Goal: Information Seeking & Learning: Learn about a topic

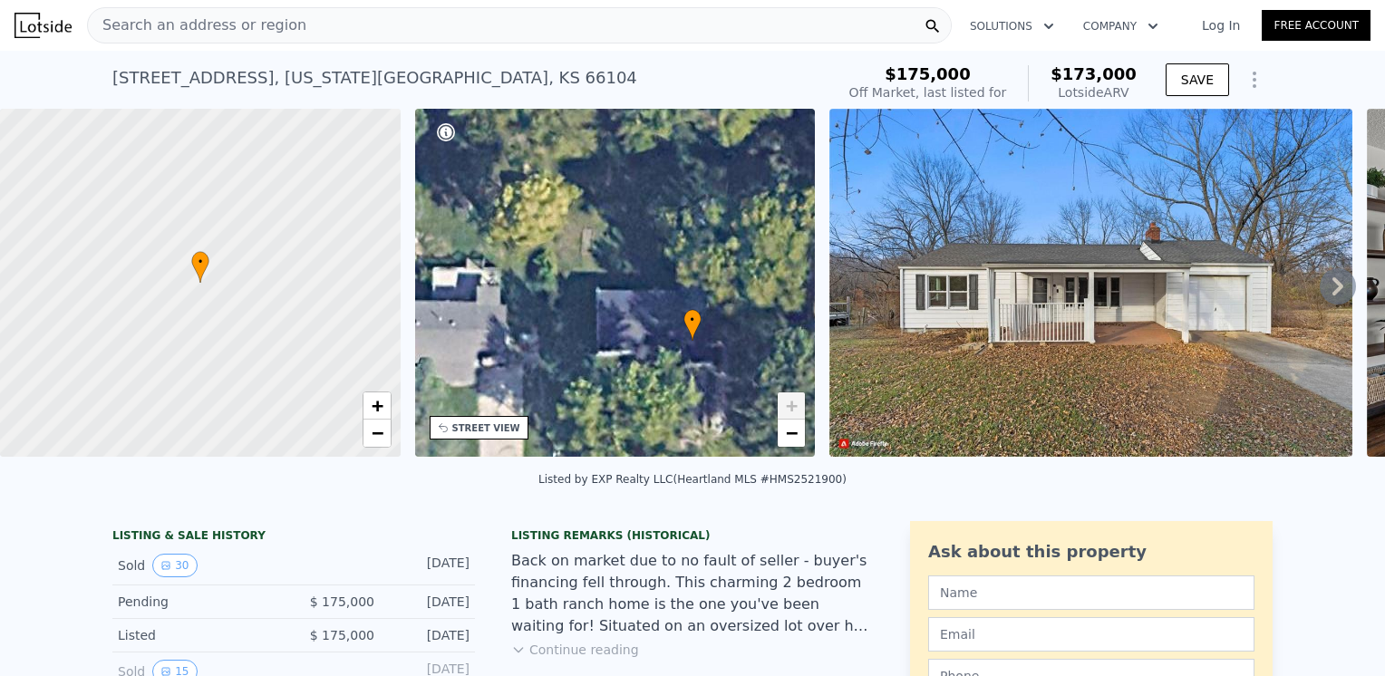
click at [330, 24] on div "Search an address or region" at bounding box center [519, 25] width 865 height 36
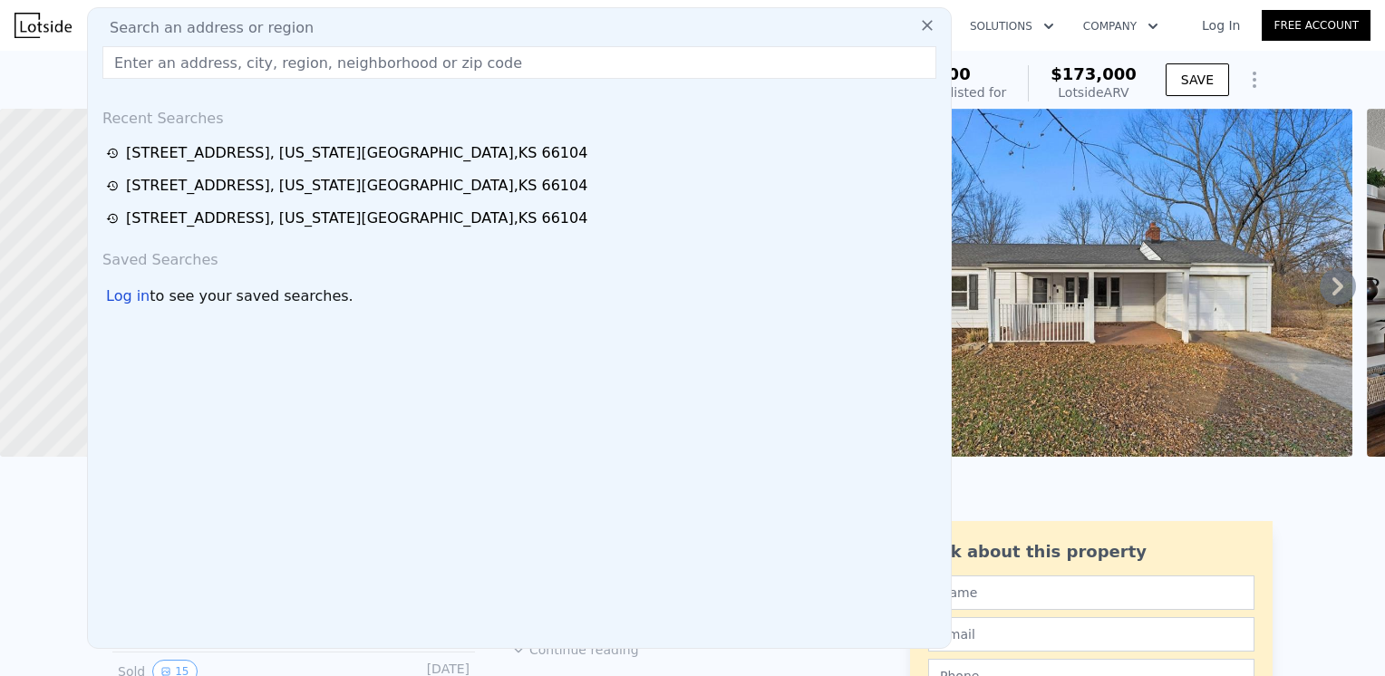
click at [267, 29] on span "Search an address or region" at bounding box center [204, 28] width 218 height 22
paste input "[STREET_ADDRESS][US_STATE]"
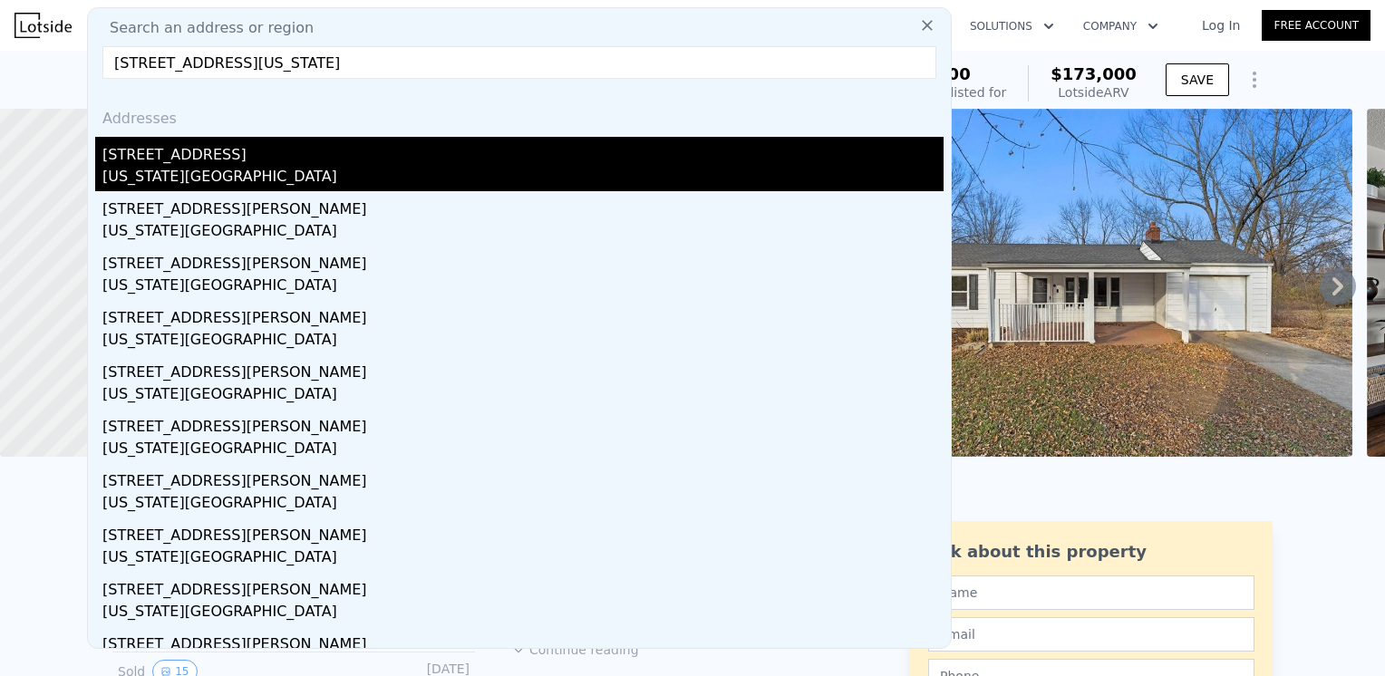
type input "[STREET_ADDRESS][US_STATE]"
click at [192, 162] on div "[STREET_ADDRESS]" at bounding box center [522, 151] width 841 height 29
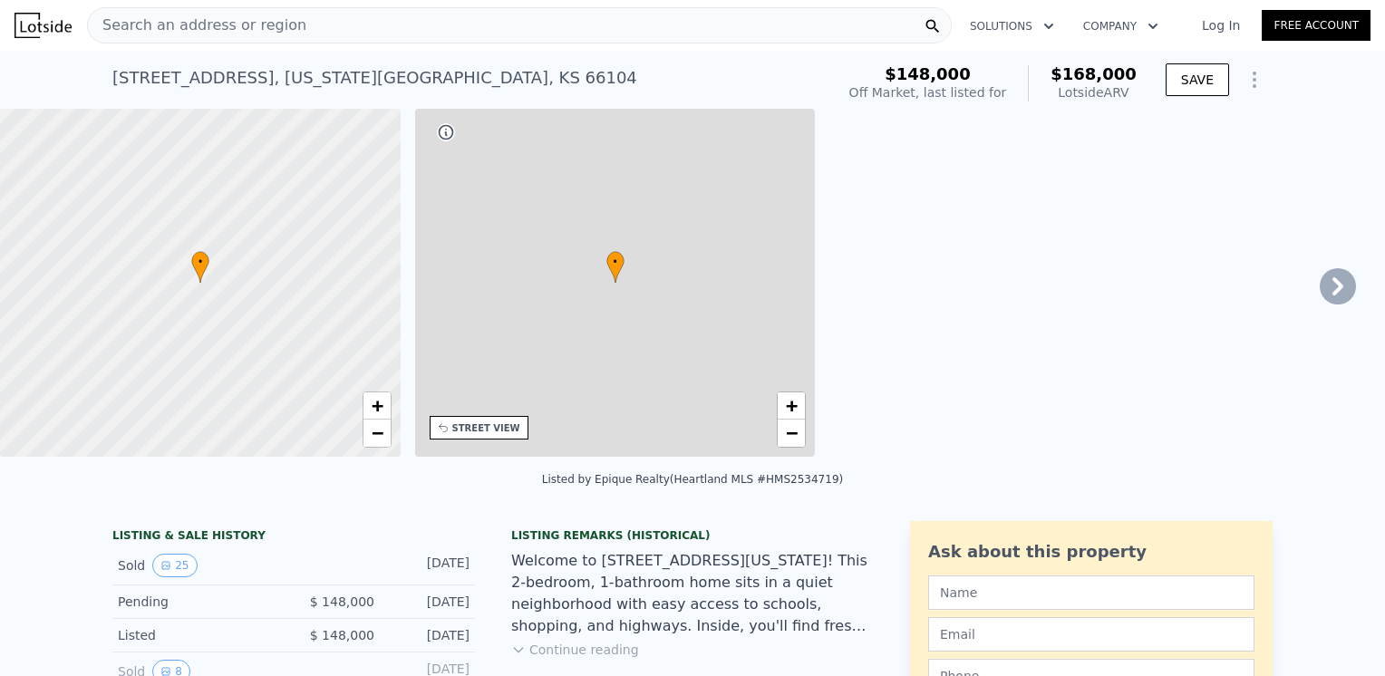
type input "1"
type input "643"
type input "988"
type input "8276"
type input "12807"
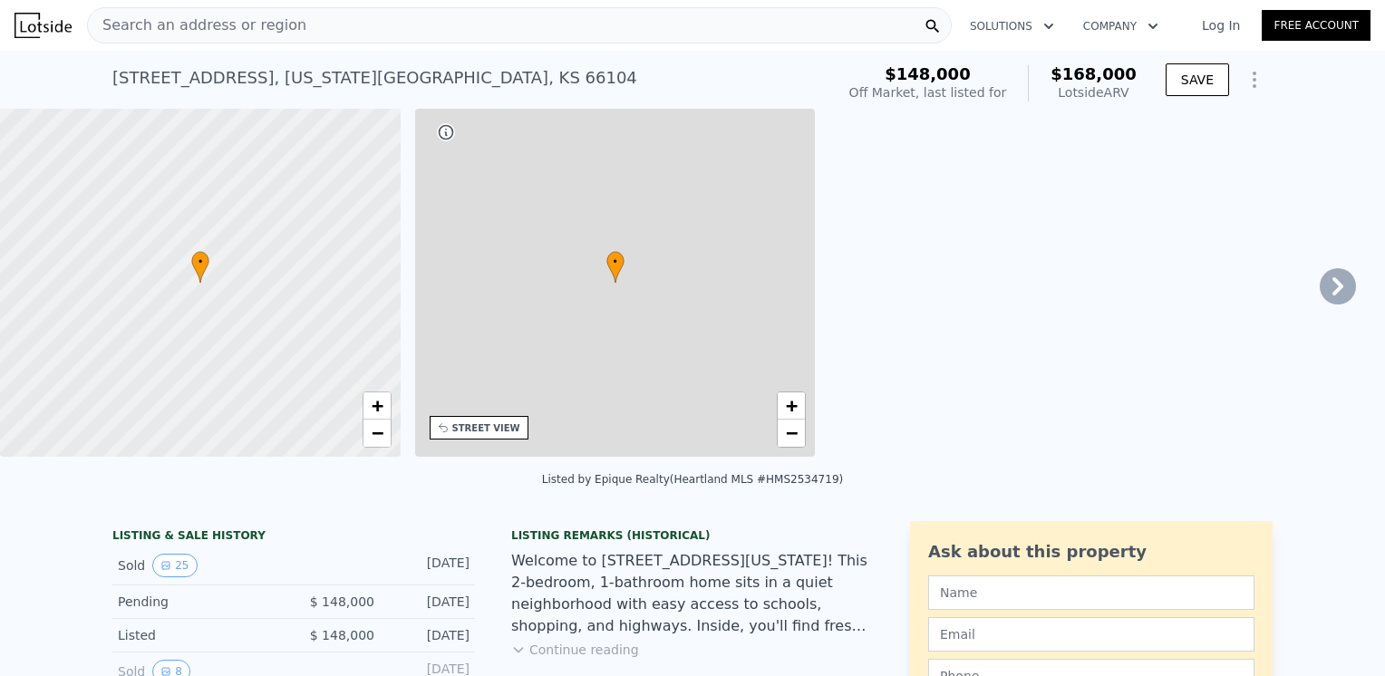
type input "$ 168,000"
type input "$ 1,194"
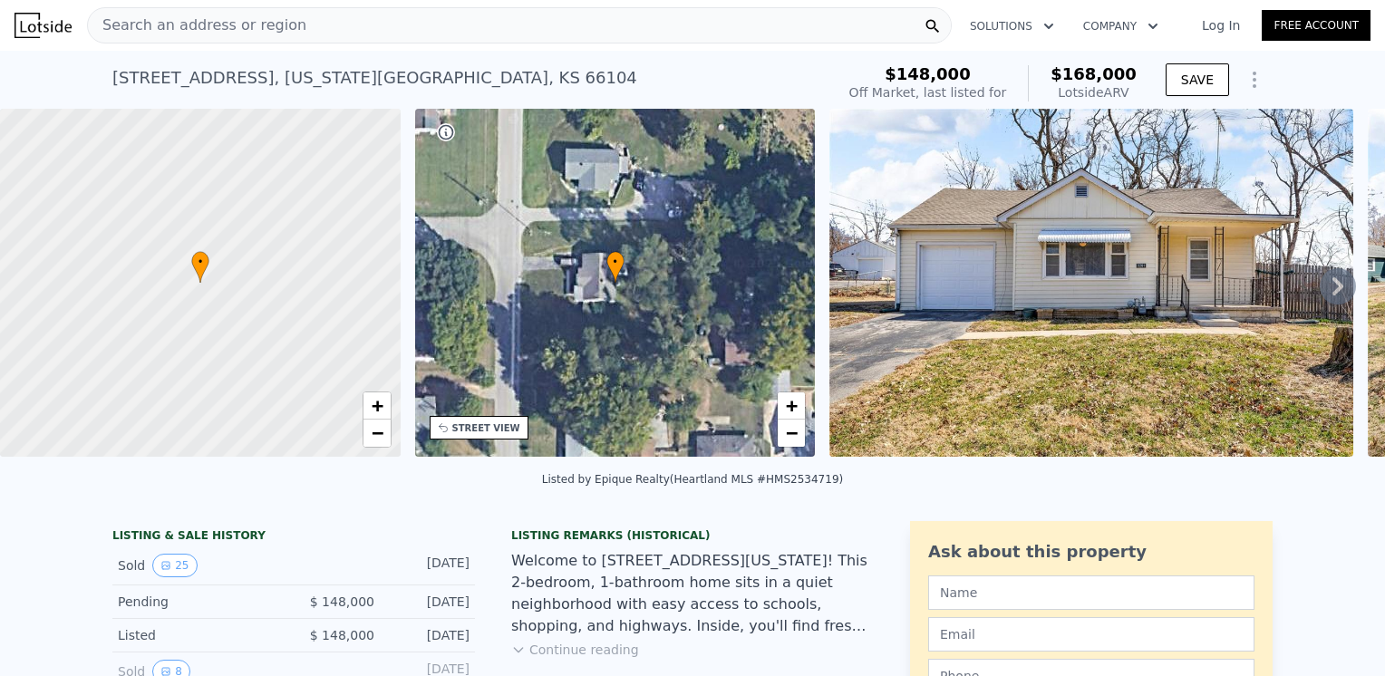
click at [1031, 324] on img at bounding box center [1090, 283] width 523 height 348
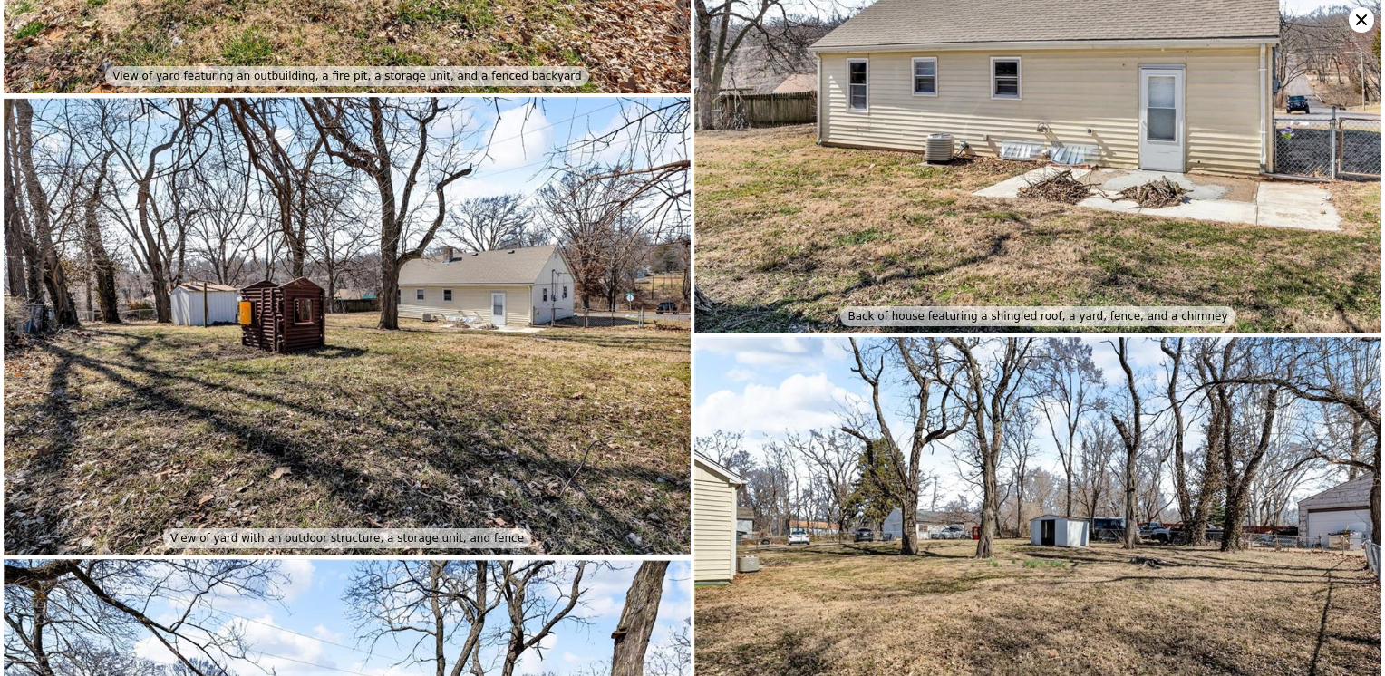
scroll to position [5018, 0]
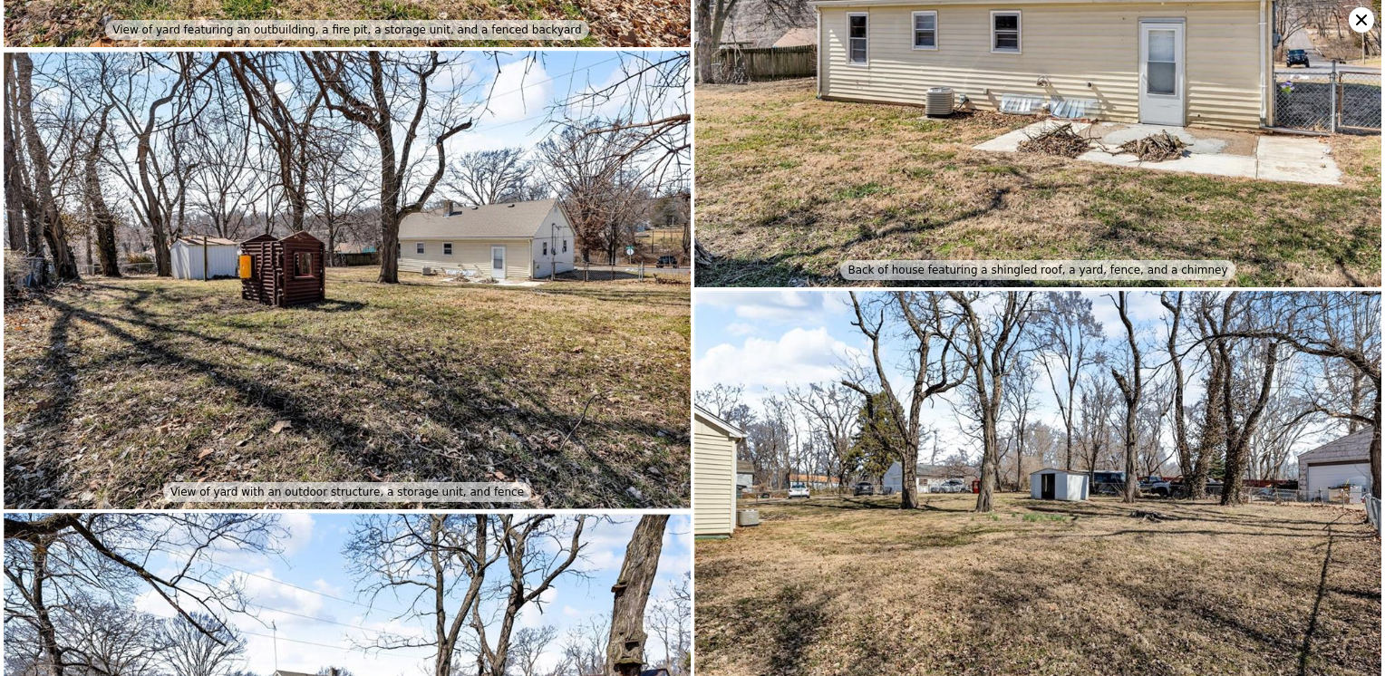
click at [1357, 13] on icon at bounding box center [1361, 19] width 25 height 25
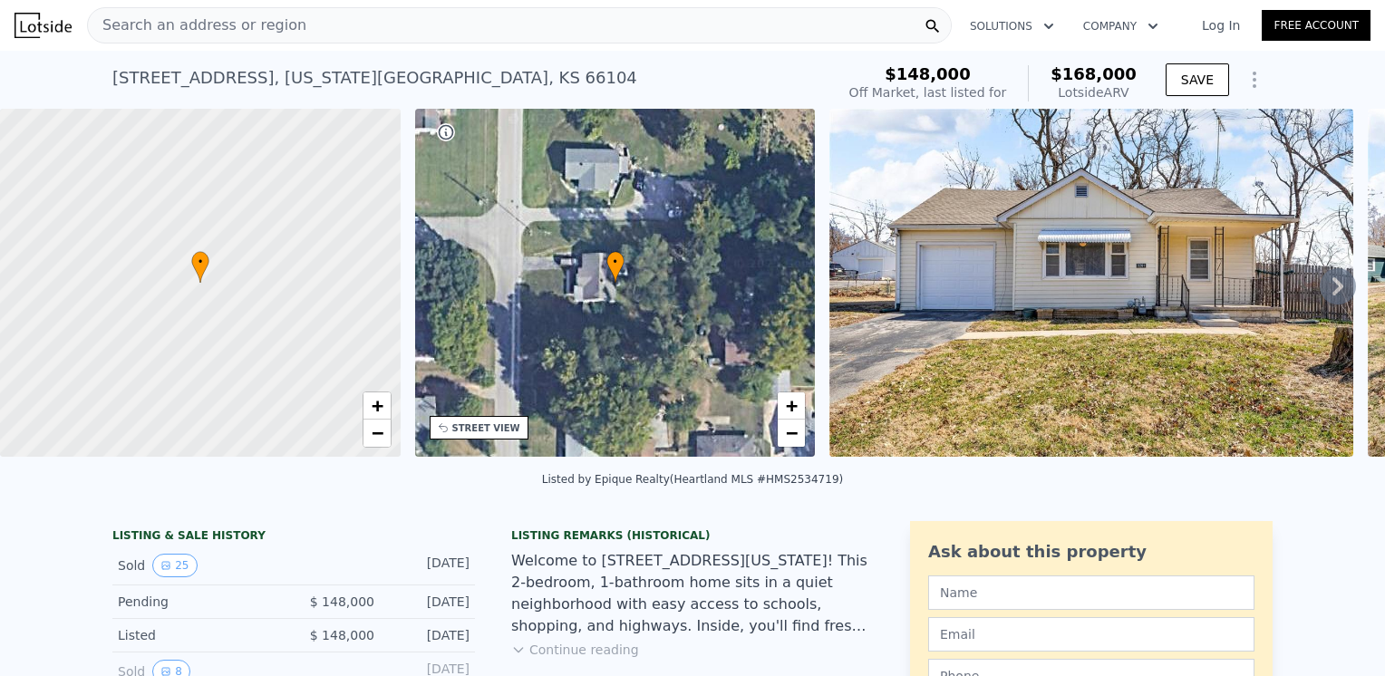
click at [288, 27] on div "Search an address or region" at bounding box center [519, 25] width 865 height 36
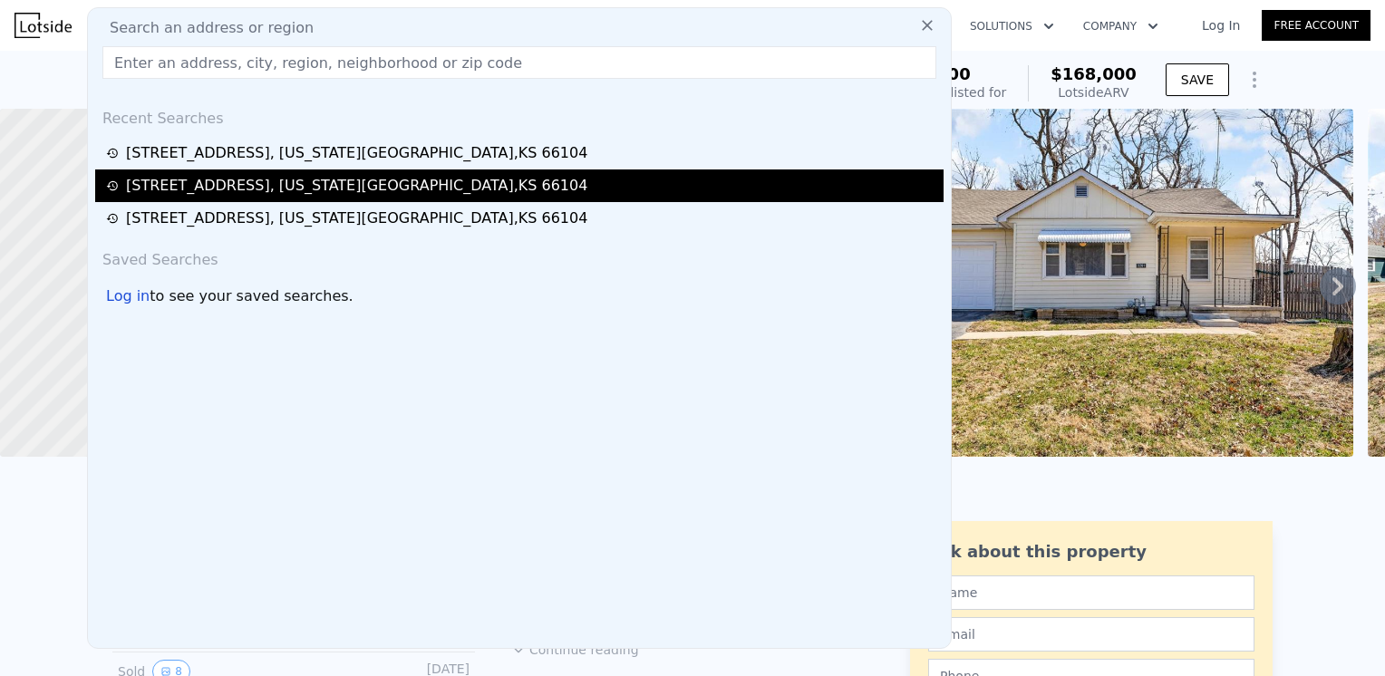
click at [190, 178] on div "[STREET_ADDRESS][US_STATE]" at bounding box center [356, 186] width 461 height 22
type input "2"
type input "929"
type input "1248"
type input "15681.6"
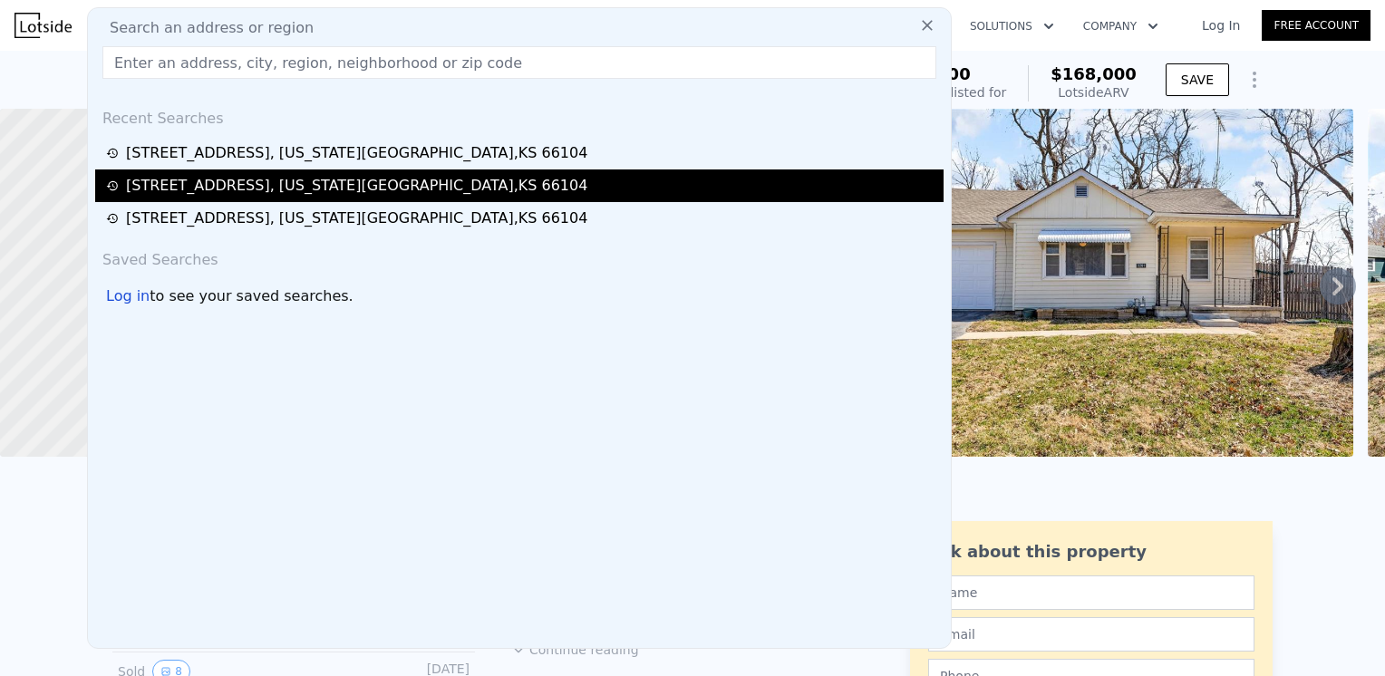
type input "30056.4"
type input "$ 173,000"
type input "-$ 22,546"
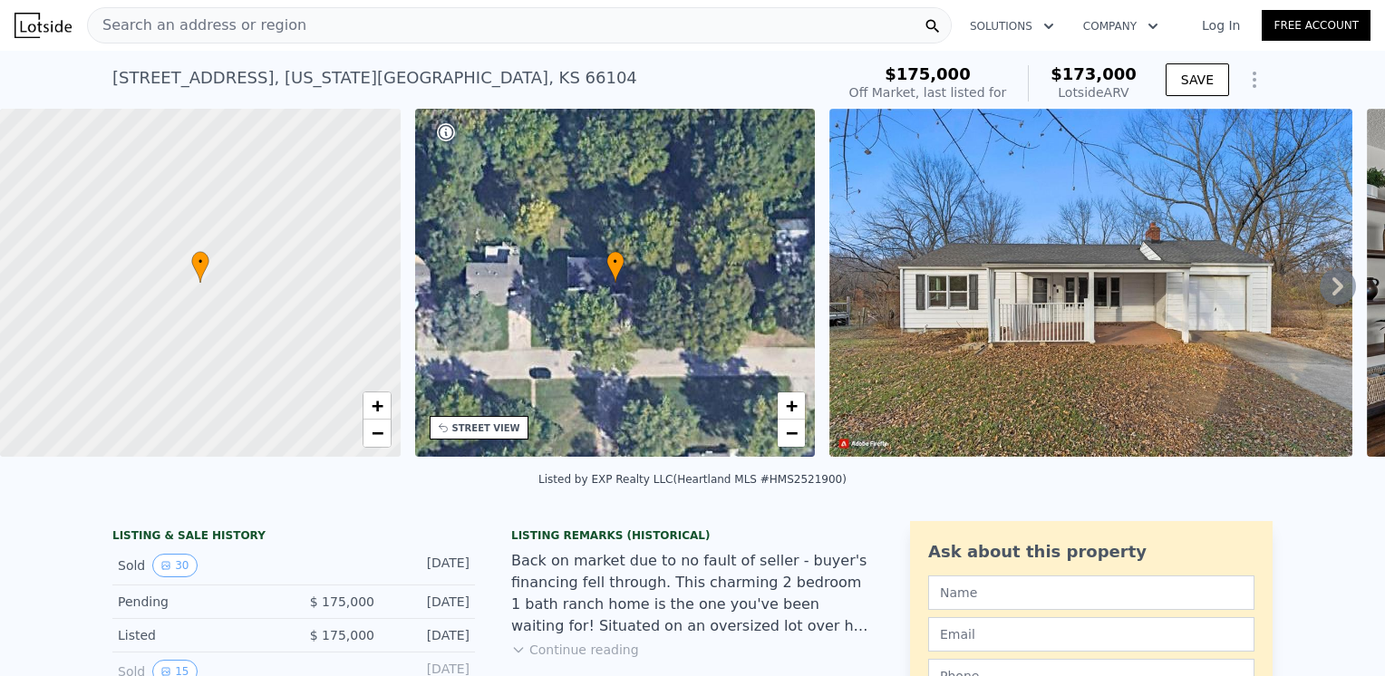
click at [1091, 237] on img at bounding box center [1090, 283] width 523 height 348
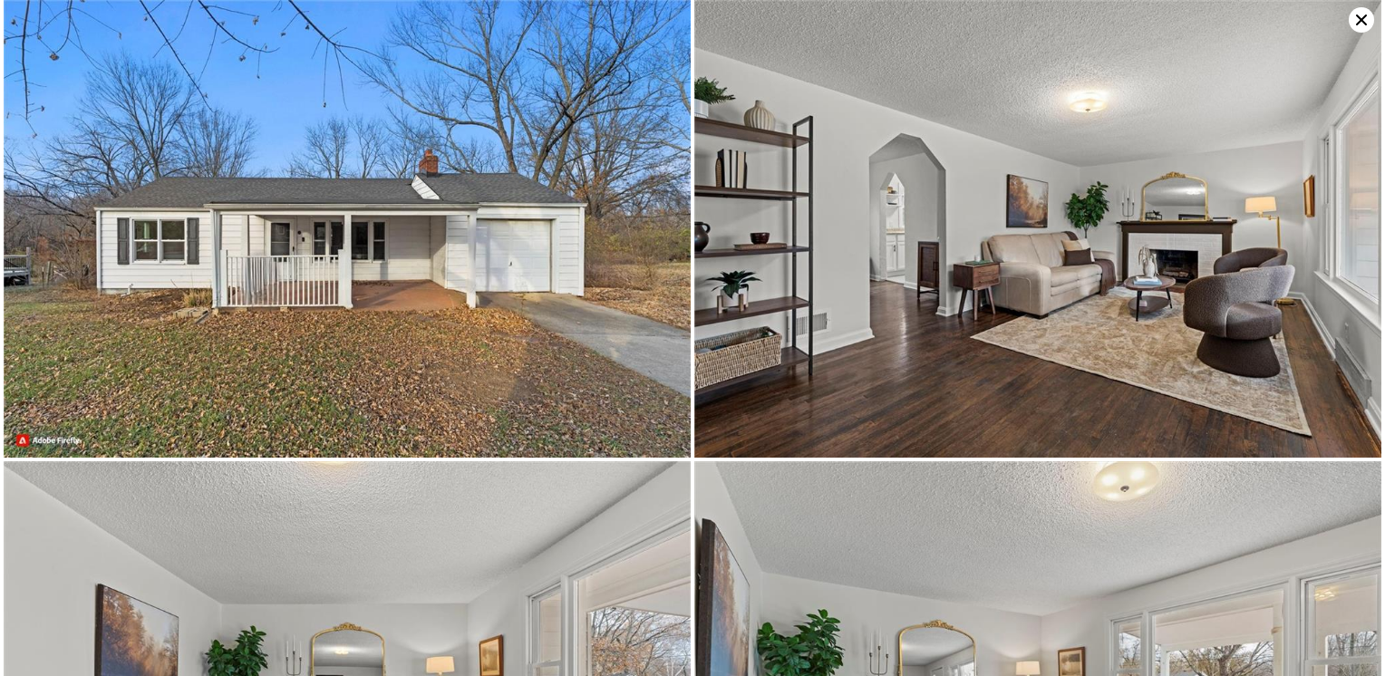
click at [1357, 21] on icon at bounding box center [1361, 19] width 25 height 25
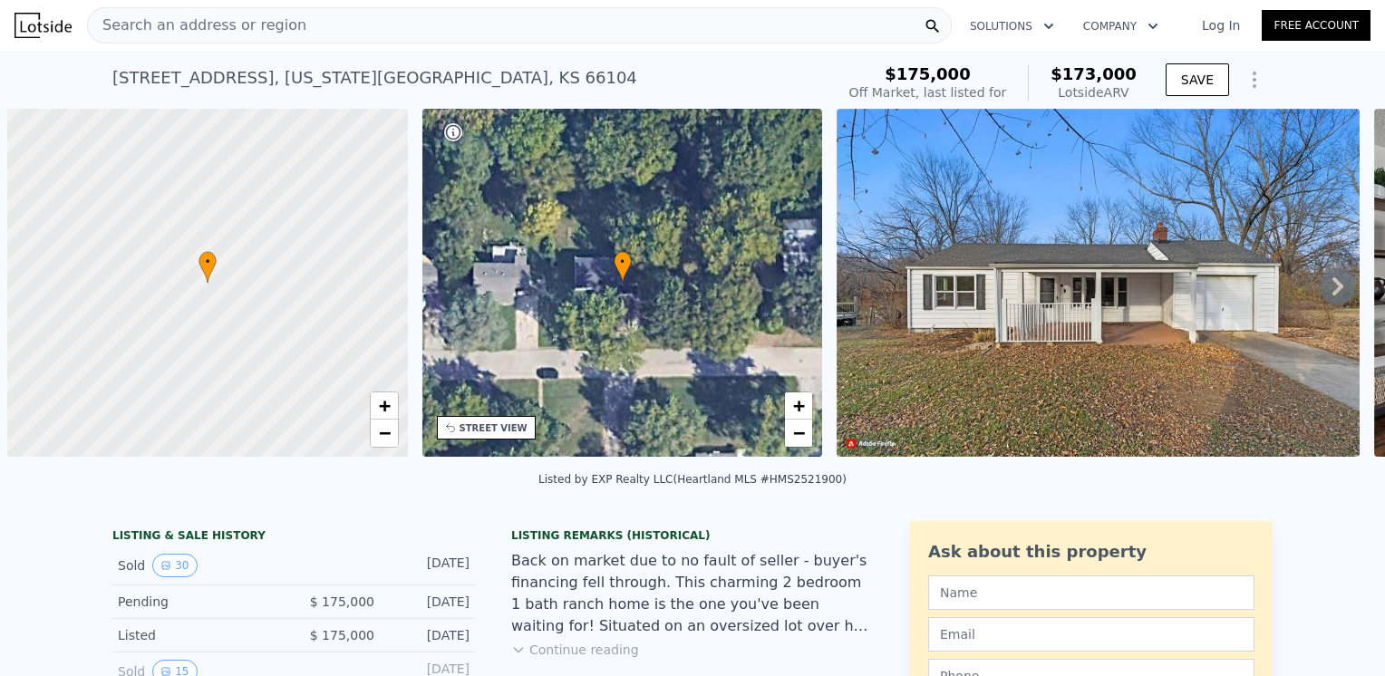
scroll to position [0, 7]
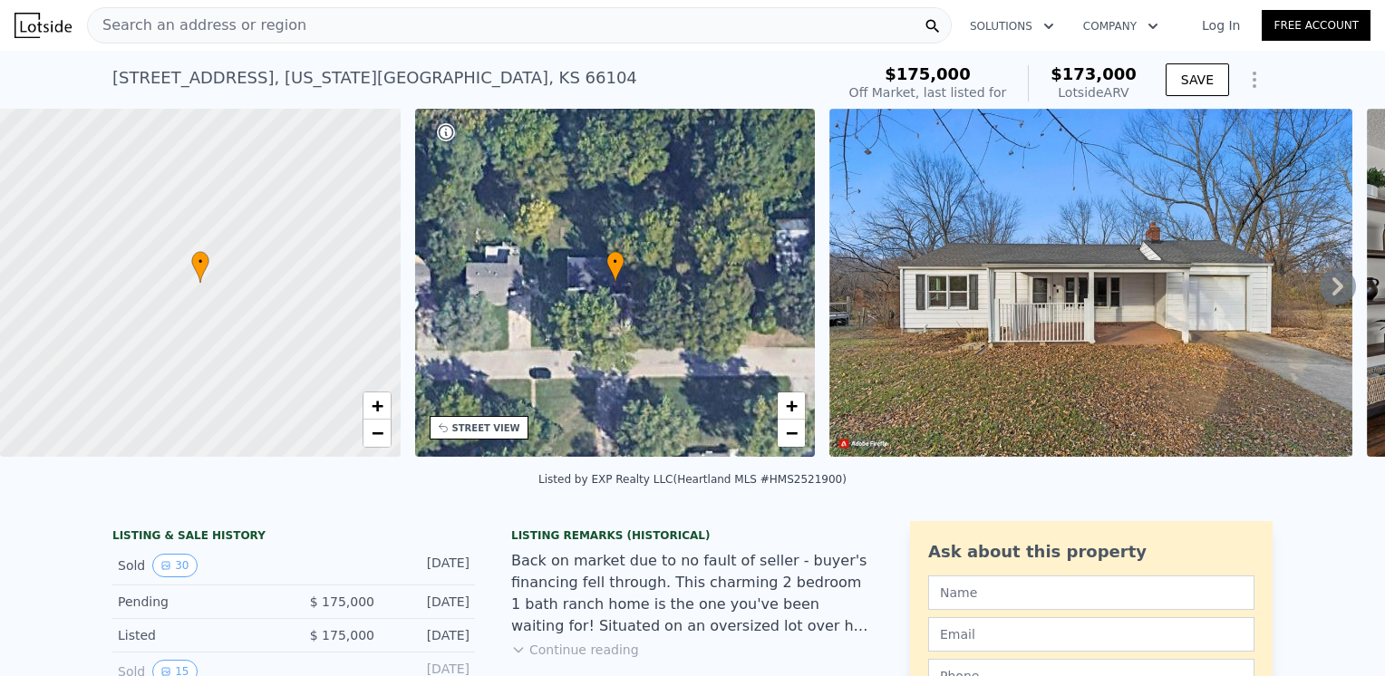
click at [283, 53] on div "[STREET_ADDRESS][US_STATE] No sales on record (~ARV $173k ) $175,000 Off Market…" at bounding box center [692, 80] width 1160 height 58
click at [297, 21] on div "Search an address or region" at bounding box center [519, 25] width 865 height 36
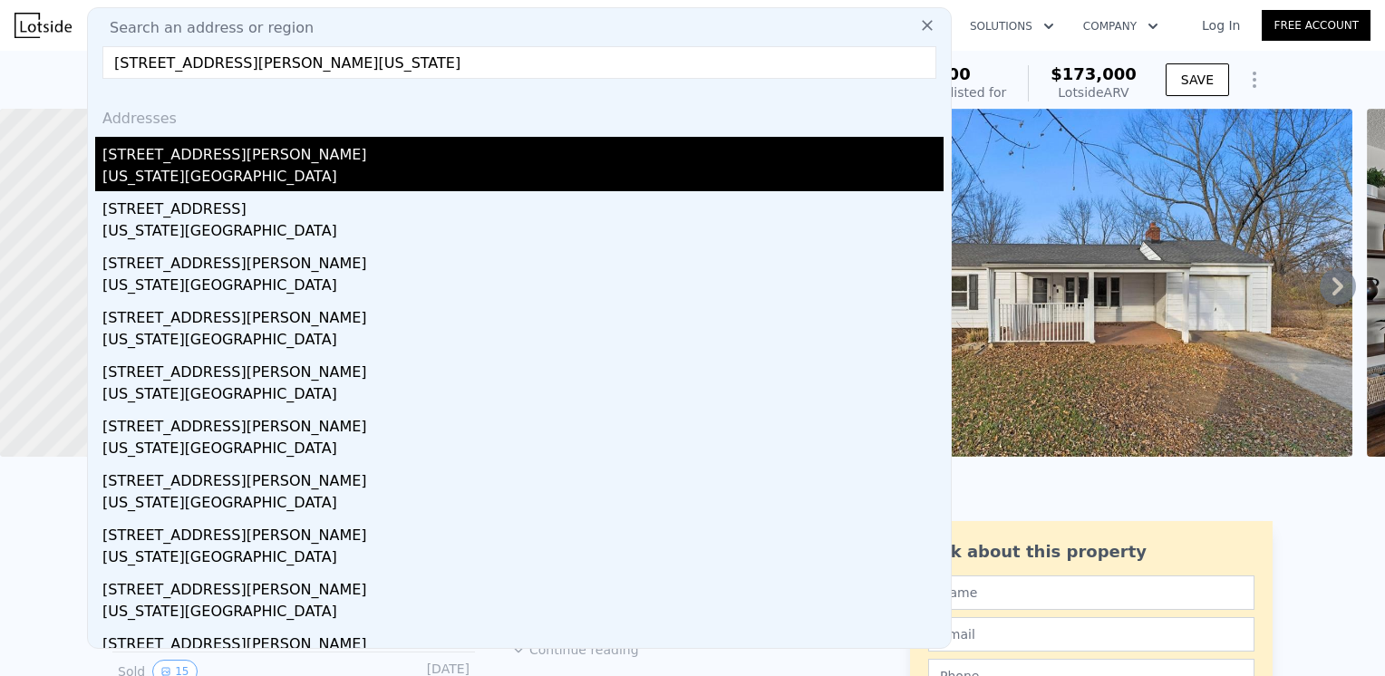
type input "[STREET_ADDRESS][PERSON_NAME][US_STATE]"
click at [180, 179] on div "[US_STATE][GEOGRAPHIC_DATA]" at bounding box center [522, 178] width 841 height 25
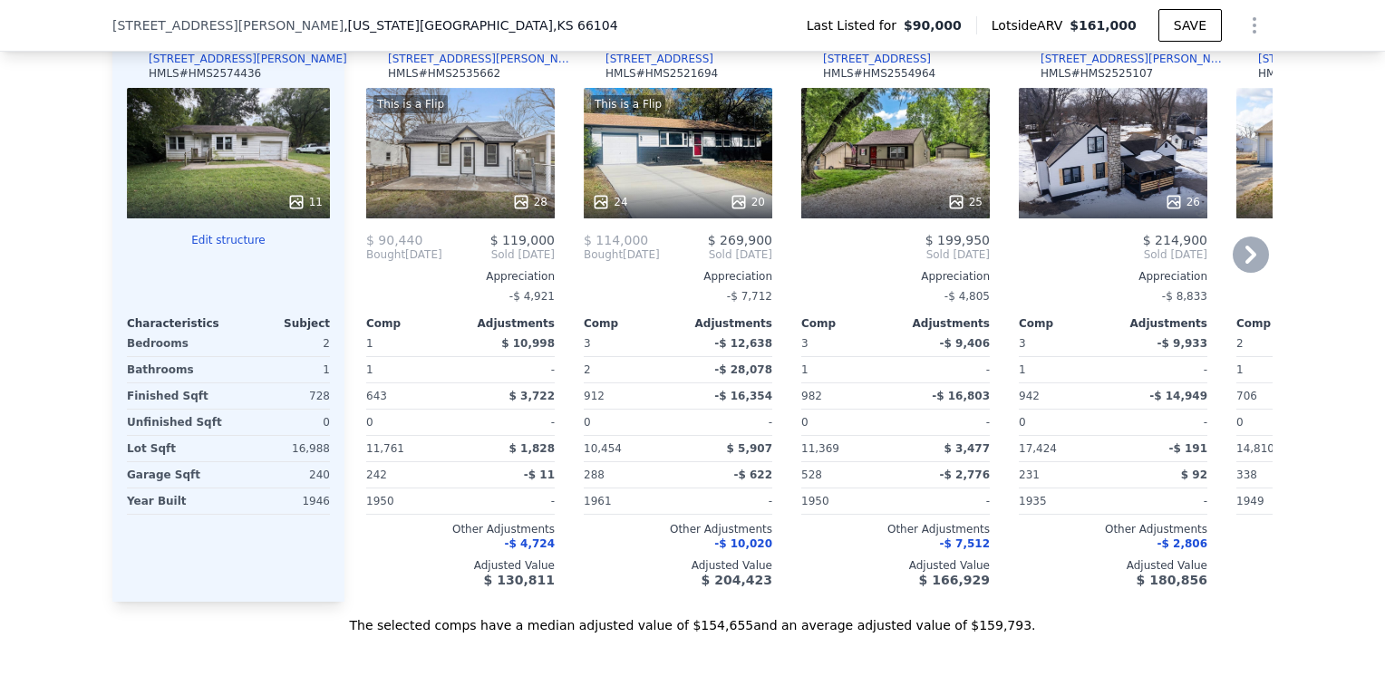
scroll to position [1715, 0]
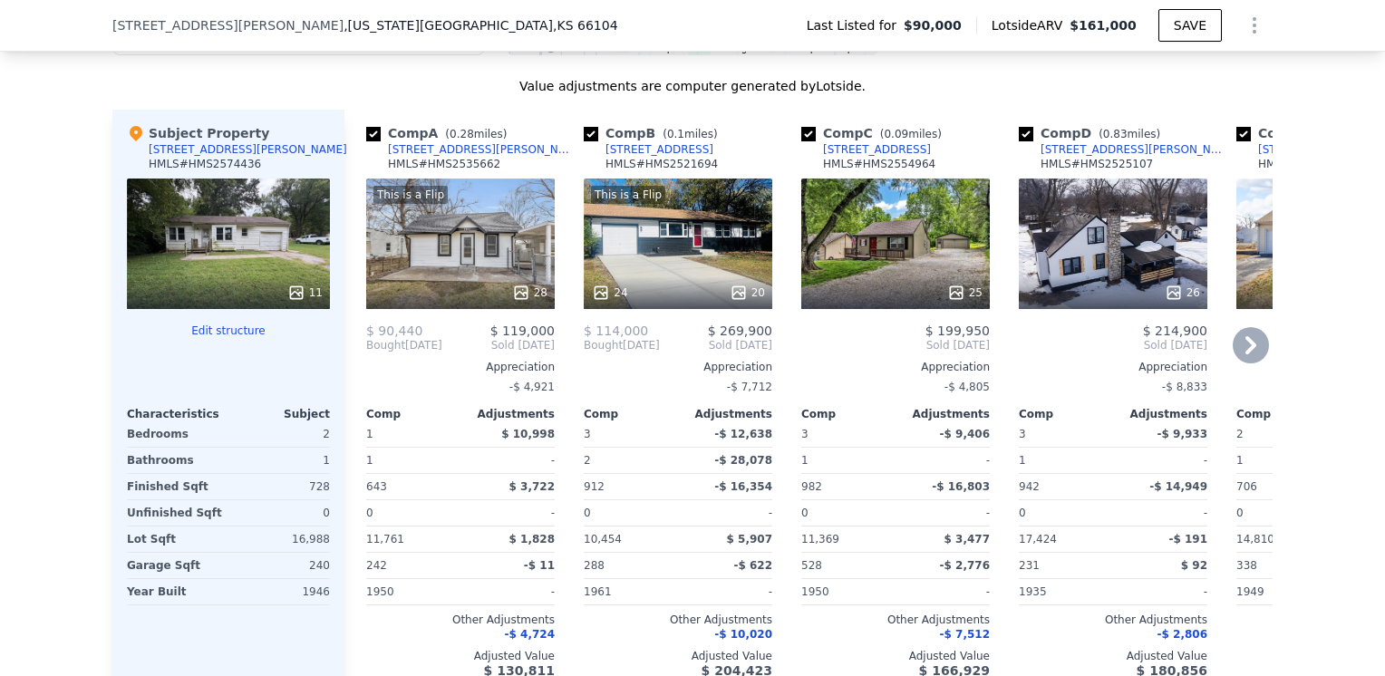
click at [482, 234] on div "This is a Flip 28" at bounding box center [460, 244] width 189 height 131
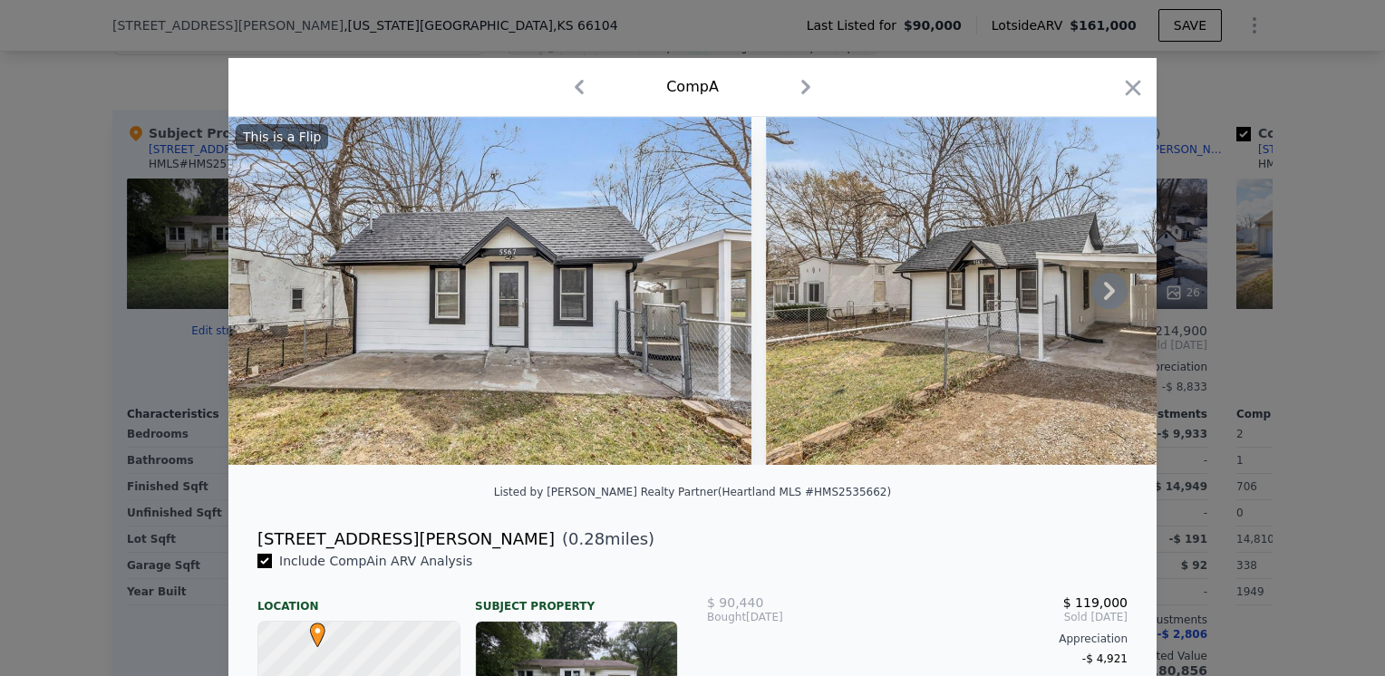
click at [886, 293] on img at bounding box center [1027, 291] width 523 height 348
click at [649, 262] on img at bounding box center [489, 291] width 523 height 348
click at [647, 260] on img at bounding box center [489, 291] width 523 height 348
click at [1105, 299] on icon at bounding box center [1109, 291] width 11 height 18
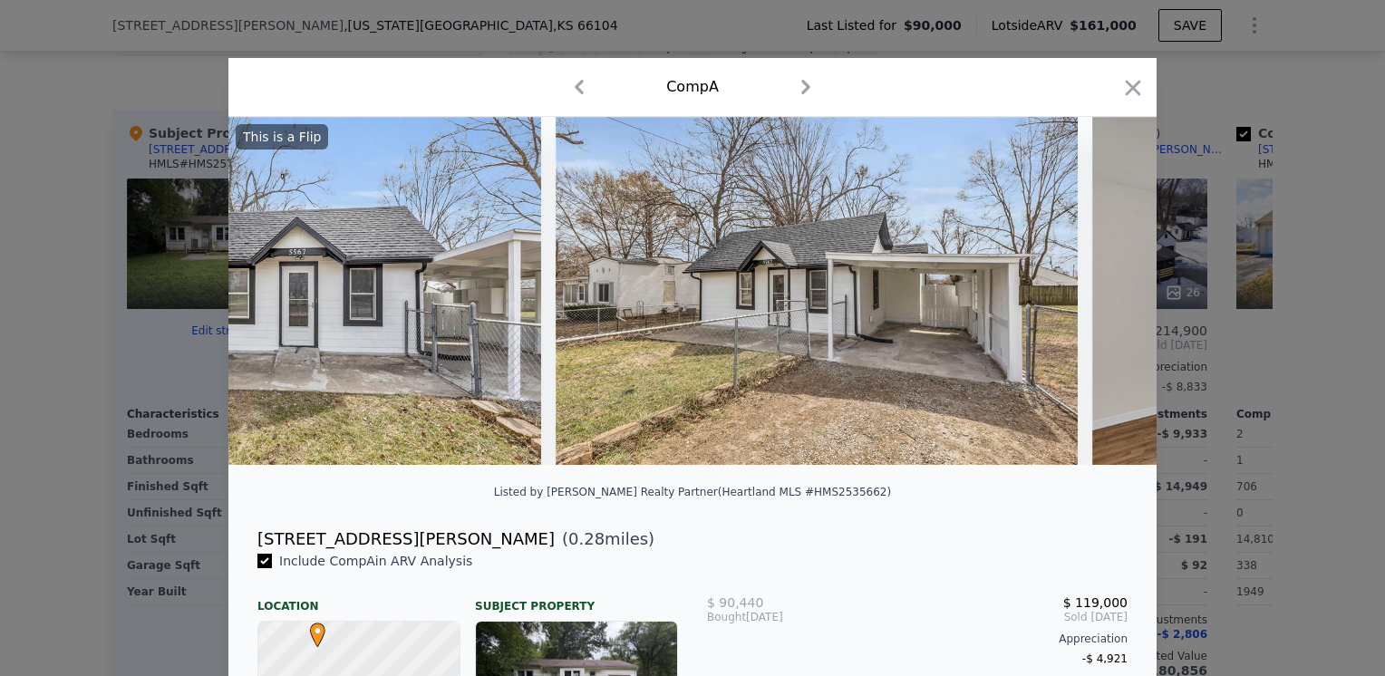
scroll to position [0, 435]
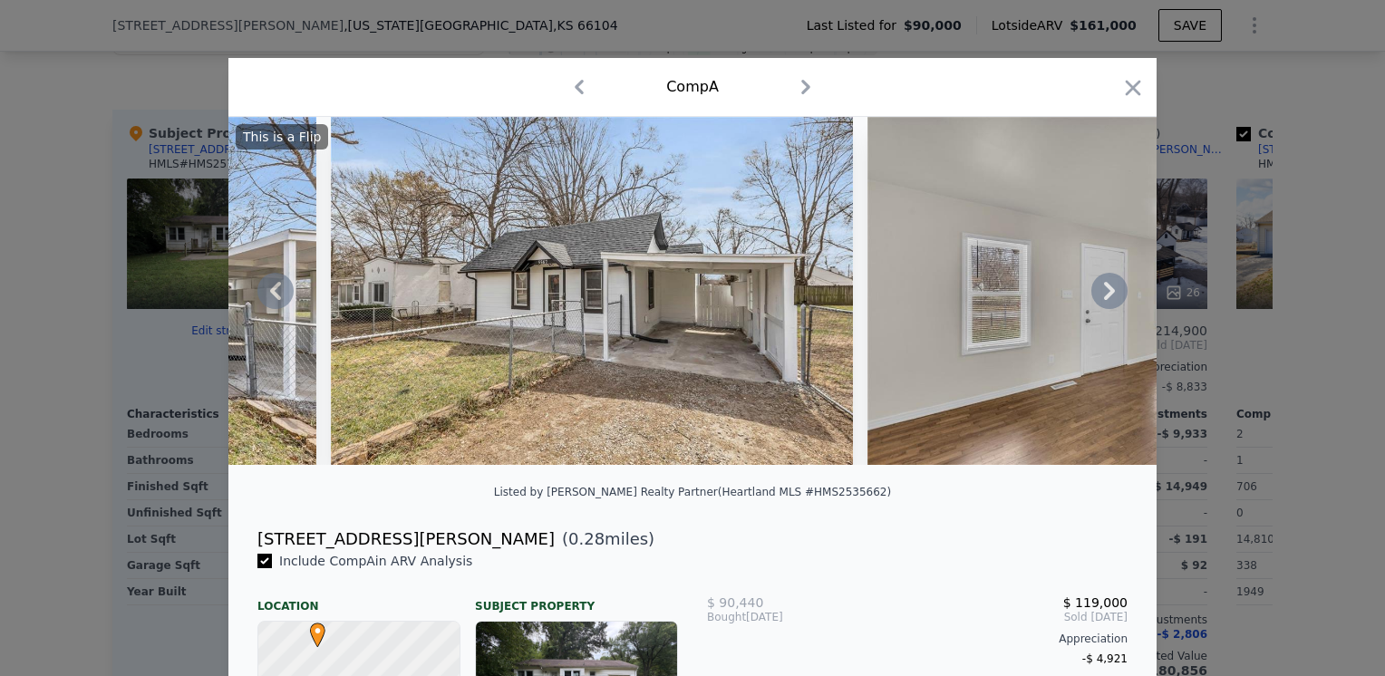
click at [1097, 295] on icon at bounding box center [1109, 291] width 36 height 36
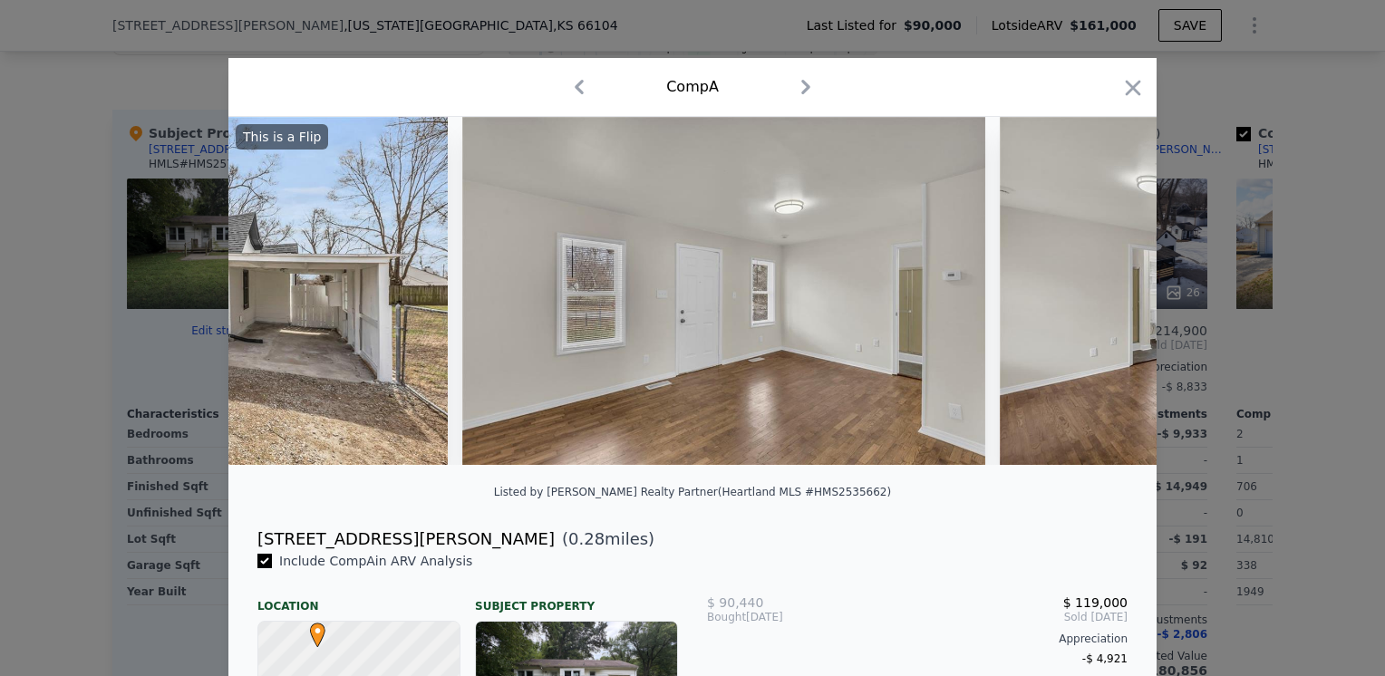
scroll to position [0, 870]
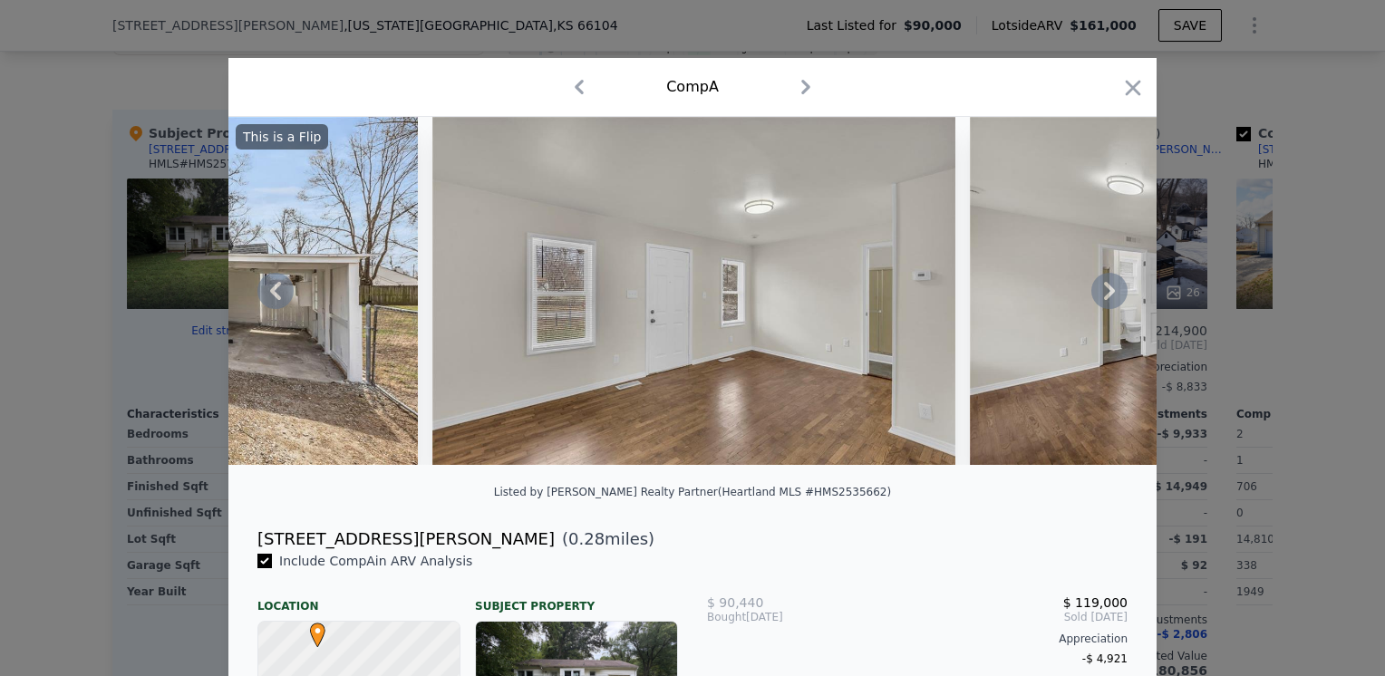
click at [1100, 295] on icon at bounding box center [1109, 291] width 36 height 36
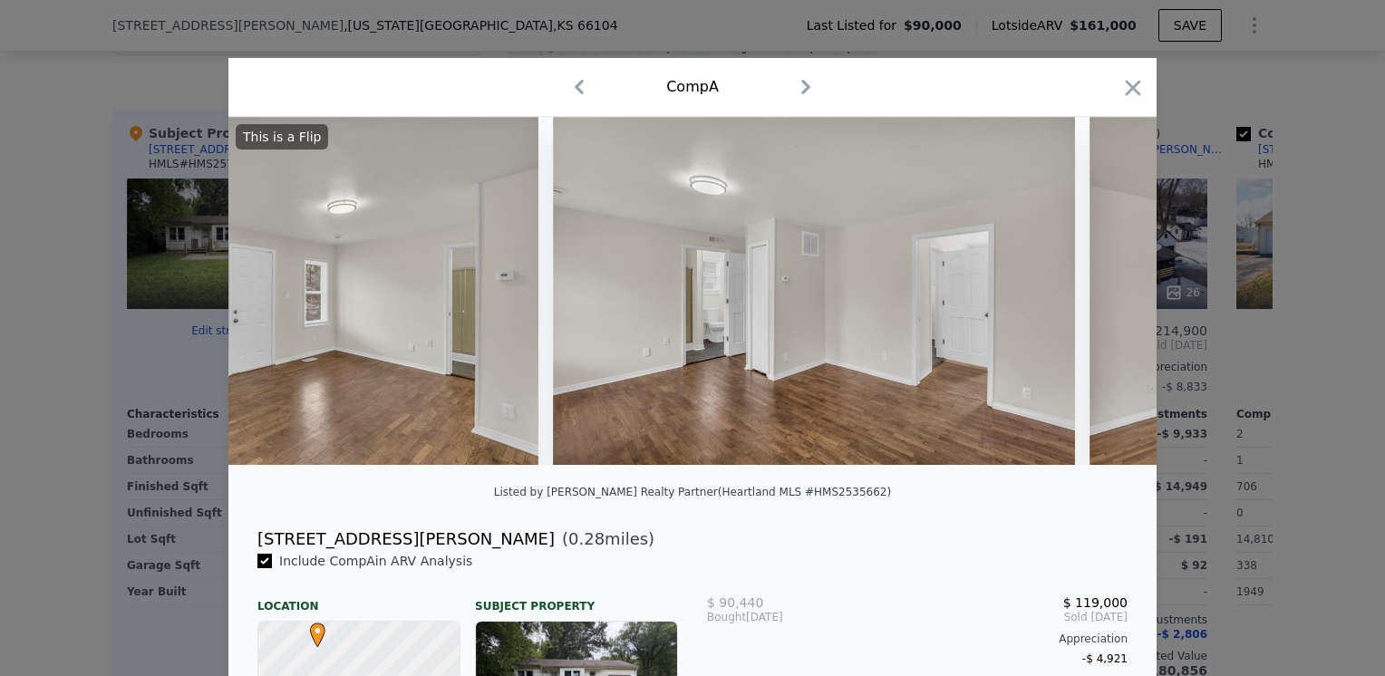
scroll to position [0, 1305]
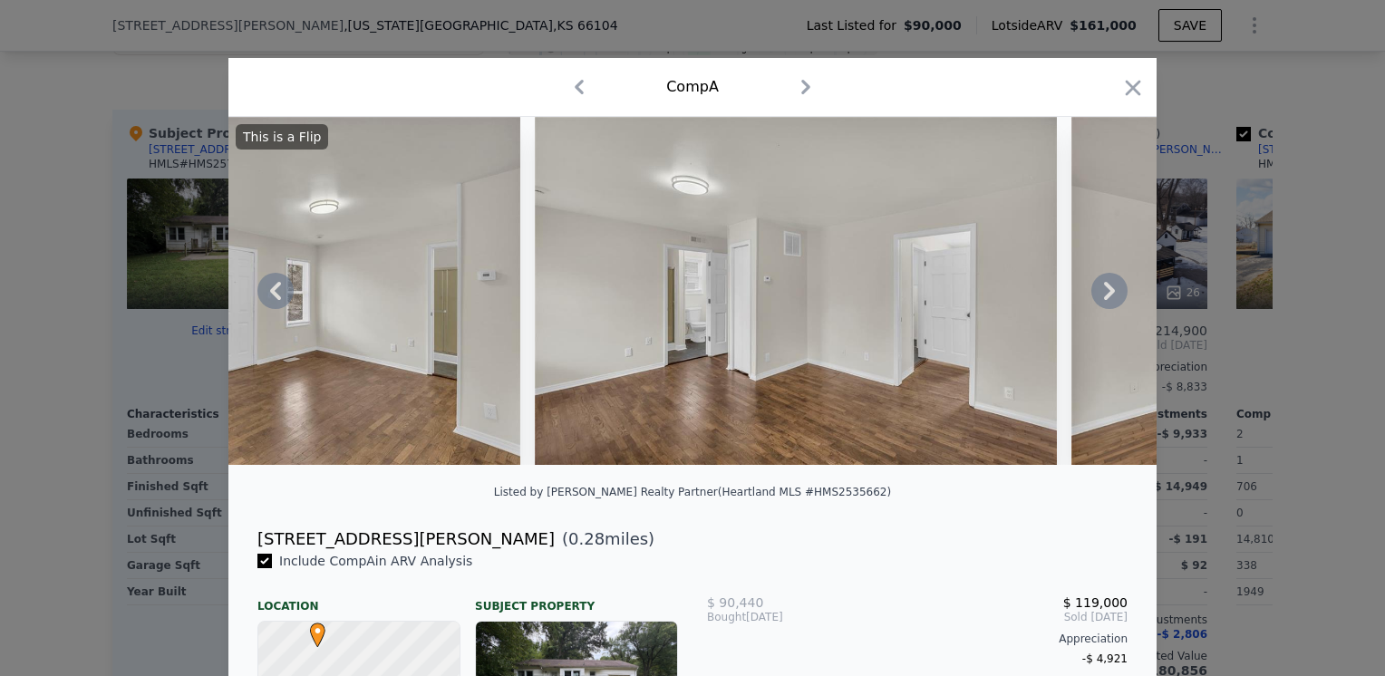
click at [1099, 295] on icon at bounding box center [1109, 291] width 36 height 36
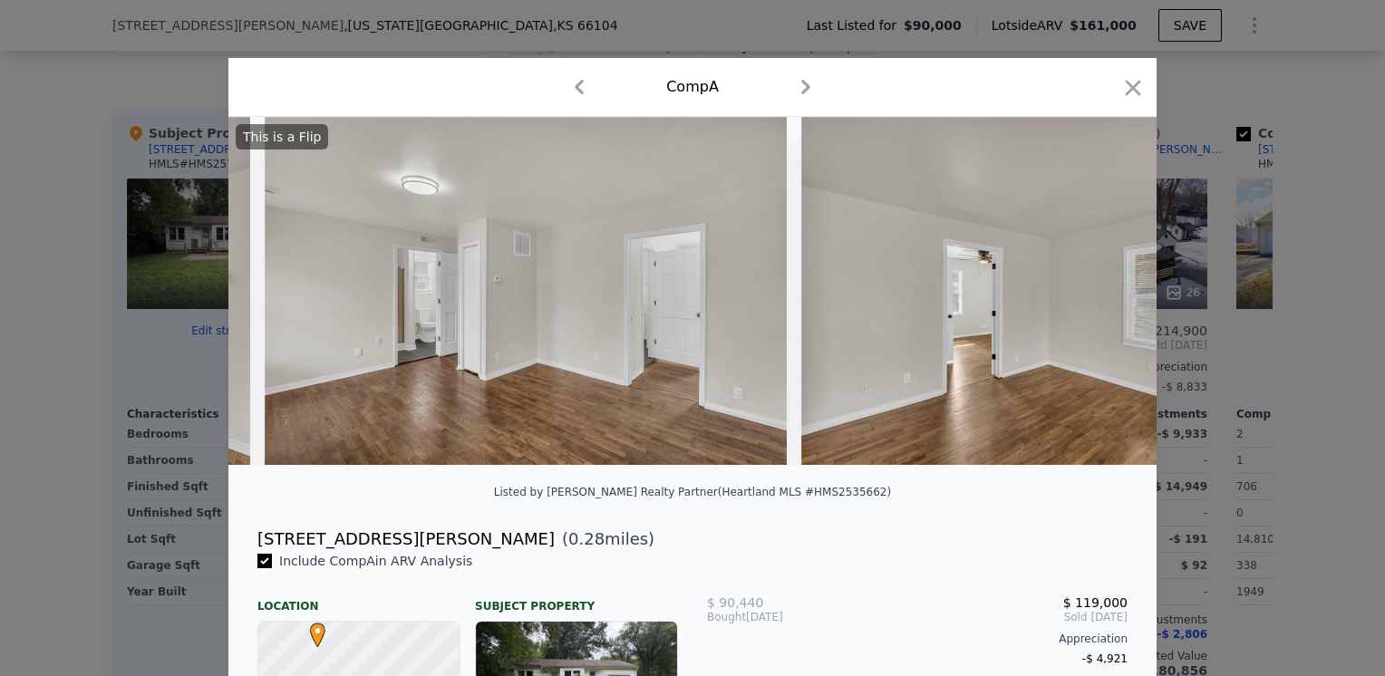
scroll to position [0, 1740]
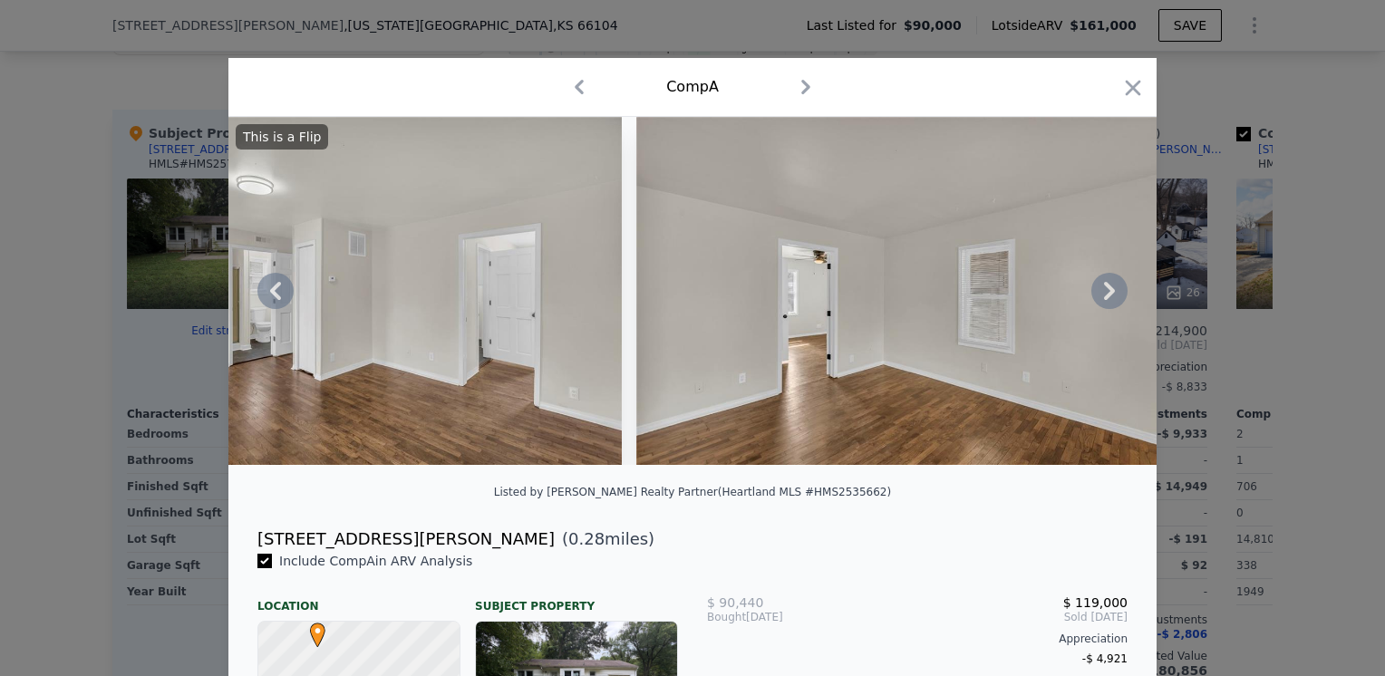
click at [1096, 295] on icon at bounding box center [1109, 291] width 36 height 36
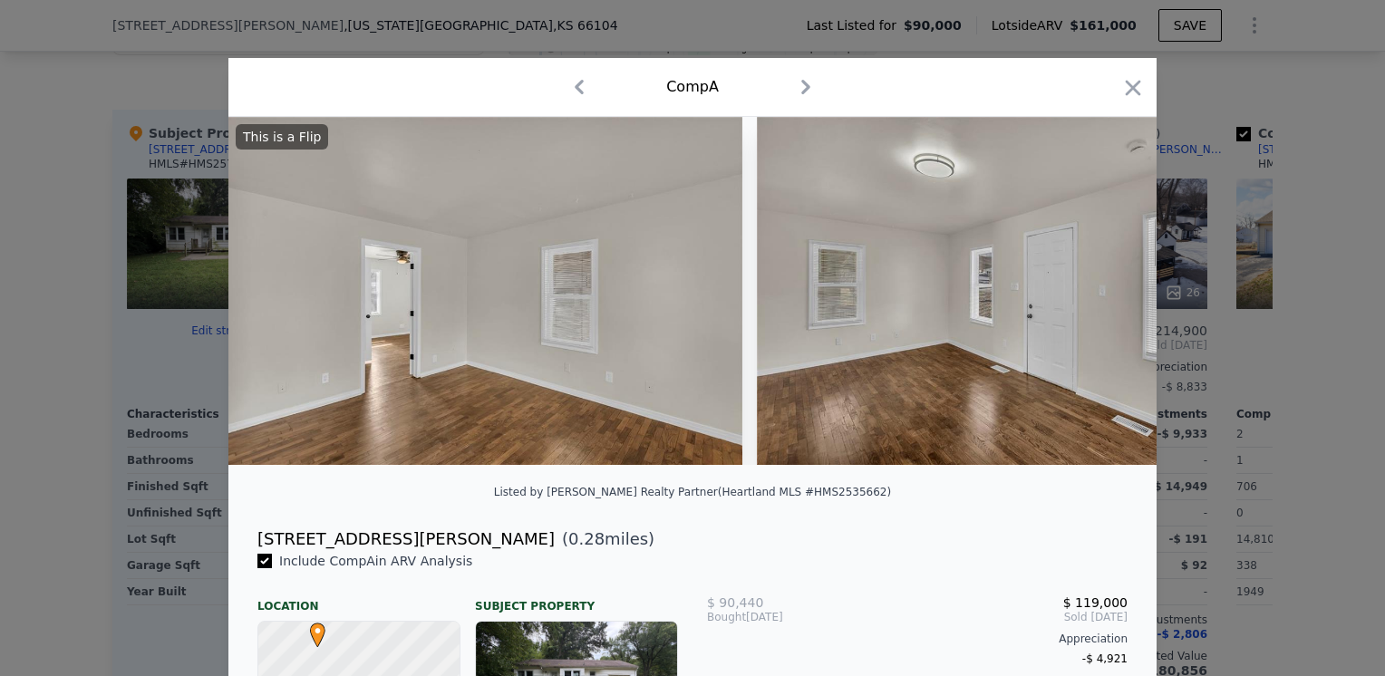
scroll to position [0, 2175]
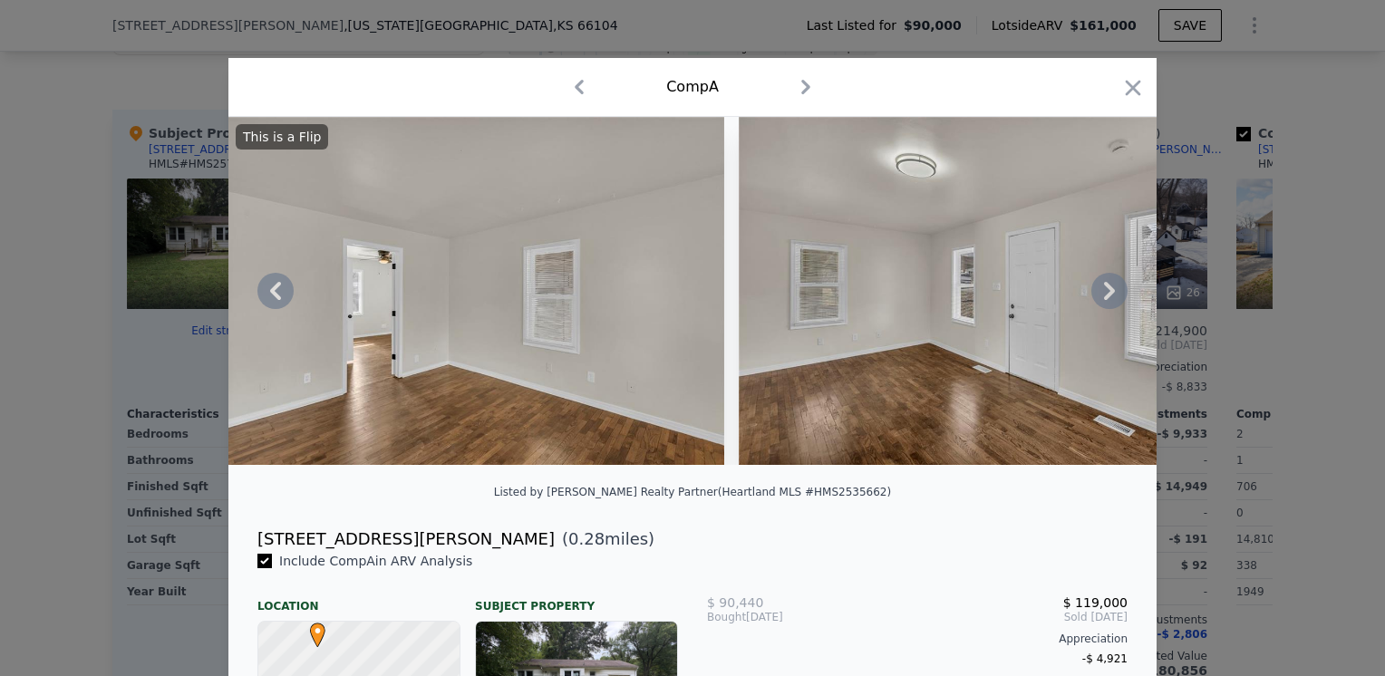
click at [1096, 295] on icon at bounding box center [1109, 291] width 36 height 36
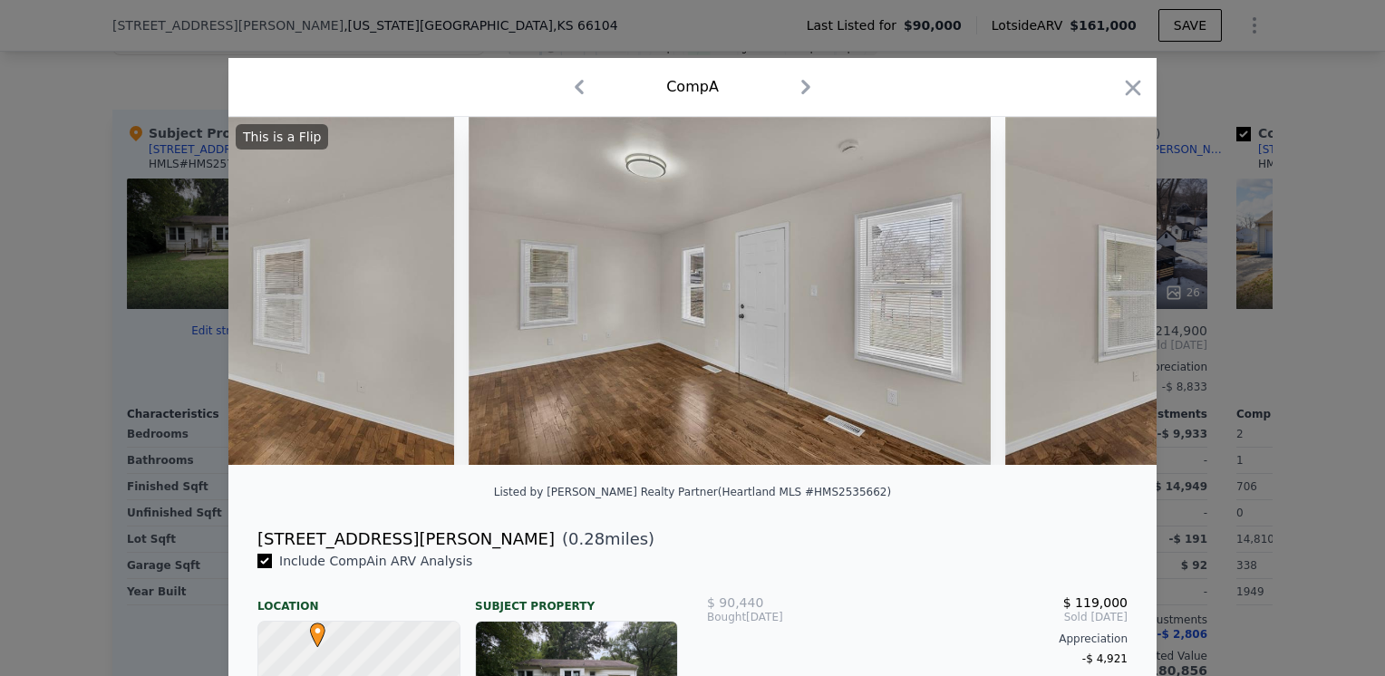
scroll to position [0, 2610]
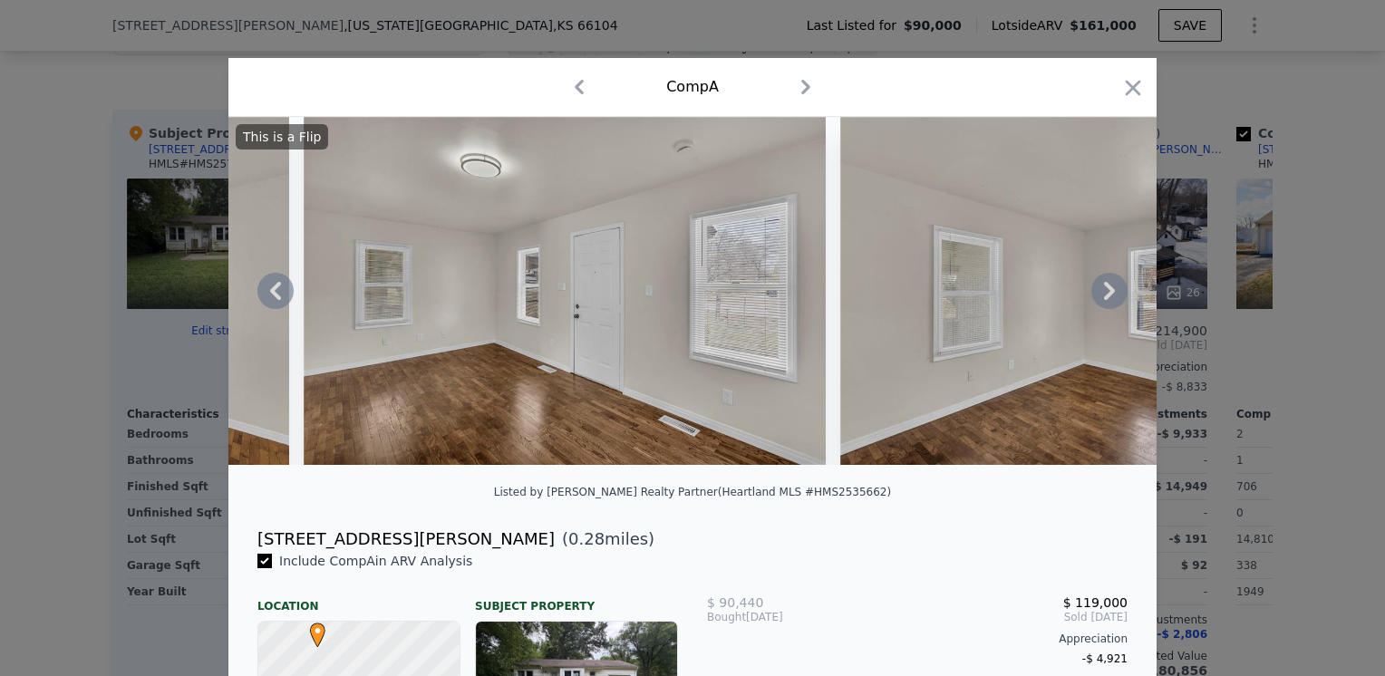
click at [1096, 295] on icon at bounding box center [1109, 291] width 36 height 36
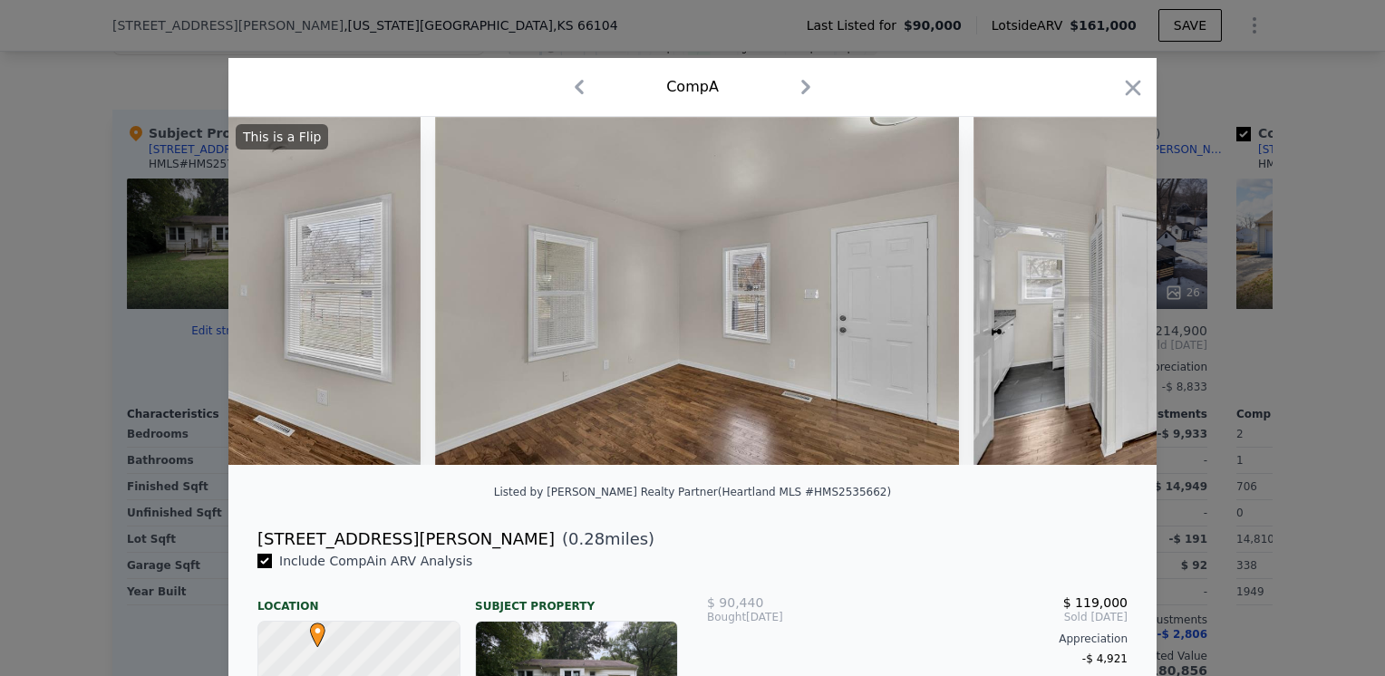
scroll to position [0, 3045]
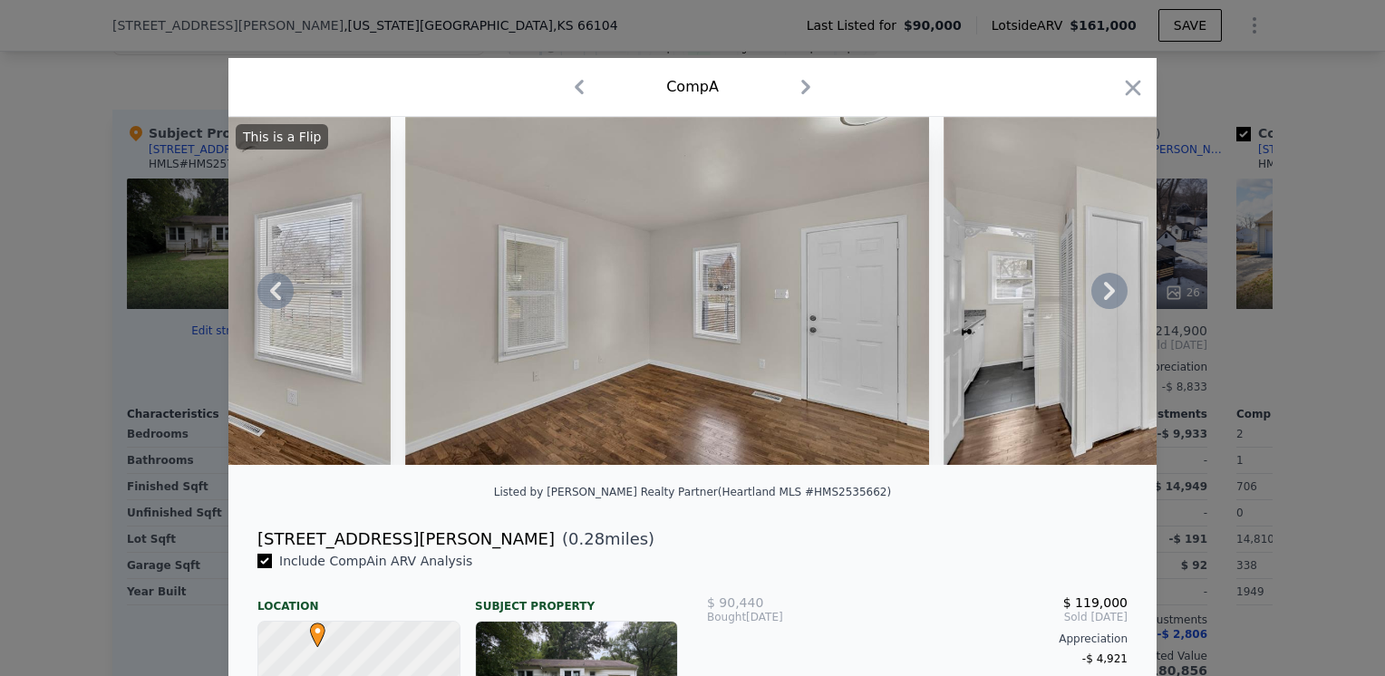
click at [1096, 295] on icon at bounding box center [1109, 291] width 36 height 36
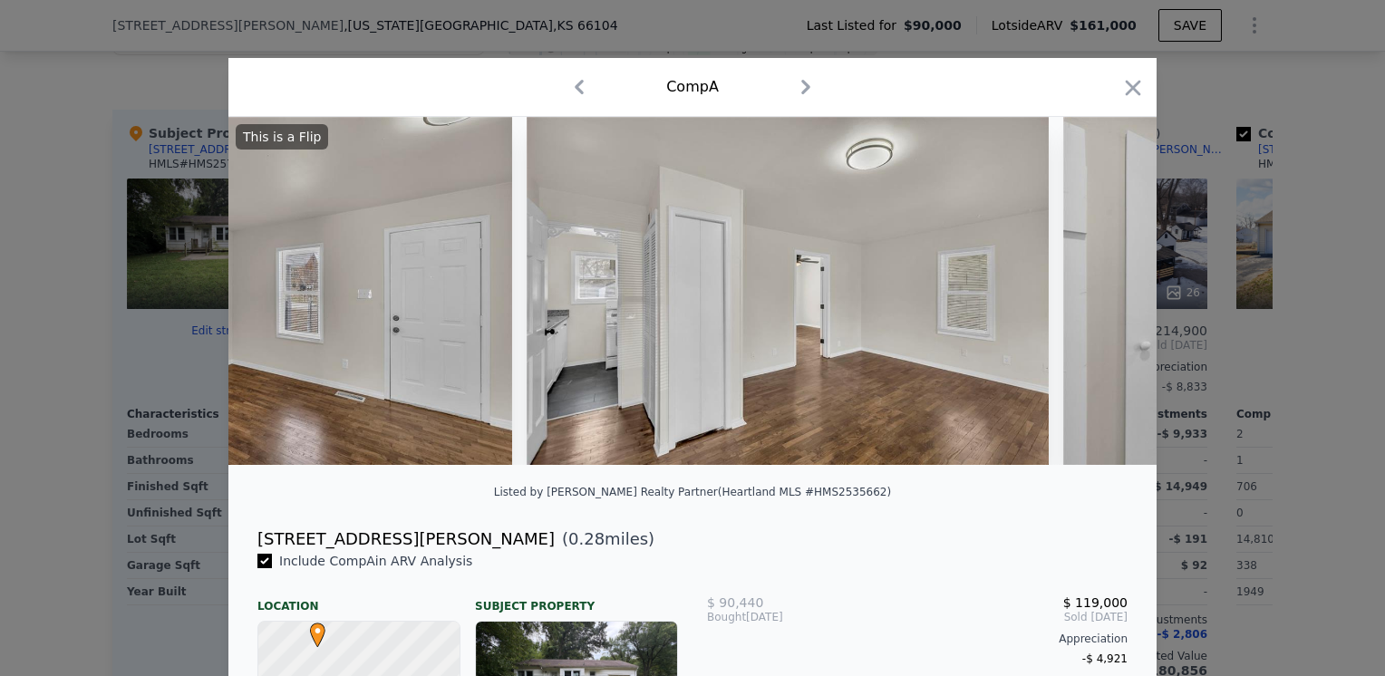
scroll to position [0, 3481]
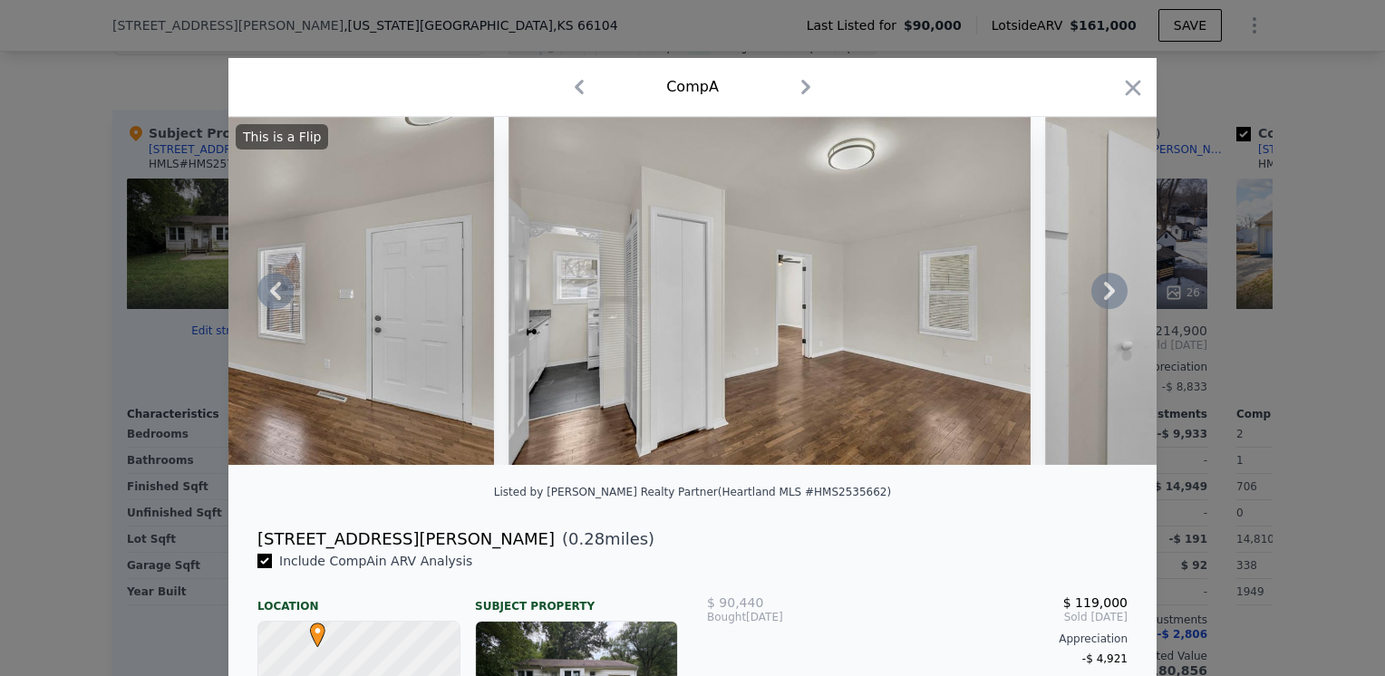
click at [1096, 295] on icon at bounding box center [1109, 291] width 36 height 36
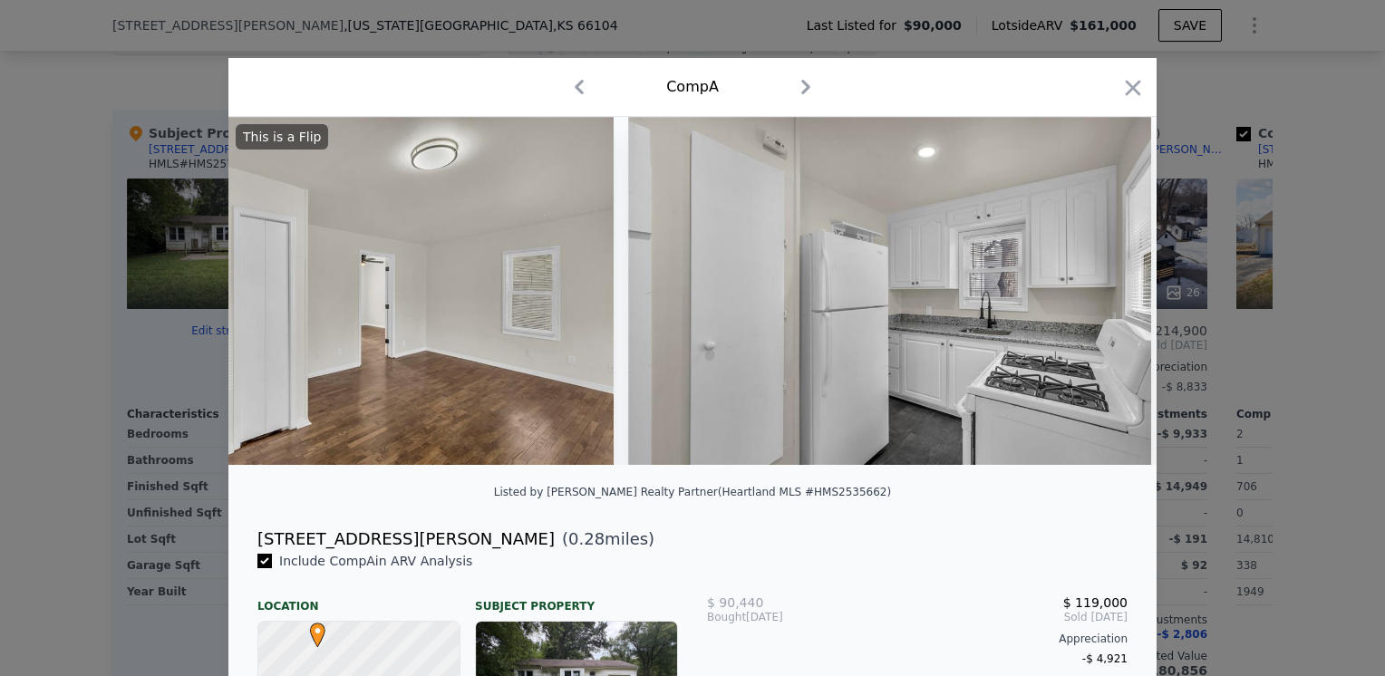
scroll to position [0, 3916]
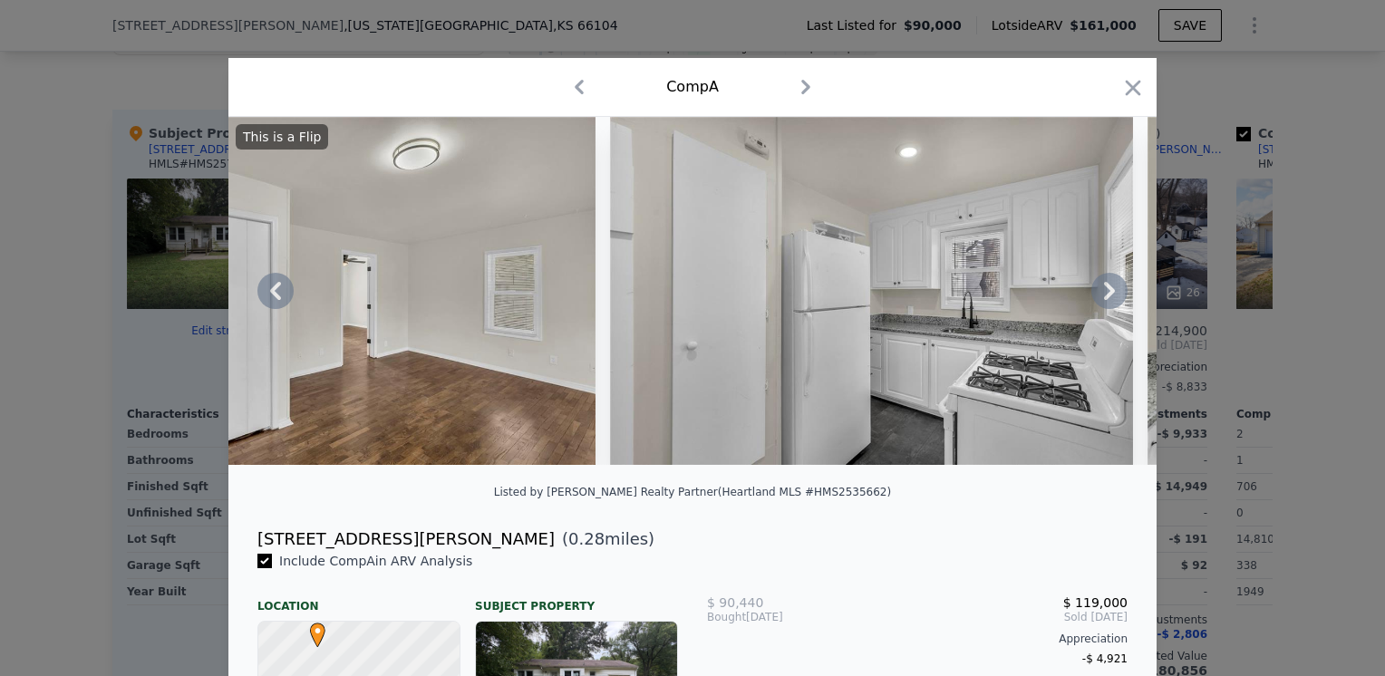
click at [1096, 295] on icon at bounding box center [1109, 291] width 36 height 36
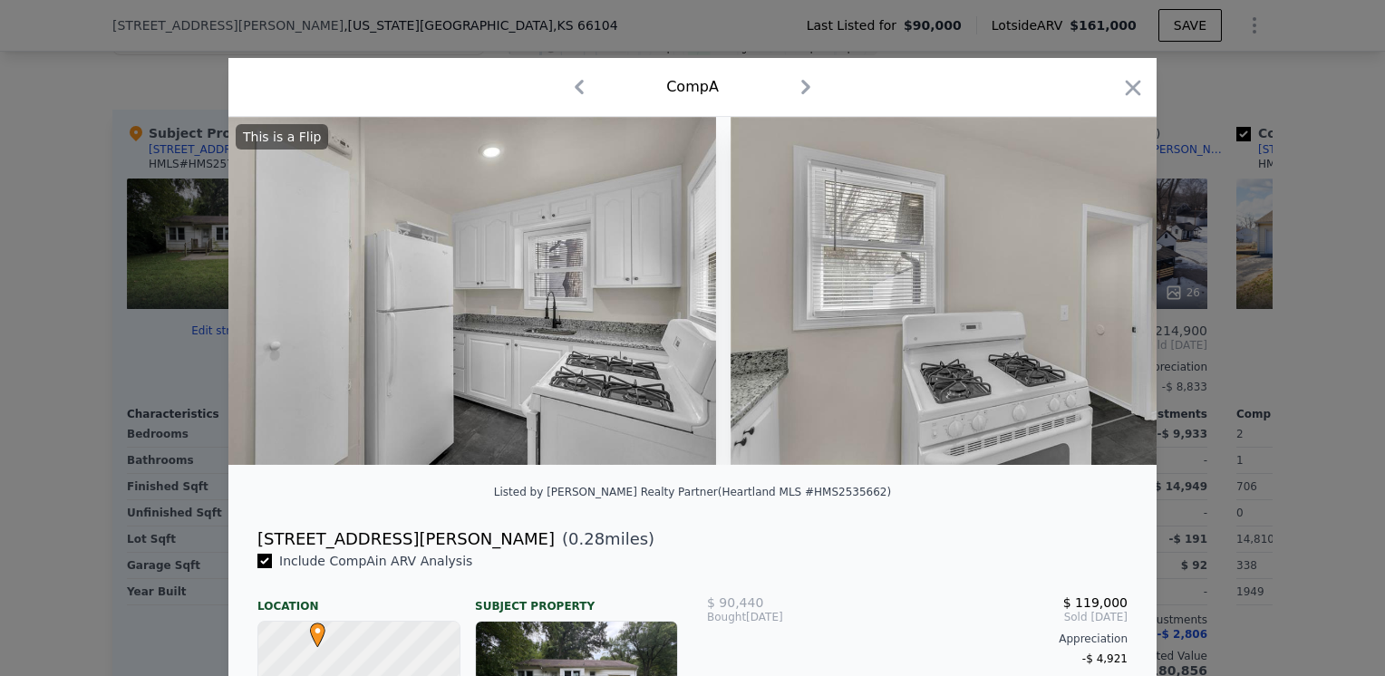
scroll to position [0, 4351]
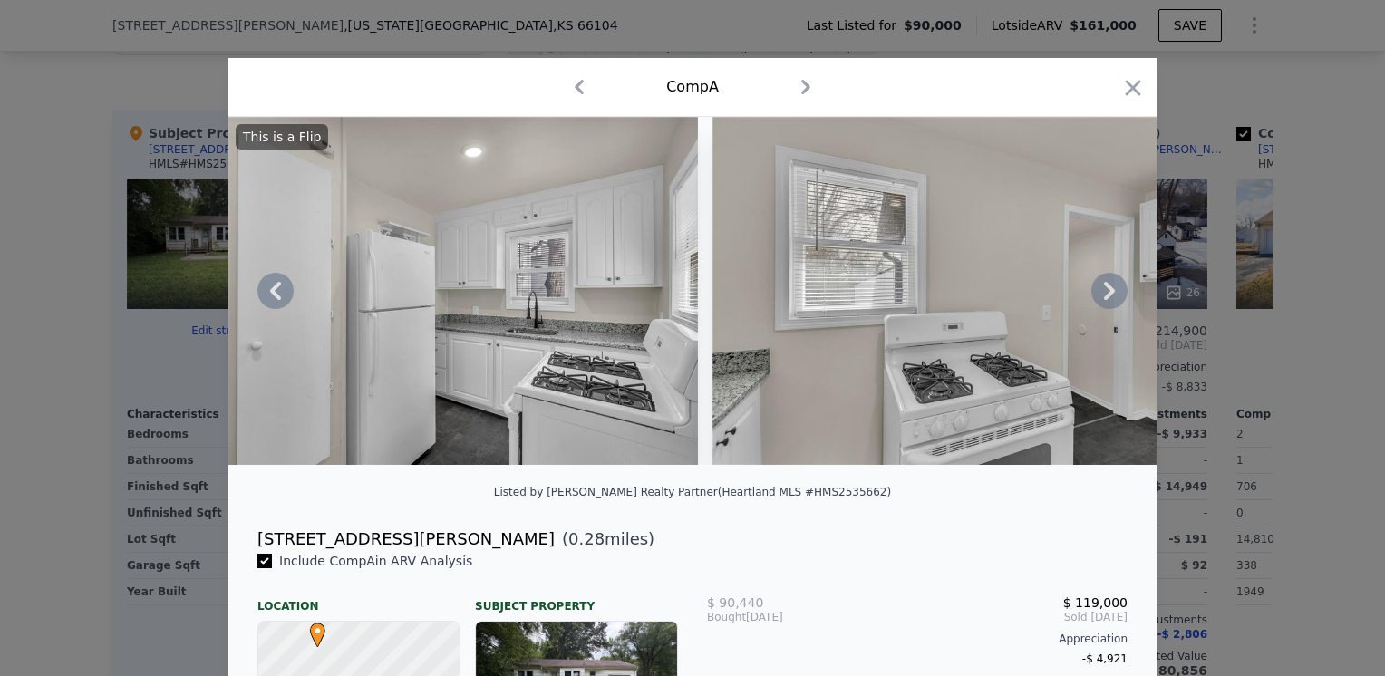
click at [1096, 295] on icon at bounding box center [1109, 291] width 36 height 36
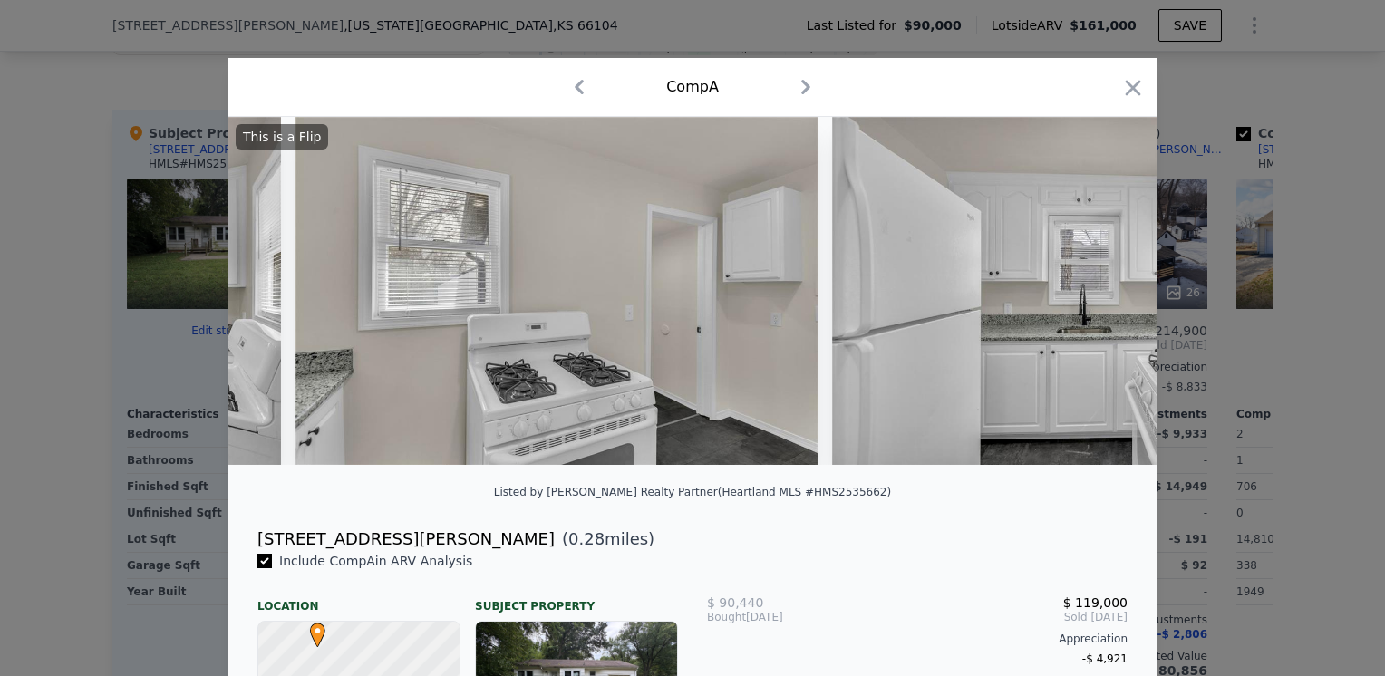
scroll to position [0, 4786]
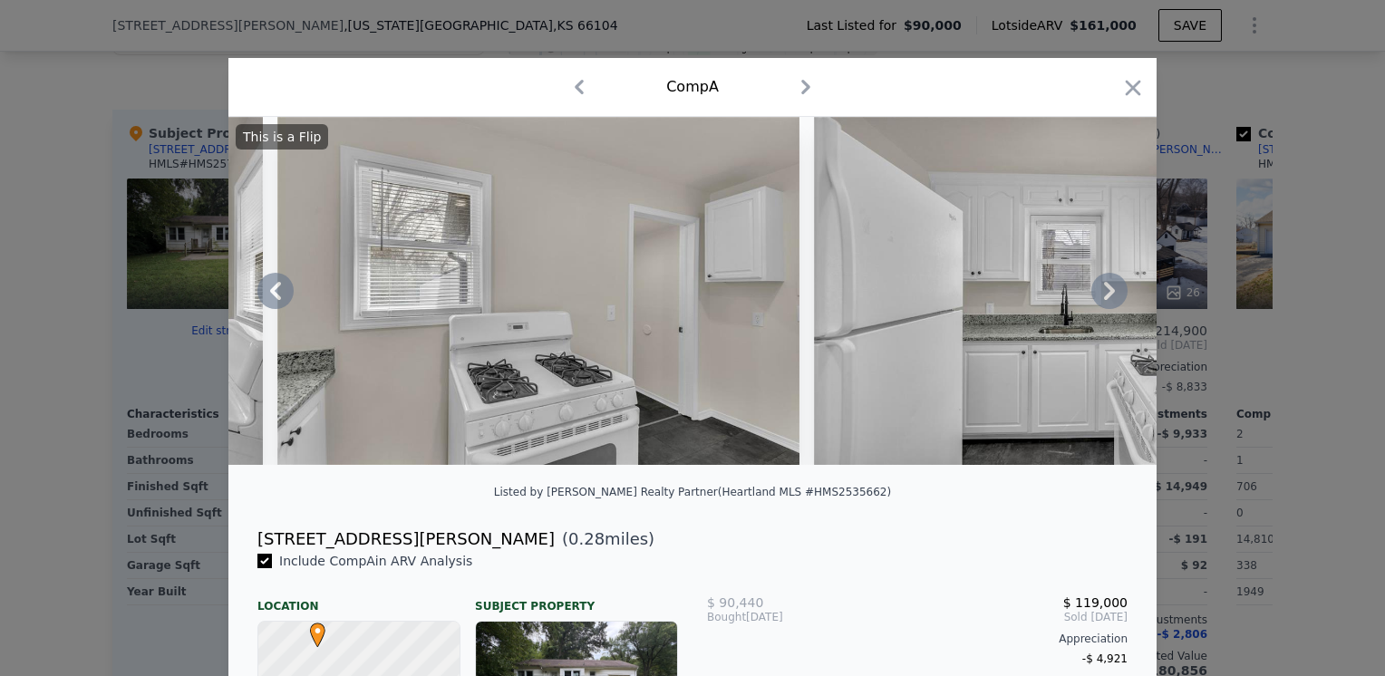
click at [1096, 295] on icon at bounding box center [1109, 291] width 36 height 36
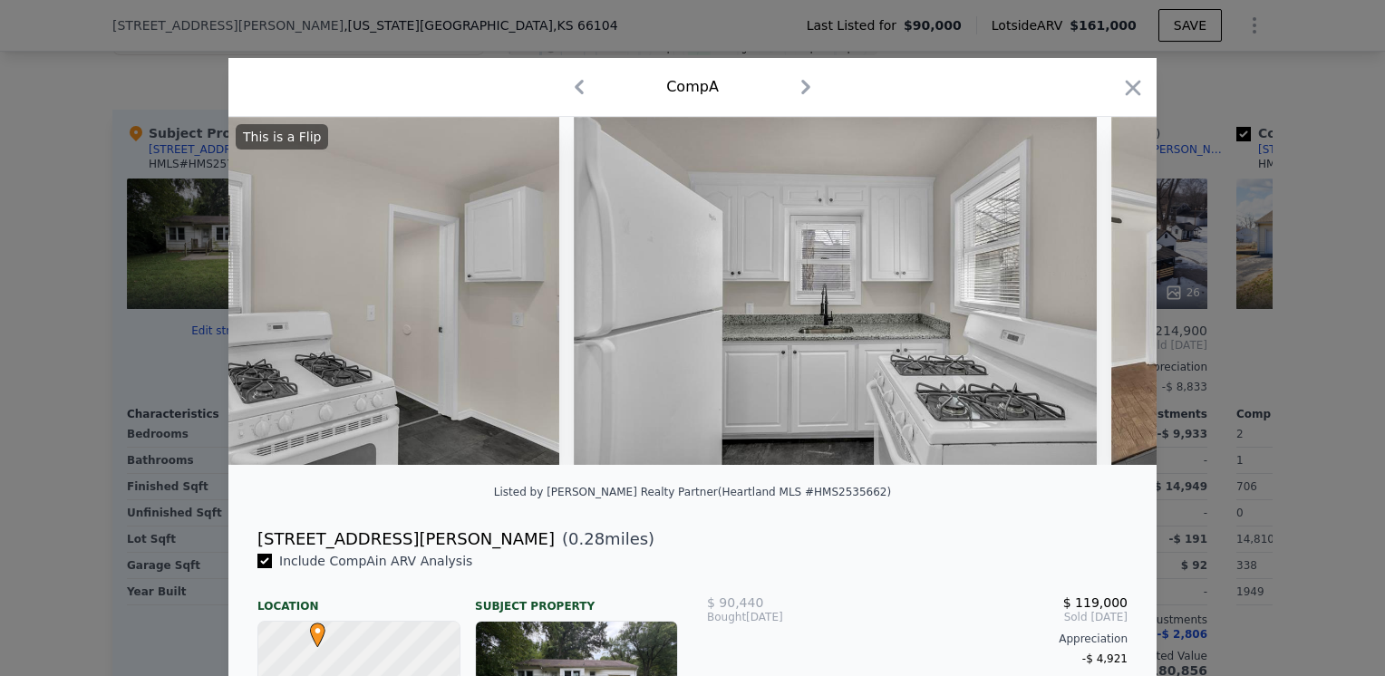
scroll to position [0, 5221]
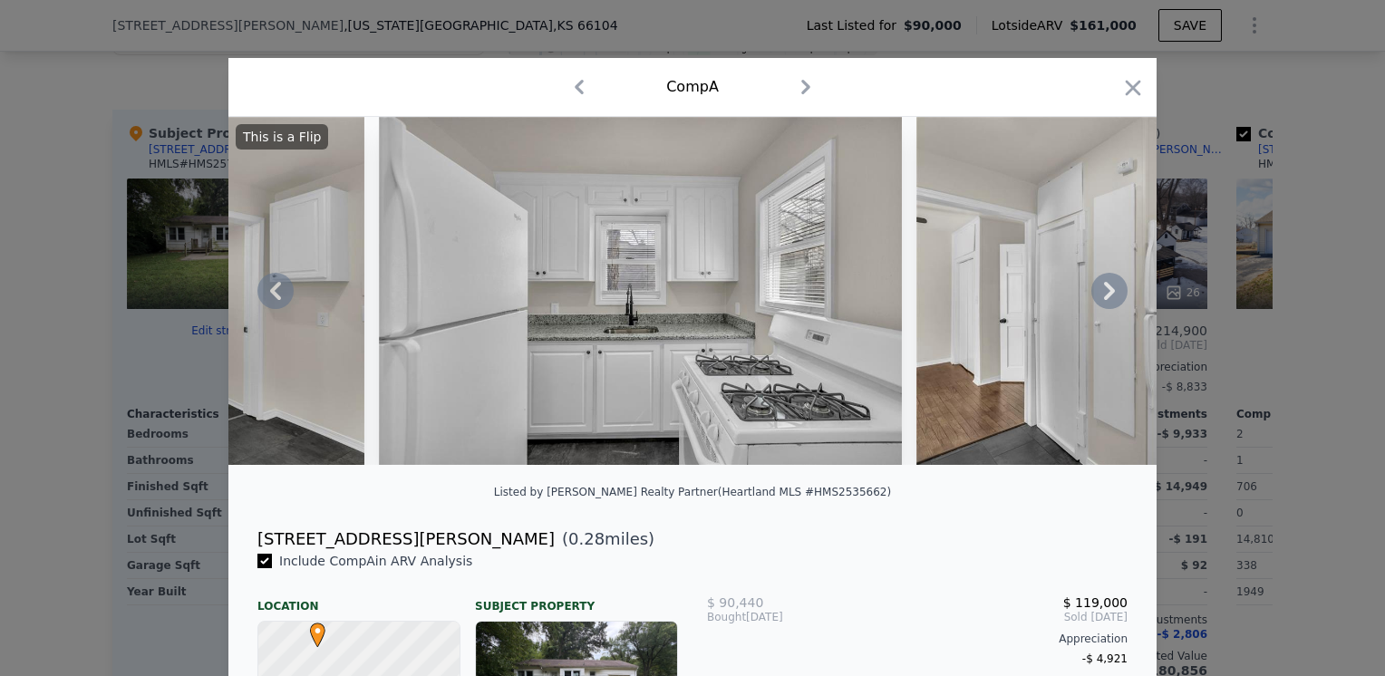
click at [1096, 295] on icon at bounding box center [1109, 291] width 36 height 36
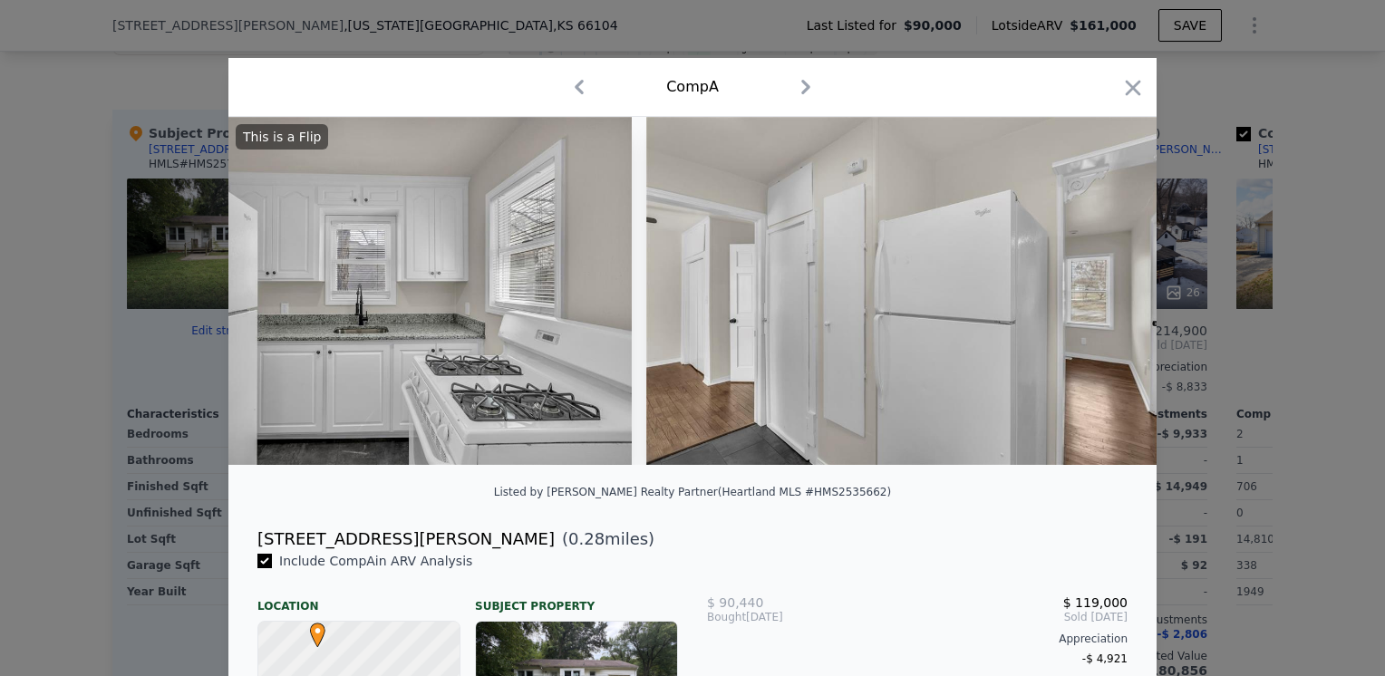
scroll to position [0, 5656]
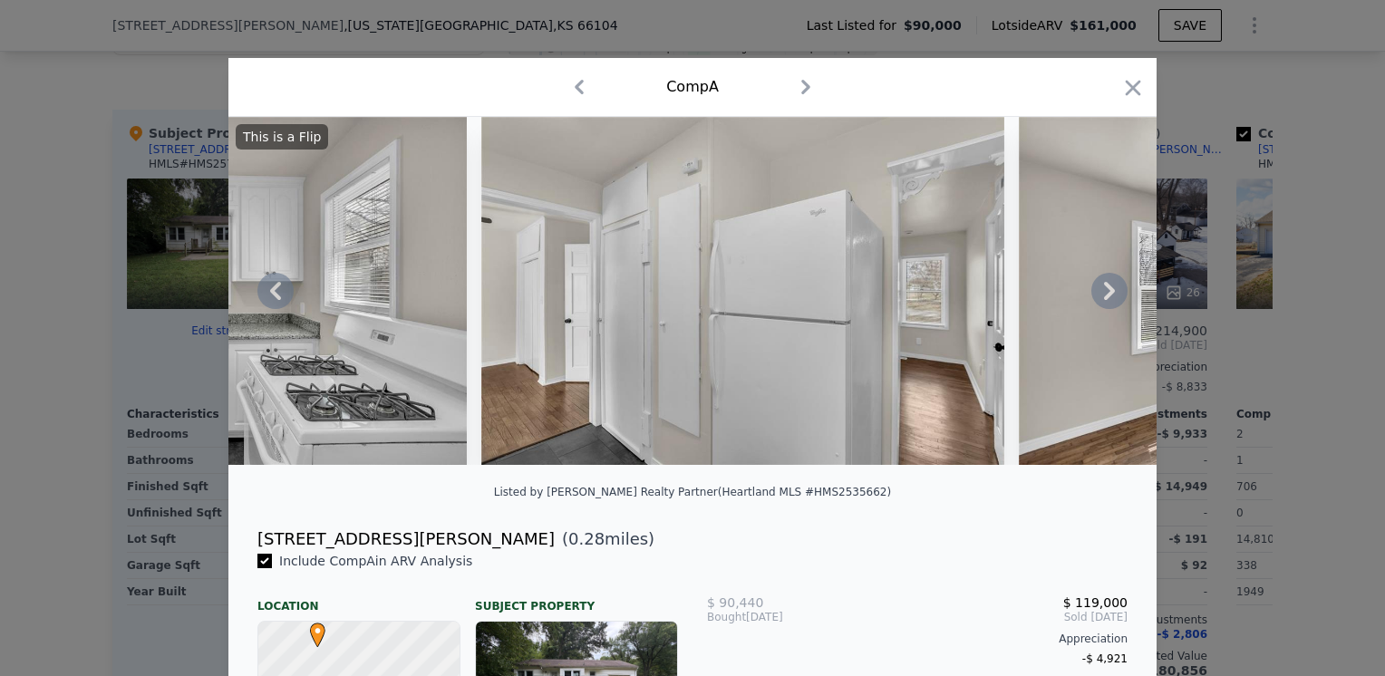
click at [1096, 295] on icon at bounding box center [1109, 291] width 36 height 36
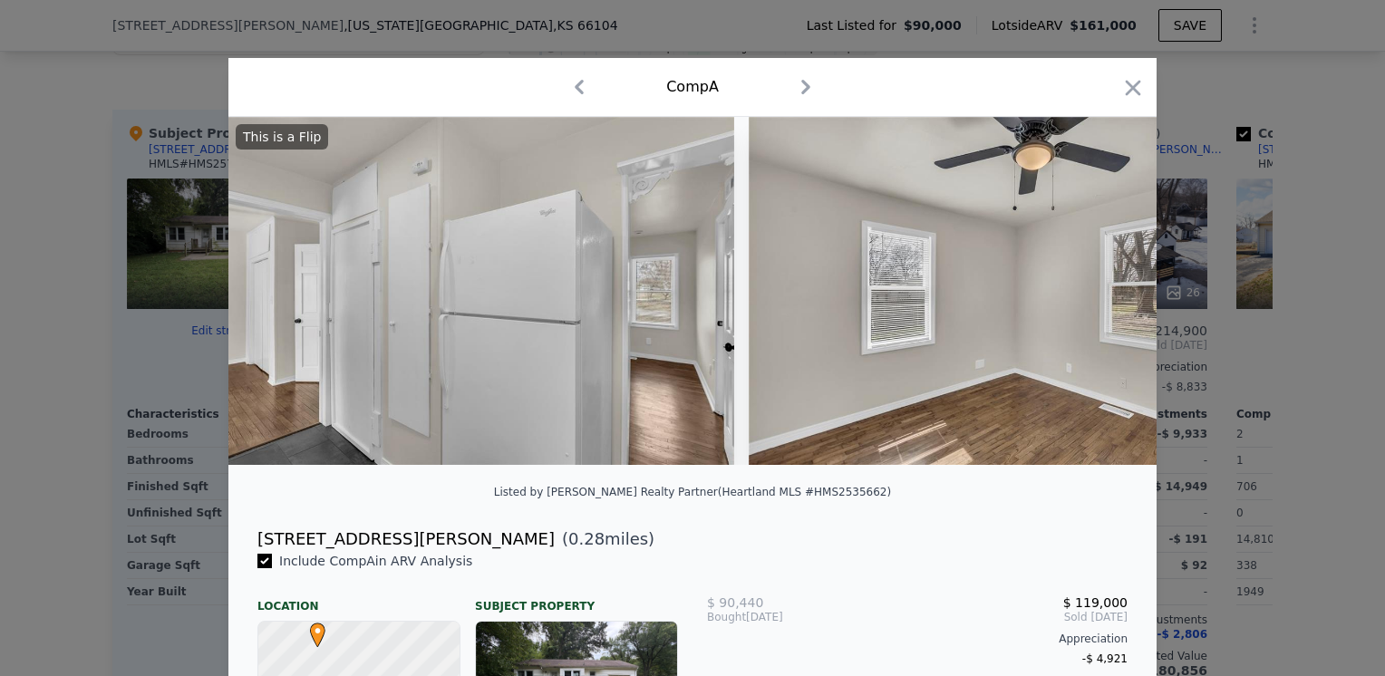
scroll to position [0, 6091]
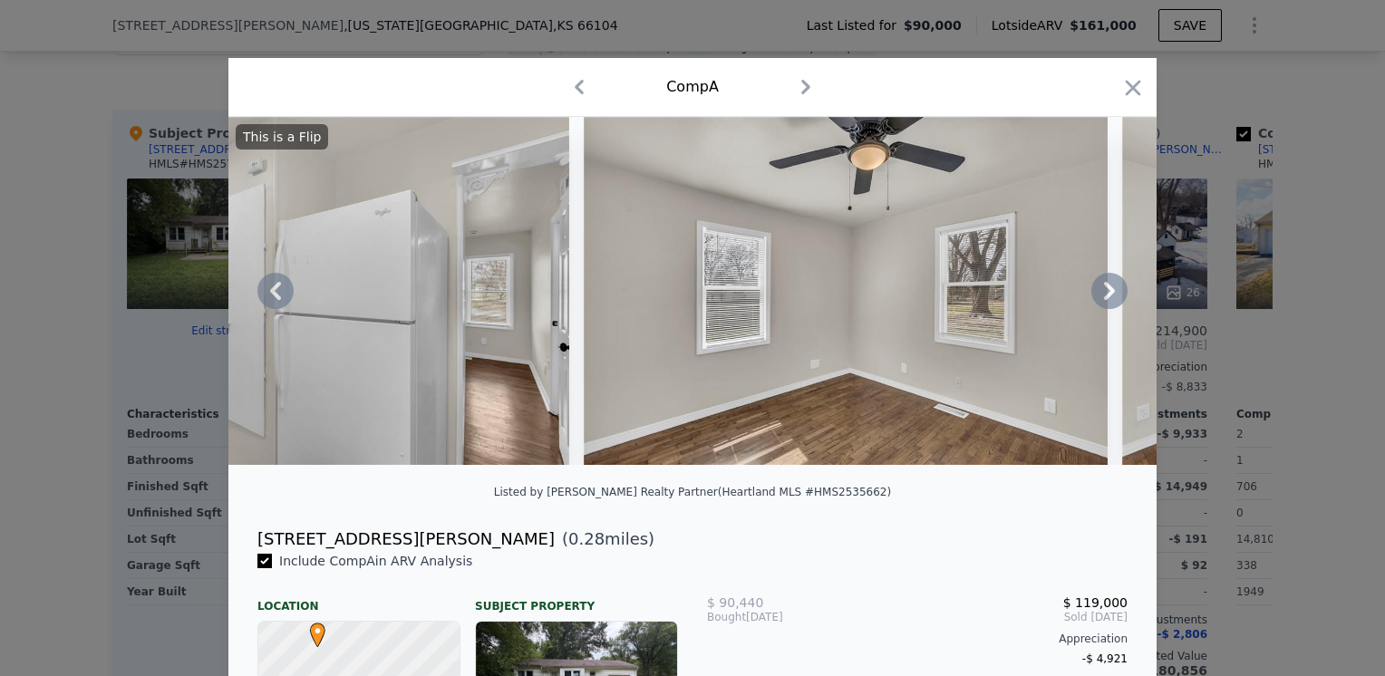
click at [1096, 295] on icon at bounding box center [1109, 291] width 36 height 36
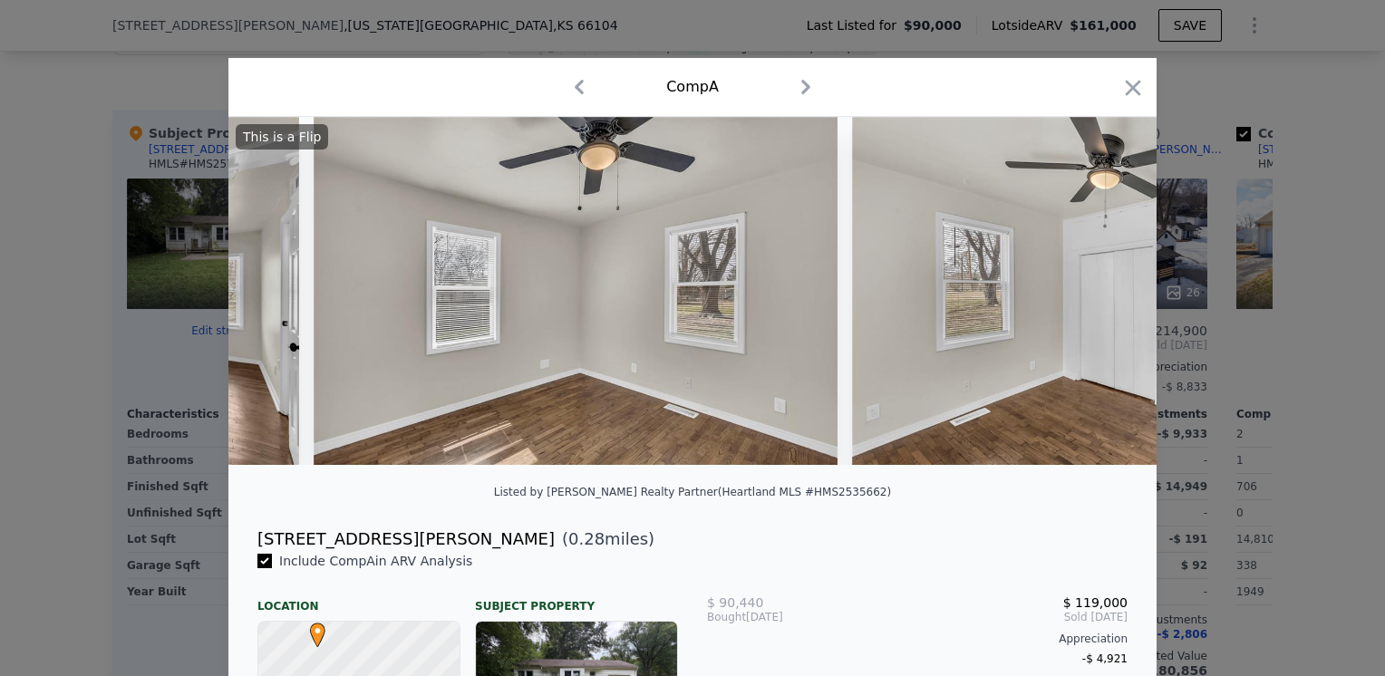
scroll to position [0, 6526]
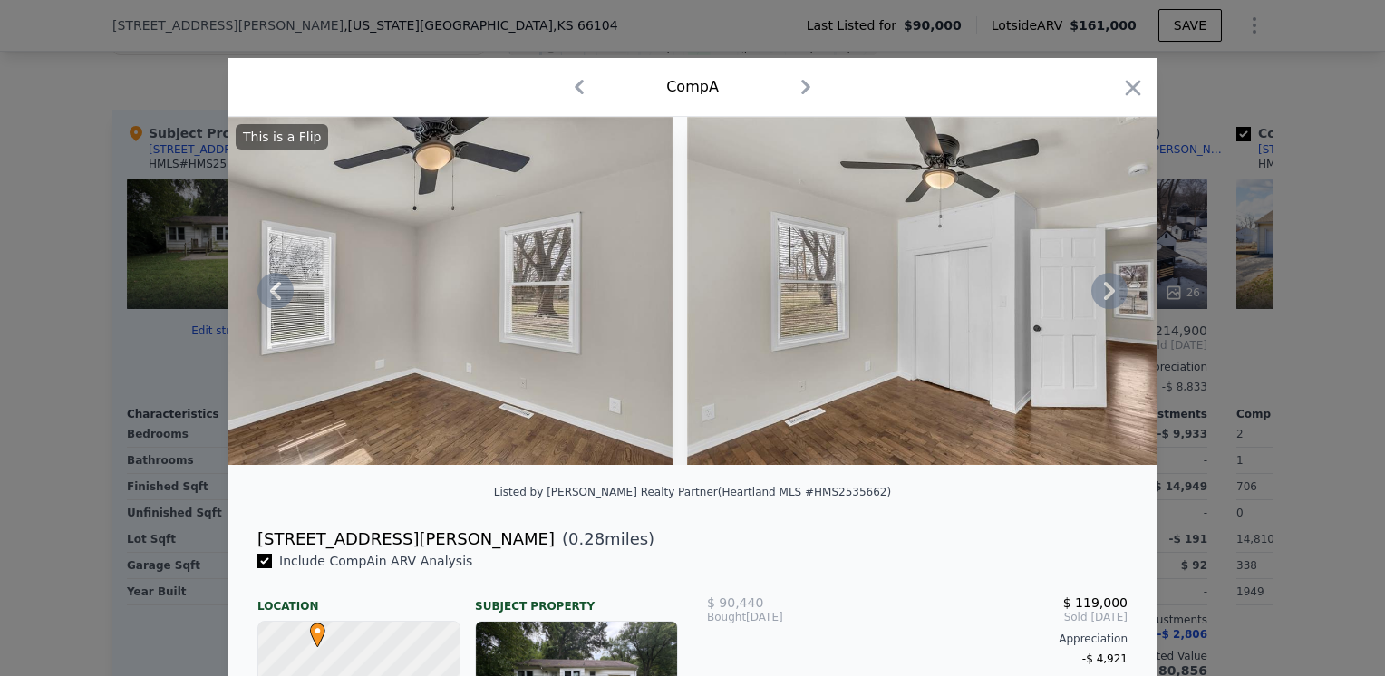
click at [1096, 295] on icon at bounding box center [1109, 291] width 36 height 36
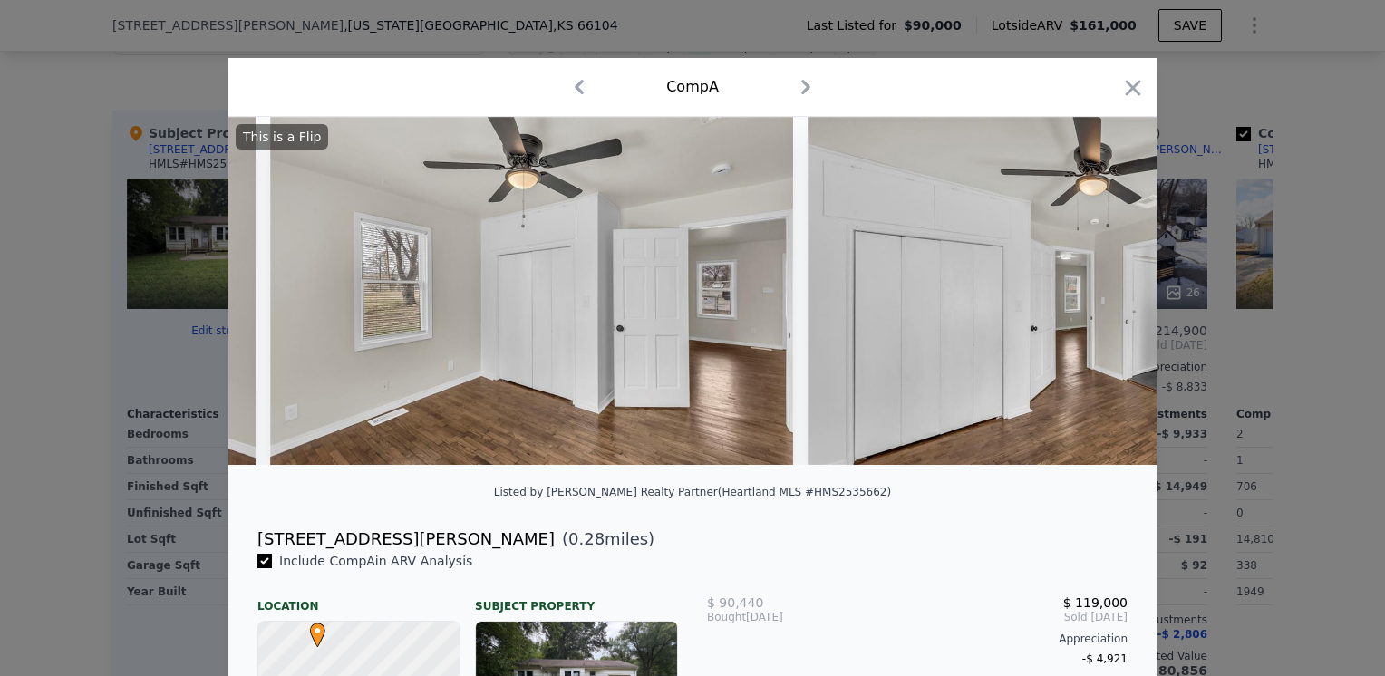
scroll to position [0, 6961]
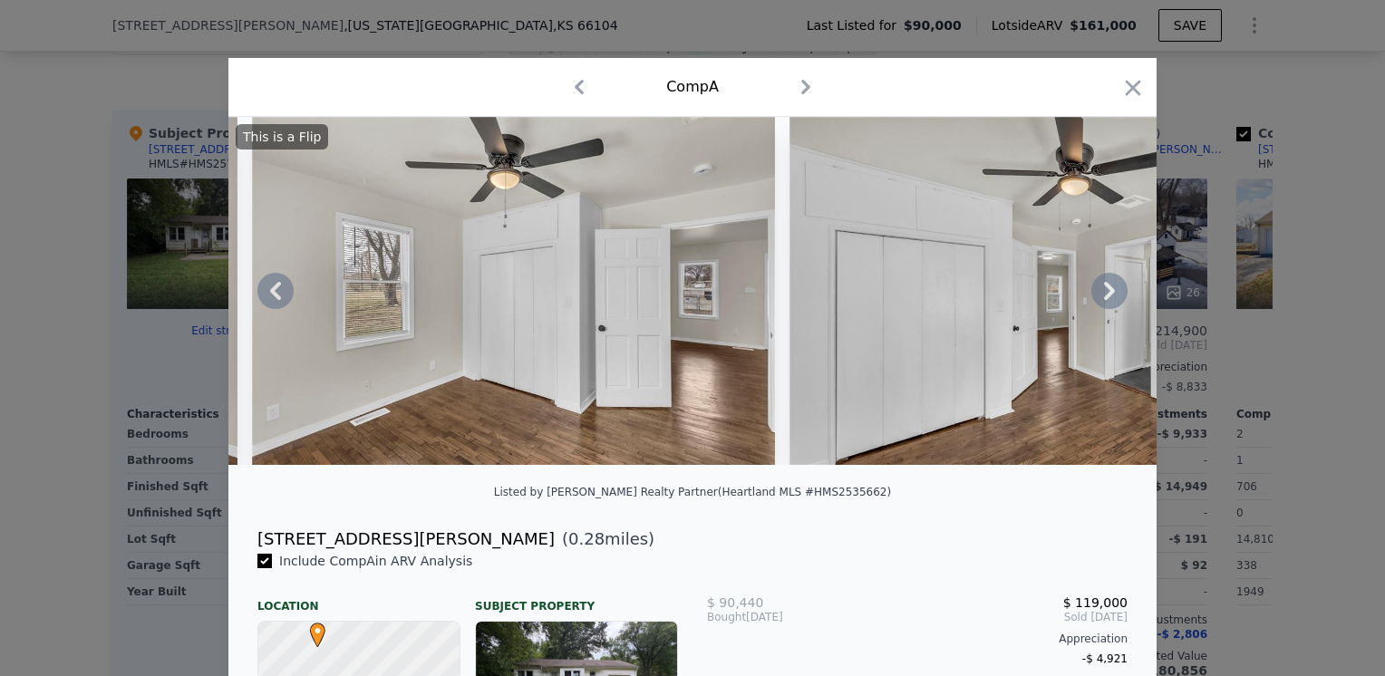
click at [1096, 295] on icon at bounding box center [1109, 291] width 36 height 36
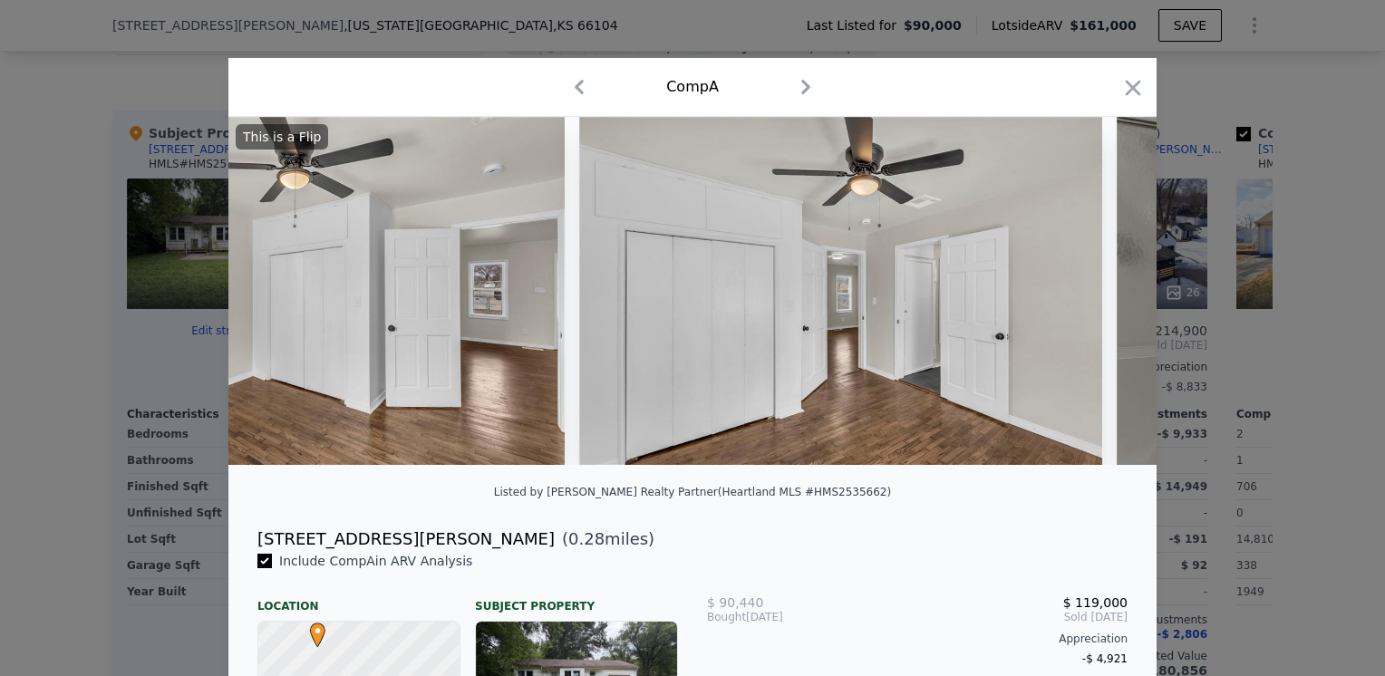
scroll to position [0, 7396]
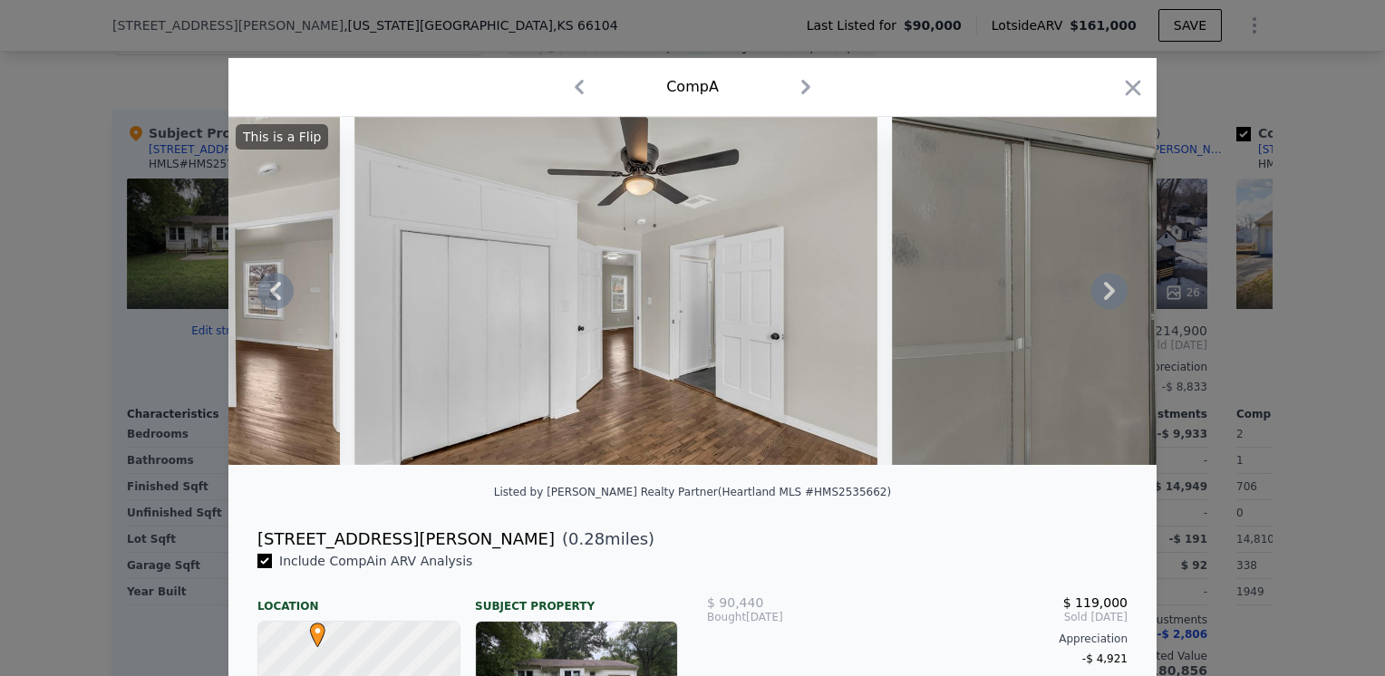
click at [1096, 295] on icon at bounding box center [1109, 291] width 36 height 36
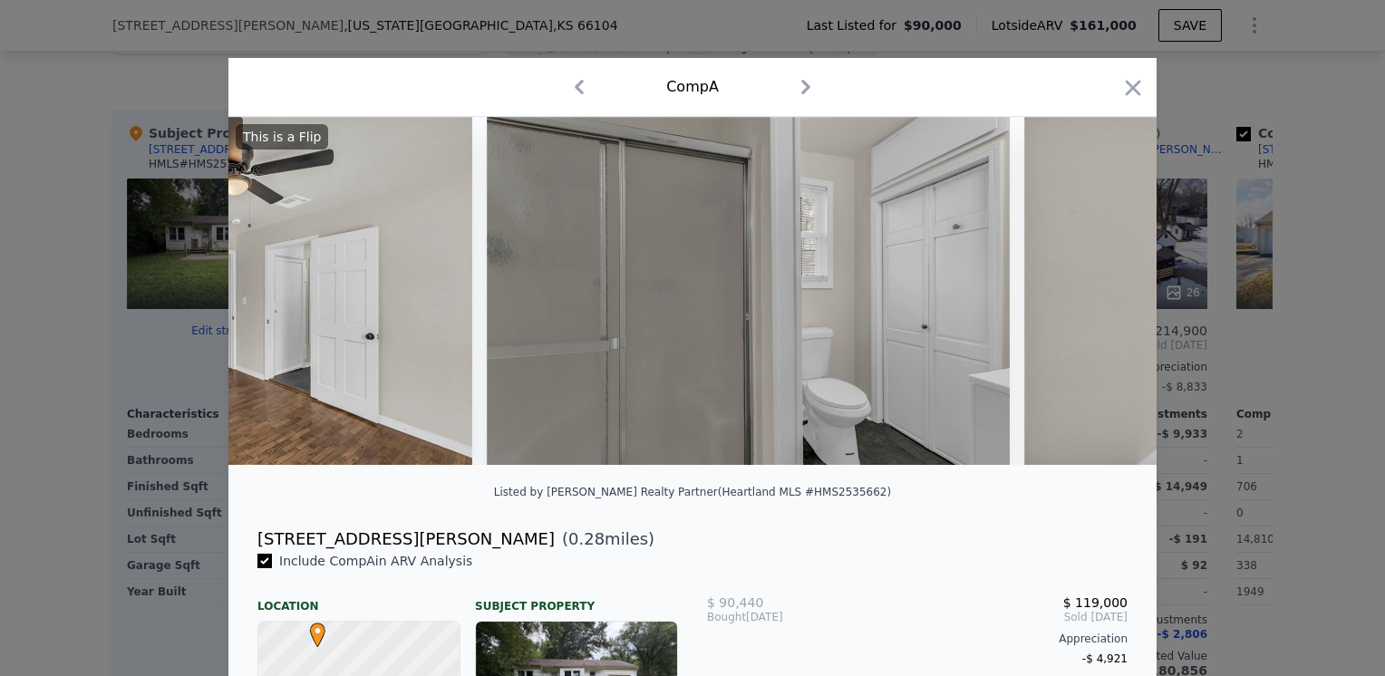
scroll to position [0, 7831]
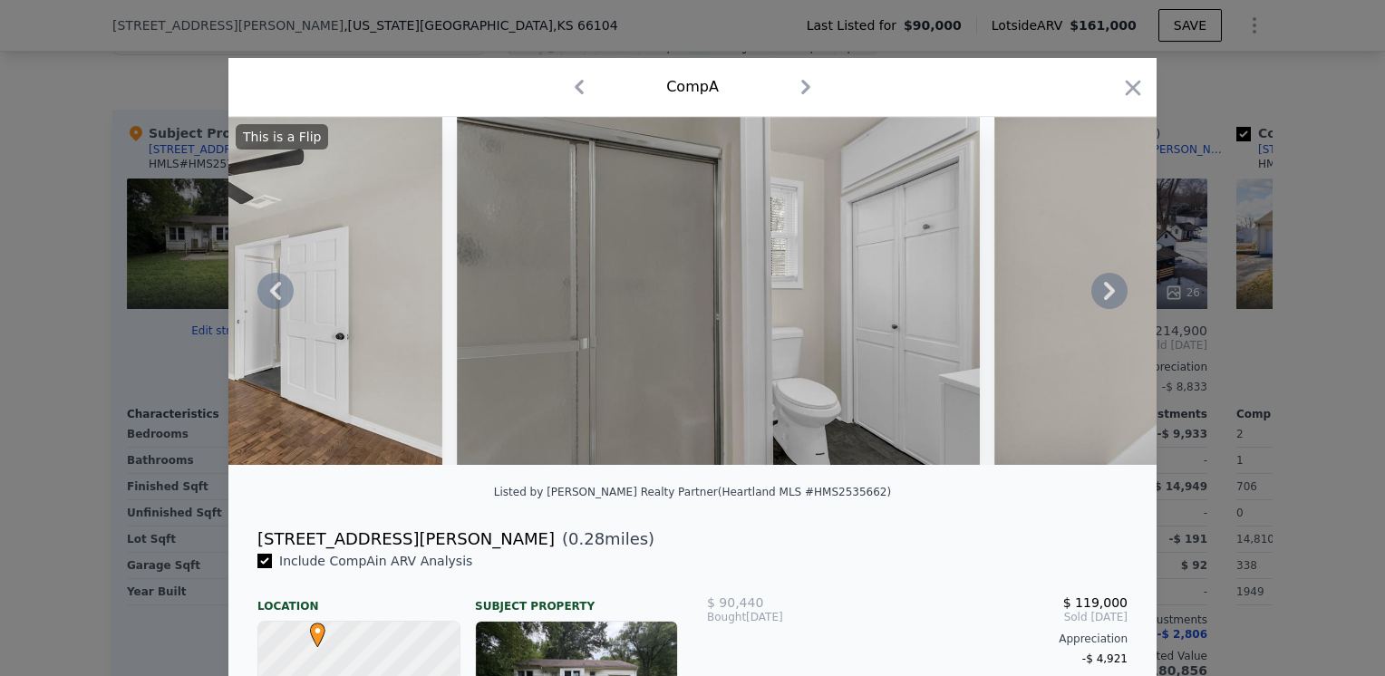
click at [1096, 295] on icon at bounding box center [1109, 291] width 36 height 36
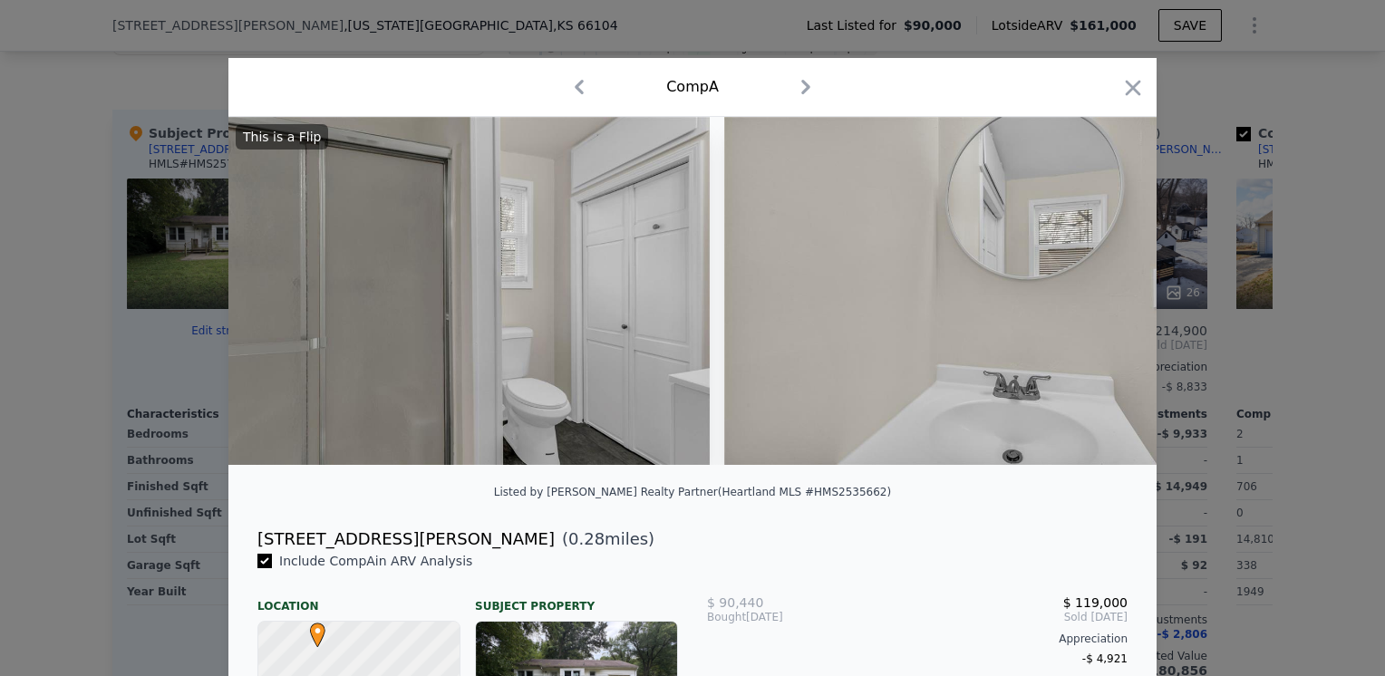
scroll to position [0, 8266]
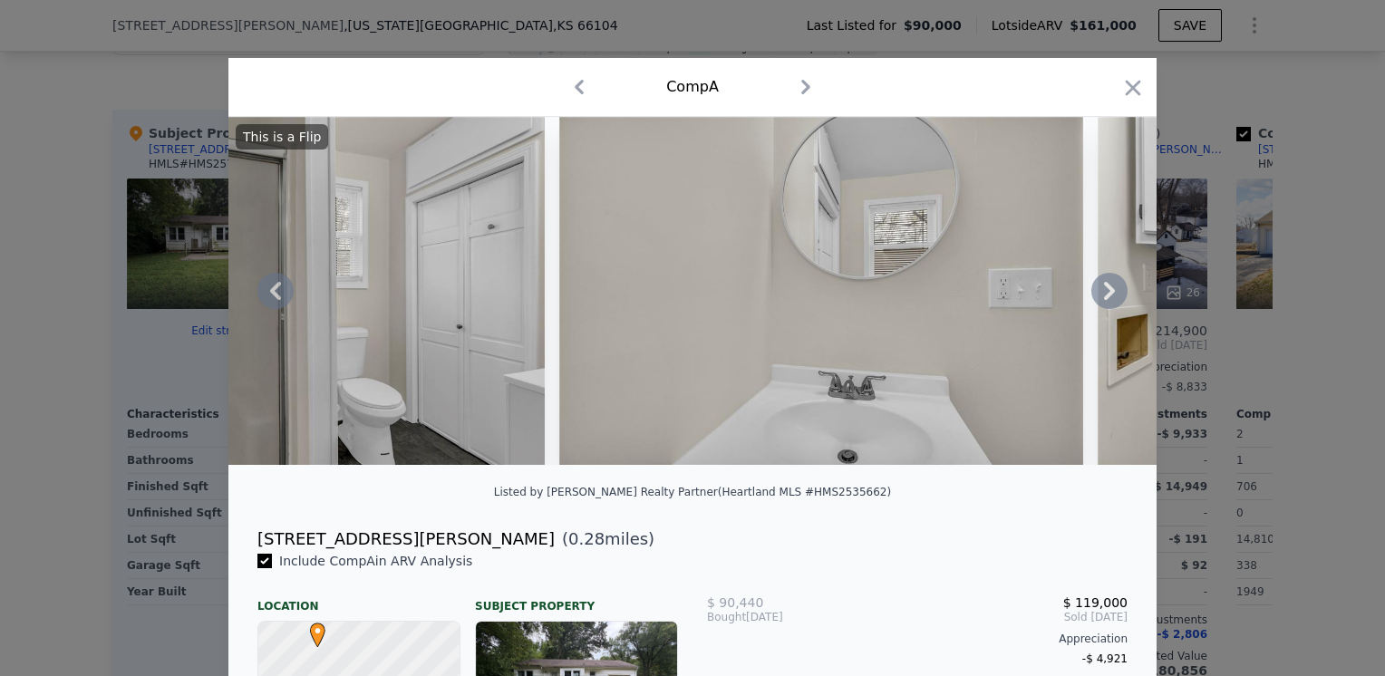
click at [1096, 295] on icon at bounding box center [1109, 291] width 36 height 36
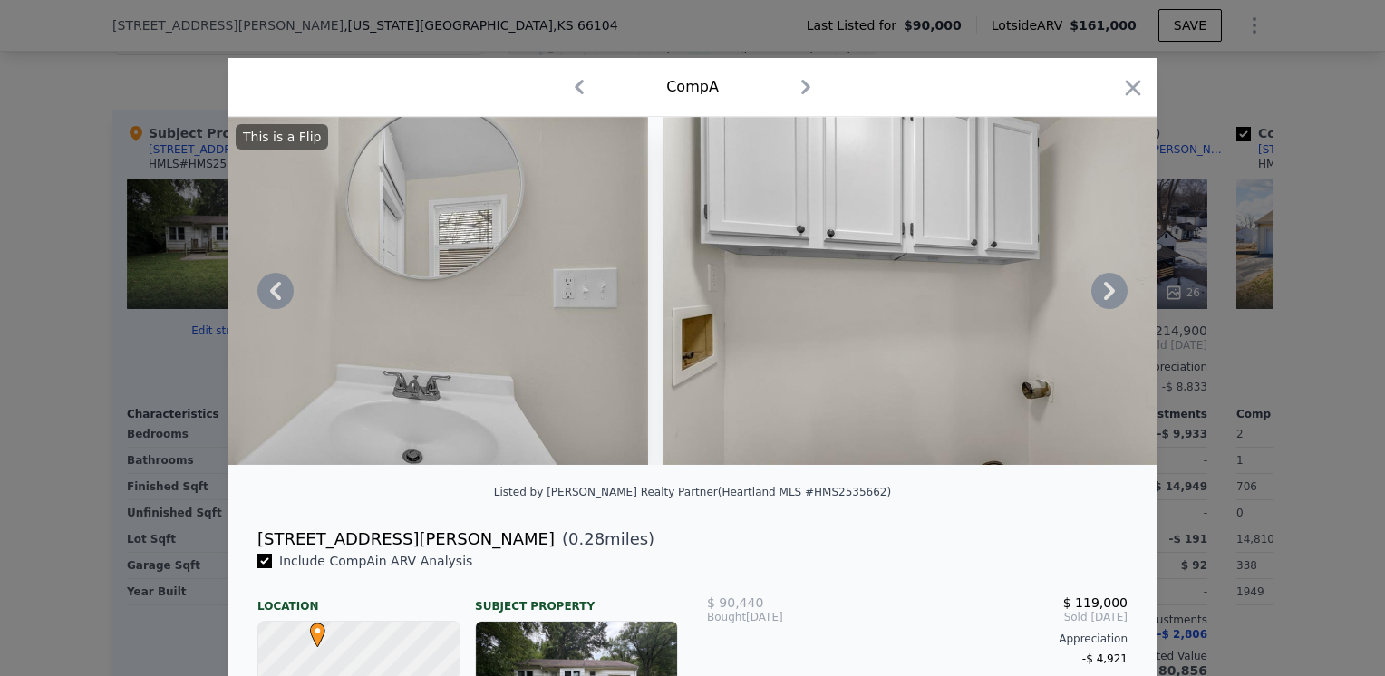
click at [1096, 295] on icon at bounding box center [1109, 291] width 36 height 36
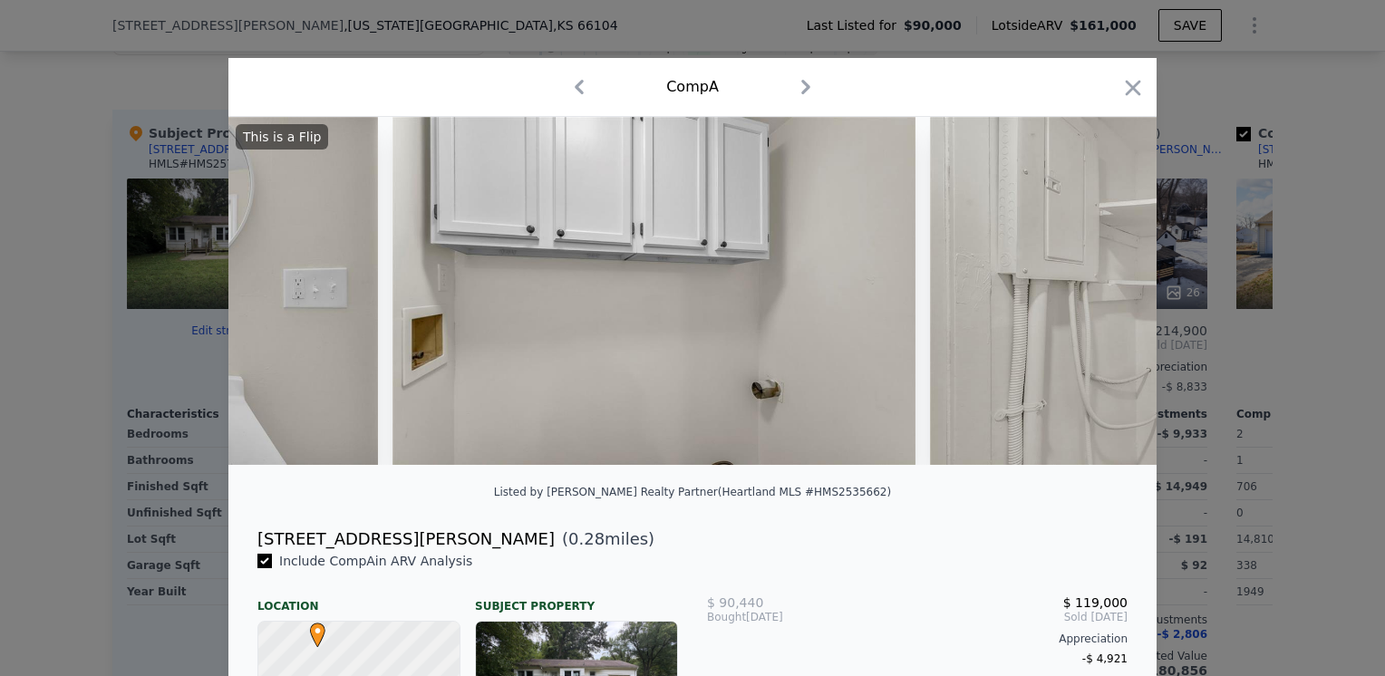
scroll to position [0, 9136]
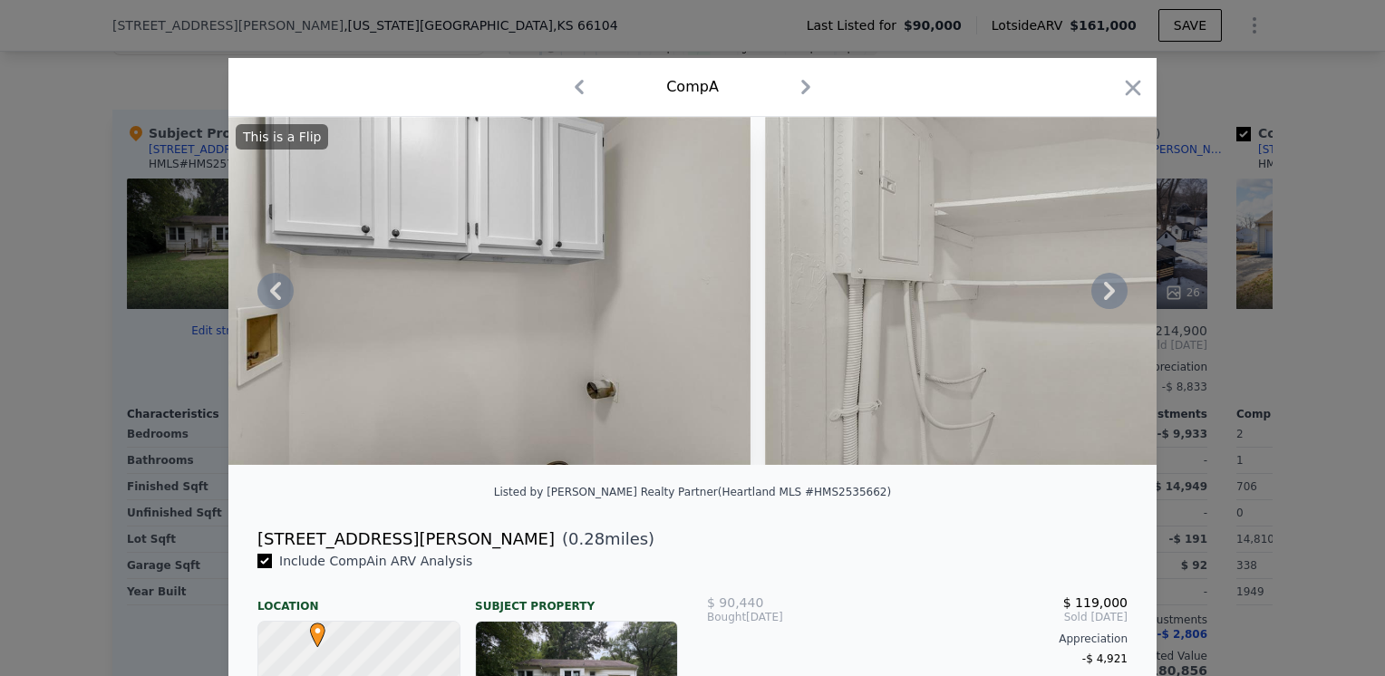
click at [1096, 295] on icon at bounding box center [1109, 291] width 36 height 36
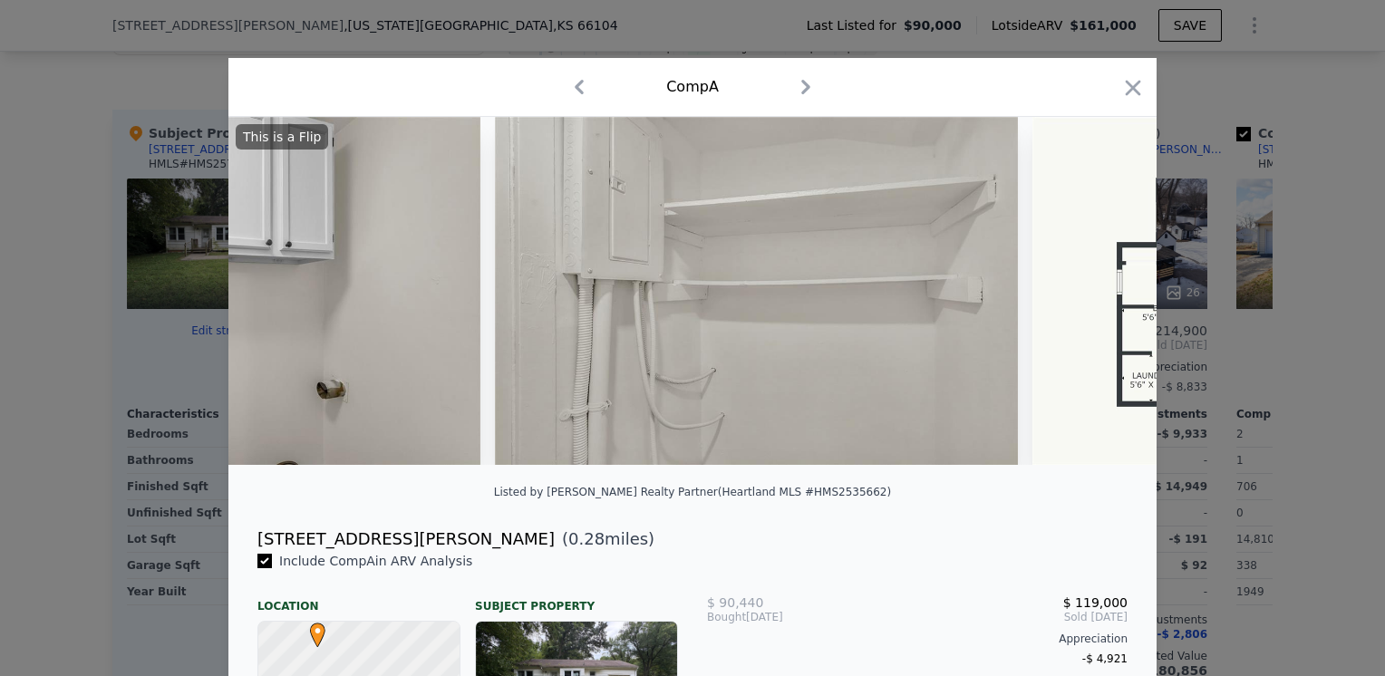
scroll to position [0, 9571]
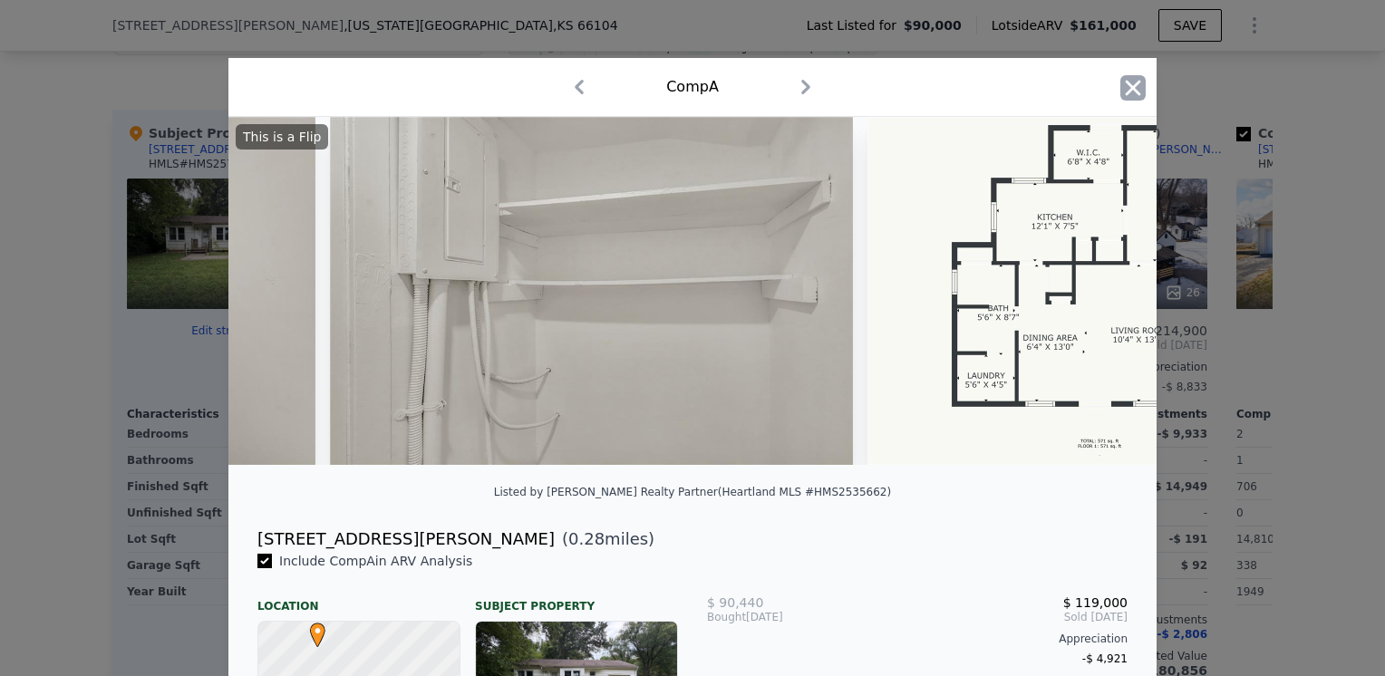
click at [1128, 93] on icon "button" at bounding box center [1132, 87] width 25 height 25
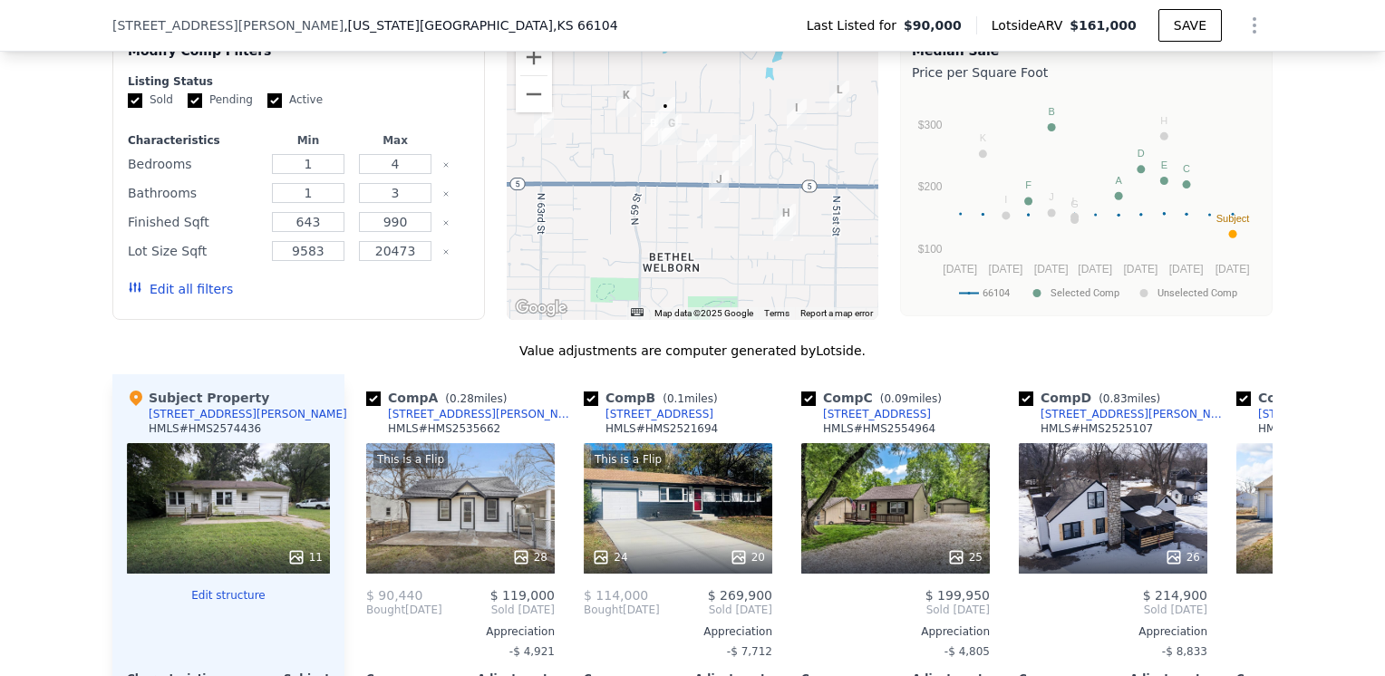
scroll to position [1443, 0]
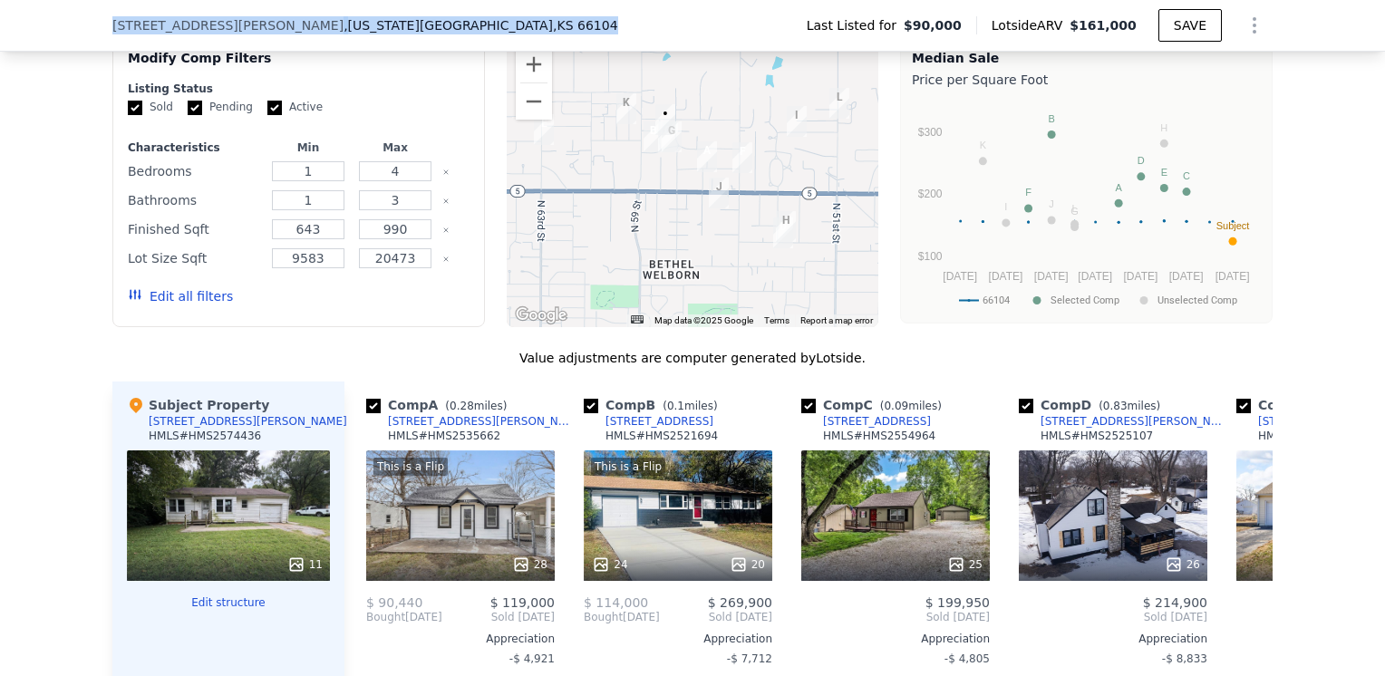
drag, startPoint x: 104, startPoint y: 25, endPoint x: 321, endPoint y: 46, distance: 217.6
click at [321, 46] on div "[STREET_ADDRESS][PERSON_NAME][US_STATE] Last Listed for $90,000 Lotside ARV $16…" at bounding box center [692, 26] width 1385 height 52
drag, startPoint x: 321, startPoint y: 46, endPoint x: 295, endPoint y: 19, distance: 37.2
copy div "[STREET_ADDRESS][PERSON_NAME][US_STATE]"
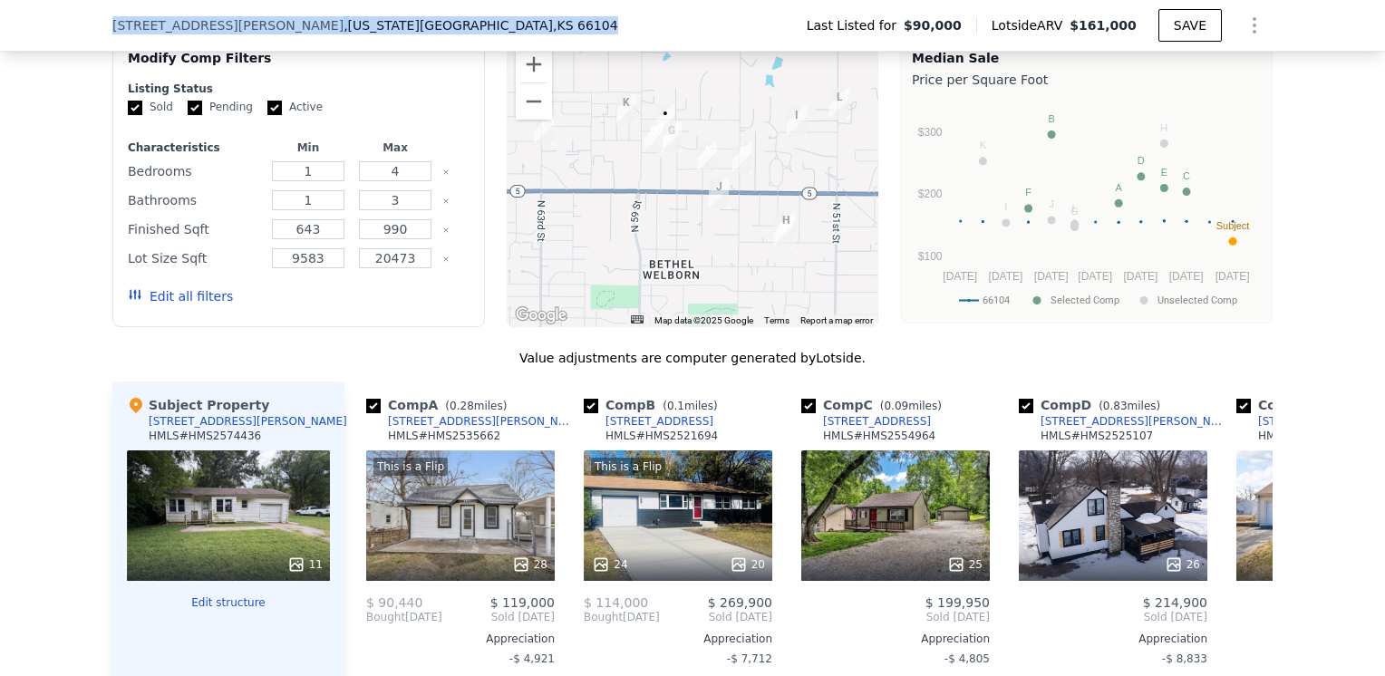
click at [342, 24] on div "[STREET_ADDRESS][PERSON_NAME][US_STATE] Last Listed for $90,000 Lotside ARV $16…" at bounding box center [692, 25] width 1160 height 51
drag, startPoint x: 266, startPoint y: 45, endPoint x: 15, endPoint y: 48, distance: 250.2
click at [15, 48] on div "[STREET_ADDRESS][PERSON_NAME][US_STATE] Last Listed for $90,000 Lotside ARV $16…" at bounding box center [692, 26] width 1385 height 52
drag, startPoint x: 247, startPoint y: 23, endPoint x: 127, endPoint y: 9, distance: 121.3
click at [127, 9] on div "[STREET_ADDRESS][PERSON_NAME][US_STATE] Last Listed for $90,000 Lotside ARV $16…" at bounding box center [692, 25] width 1160 height 51
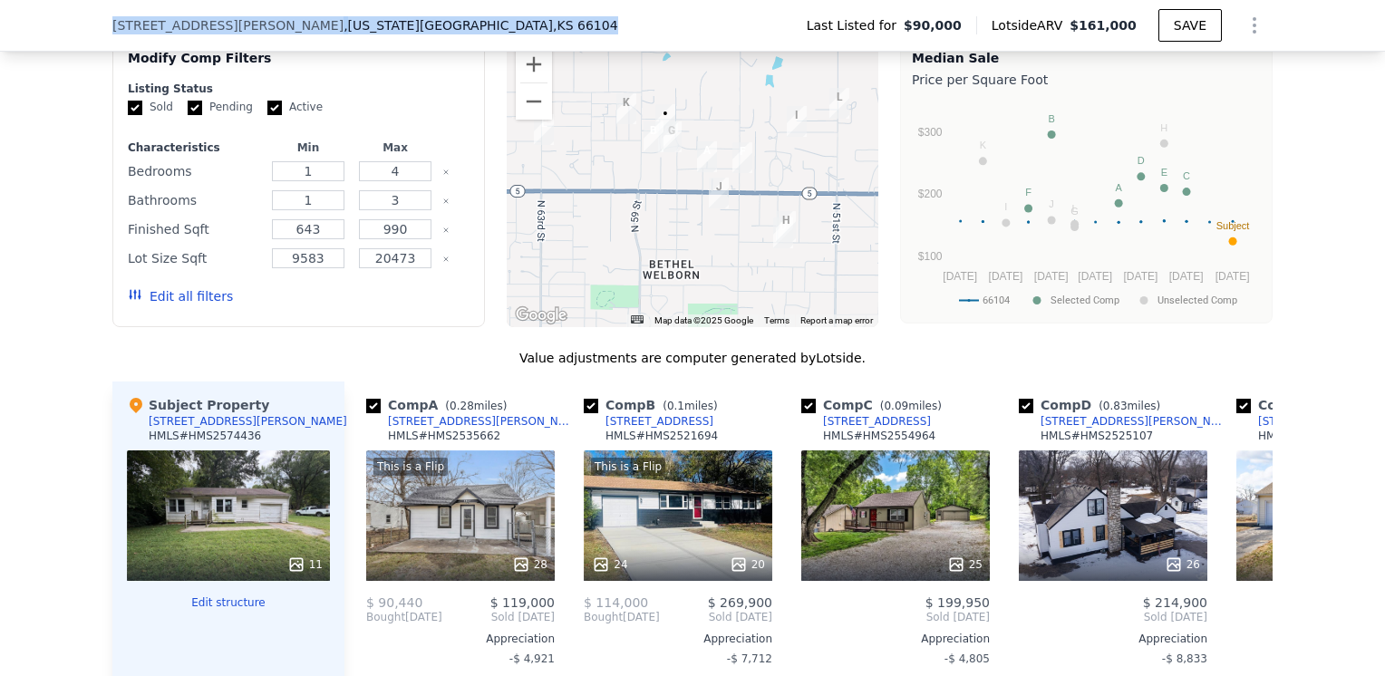
click at [326, 14] on div "[STREET_ADDRESS][PERSON_NAME][US_STATE] Last Listed for $90,000 Lotside ARV $16…" at bounding box center [692, 25] width 1160 height 51
drag, startPoint x: 270, startPoint y: 26, endPoint x: 94, endPoint y: 17, distance: 176.1
click at [94, 17] on div "[STREET_ADDRESS][PERSON_NAME][US_STATE] Last Listed for $90,000 Lotside ARV $16…" at bounding box center [692, 26] width 1385 height 52
click at [334, 26] on div "[STREET_ADDRESS][PERSON_NAME][US_STATE] Last Listed for $90,000 Lotside ARV $16…" at bounding box center [692, 25] width 1160 height 51
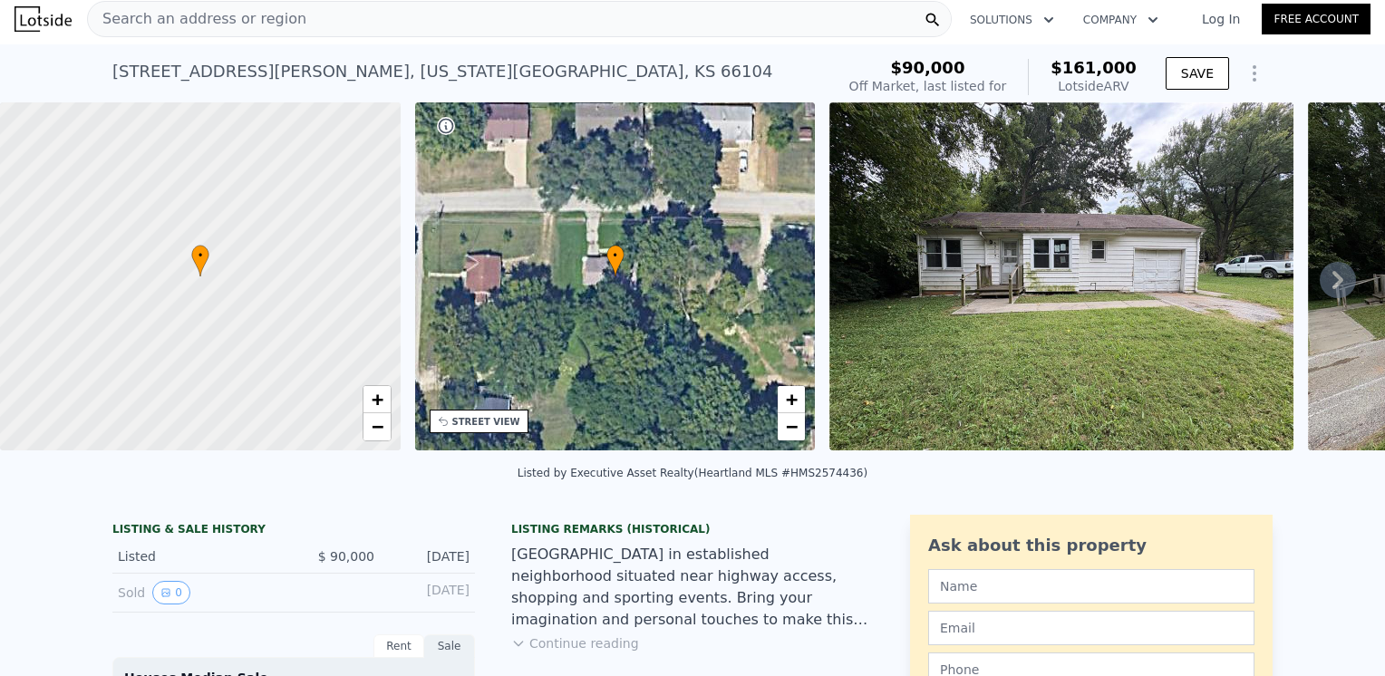
scroll to position [0, 0]
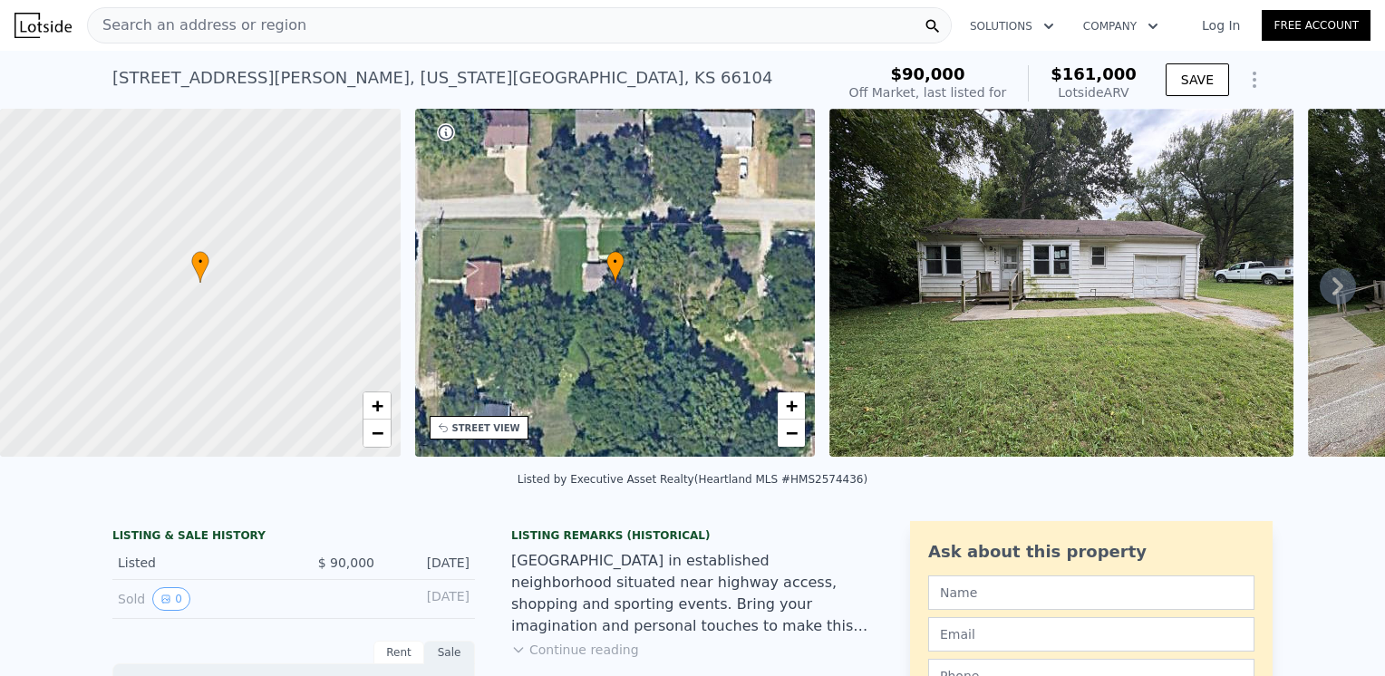
click at [300, 19] on div "Search an address or region" at bounding box center [519, 25] width 865 height 36
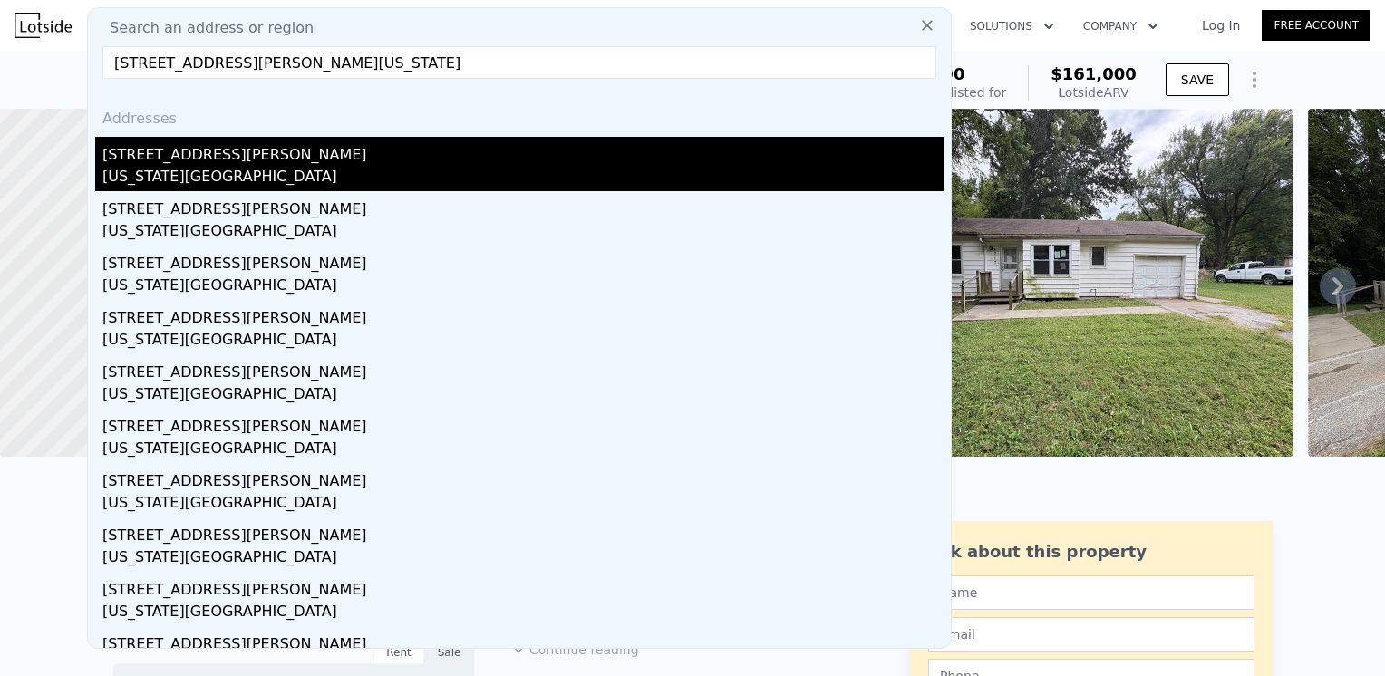
type input "[STREET_ADDRESS][PERSON_NAME][US_STATE]"
click at [182, 171] on div "[US_STATE][GEOGRAPHIC_DATA]" at bounding box center [522, 178] width 841 height 25
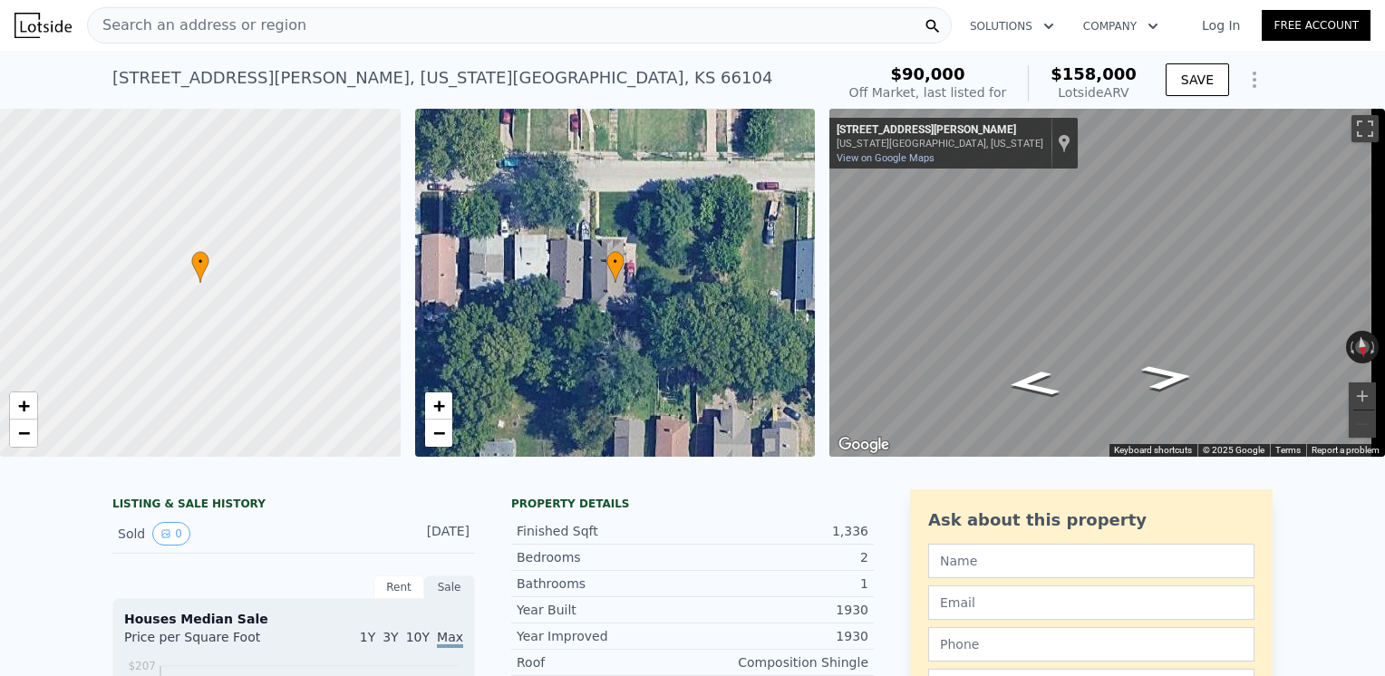
click at [286, 24] on div "Search an address or region" at bounding box center [519, 25] width 865 height 36
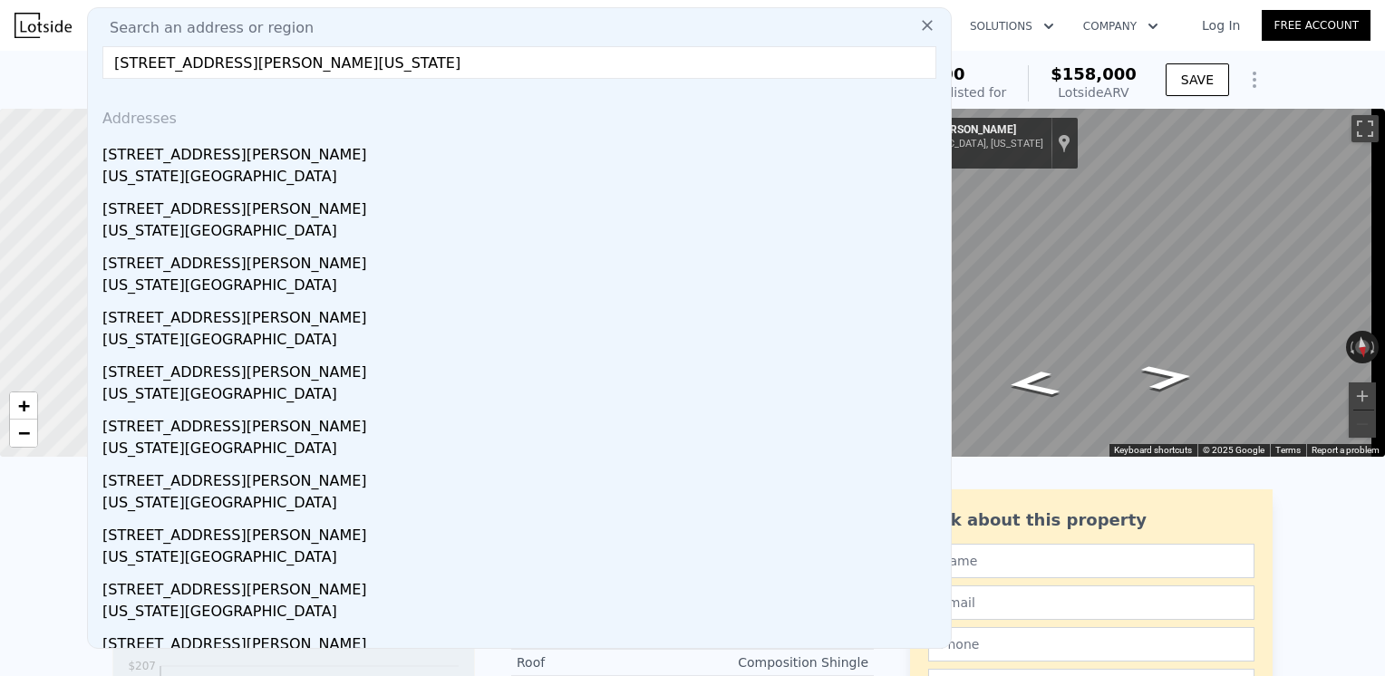
drag, startPoint x: 390, startPoint y: 68, endPoint x: 66, endPoint y: 73, distance: 323.6
click at [203, 64] on input "[STREET_ADDRESS][PERSON_NAME][US_STATE]" at bounding box center [519, 62] width 834 height 33
drag, startPoint x: 218, startPoint y: 59, endPoint x: 107, endPoint y: 56, distance: 111.5
click at [107, 56] on input "[STREET_ADDRESS][PERSON_NAME][US_STATE]" at bounding box center [519, 62] width 834 height 33
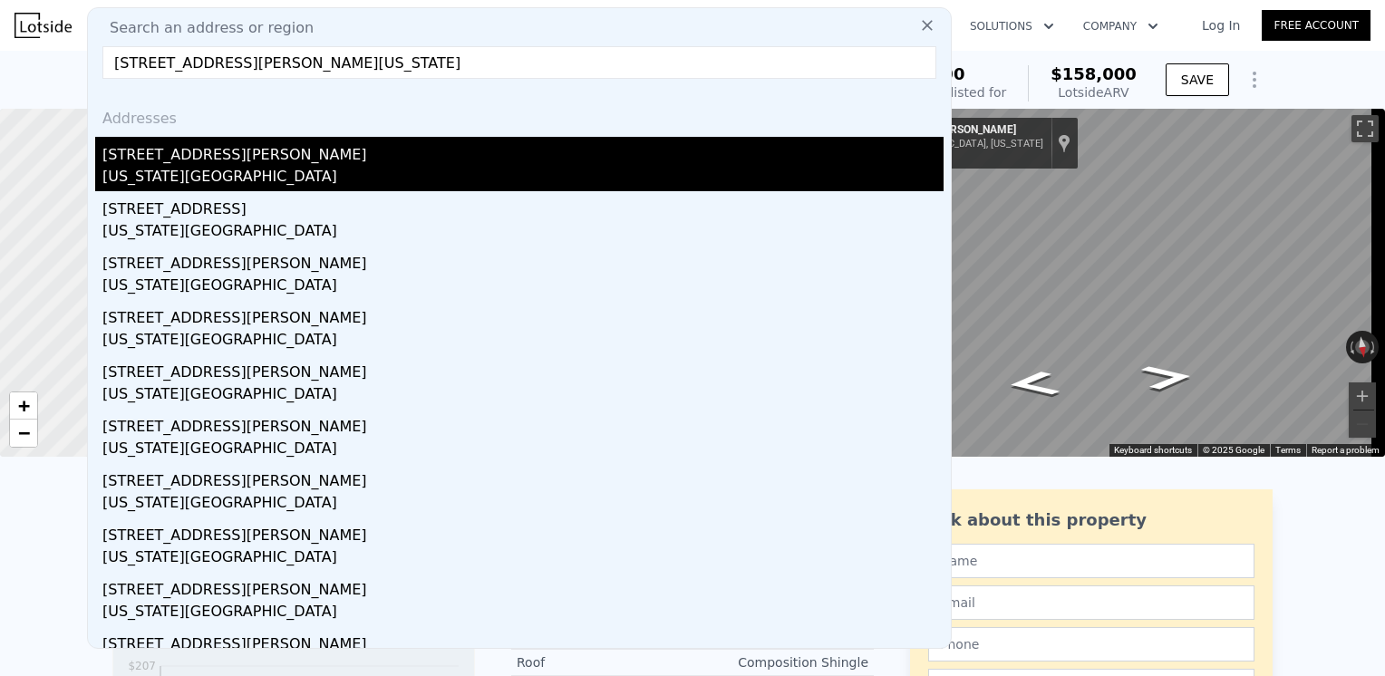
type input "[STREET_ADDRESS][PERSON_NAME][US_STATE]"
click at [229, 162] on div "[STREET_ADDRESS][PERSON_NAME]" at bounding box center [522, 151] width 841 height 29
type input "1"
type input "4"
type input "643"
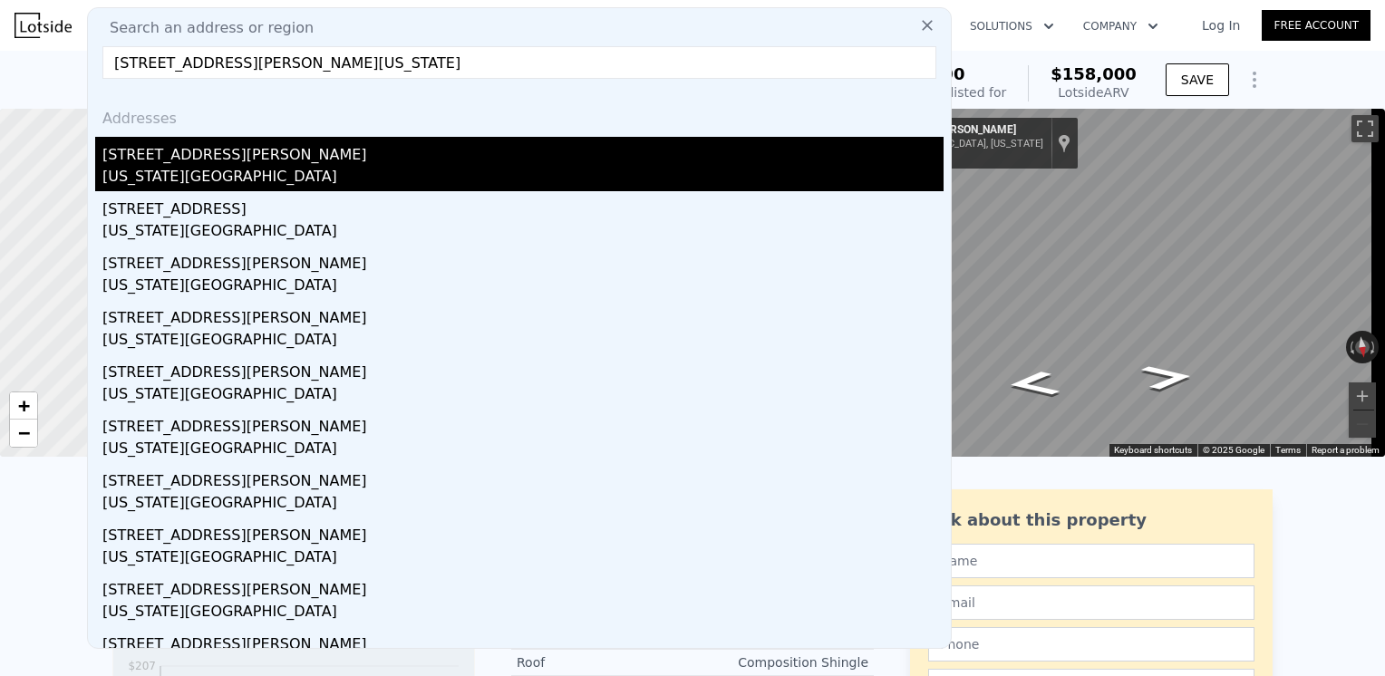
type input "990"
type input "9583"
type input "20473"
type input "$ 161,000"
type input "4"
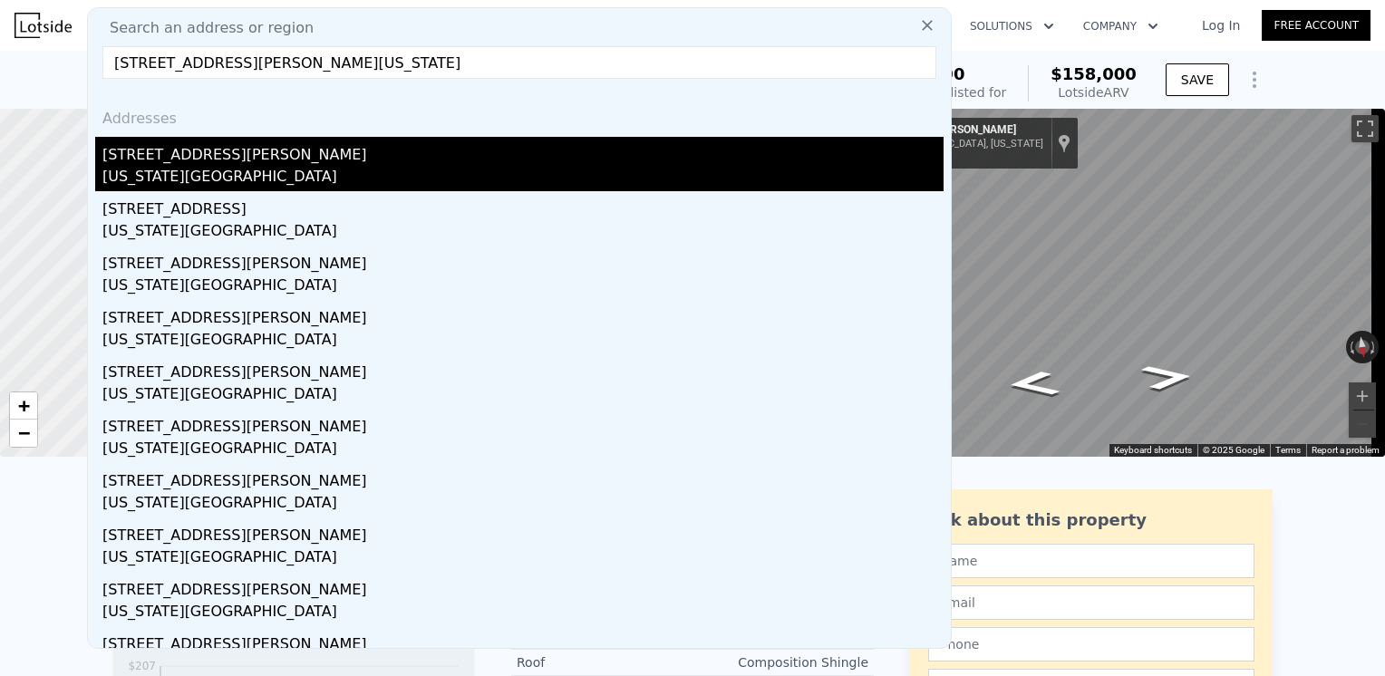
type input "$ 55,324"
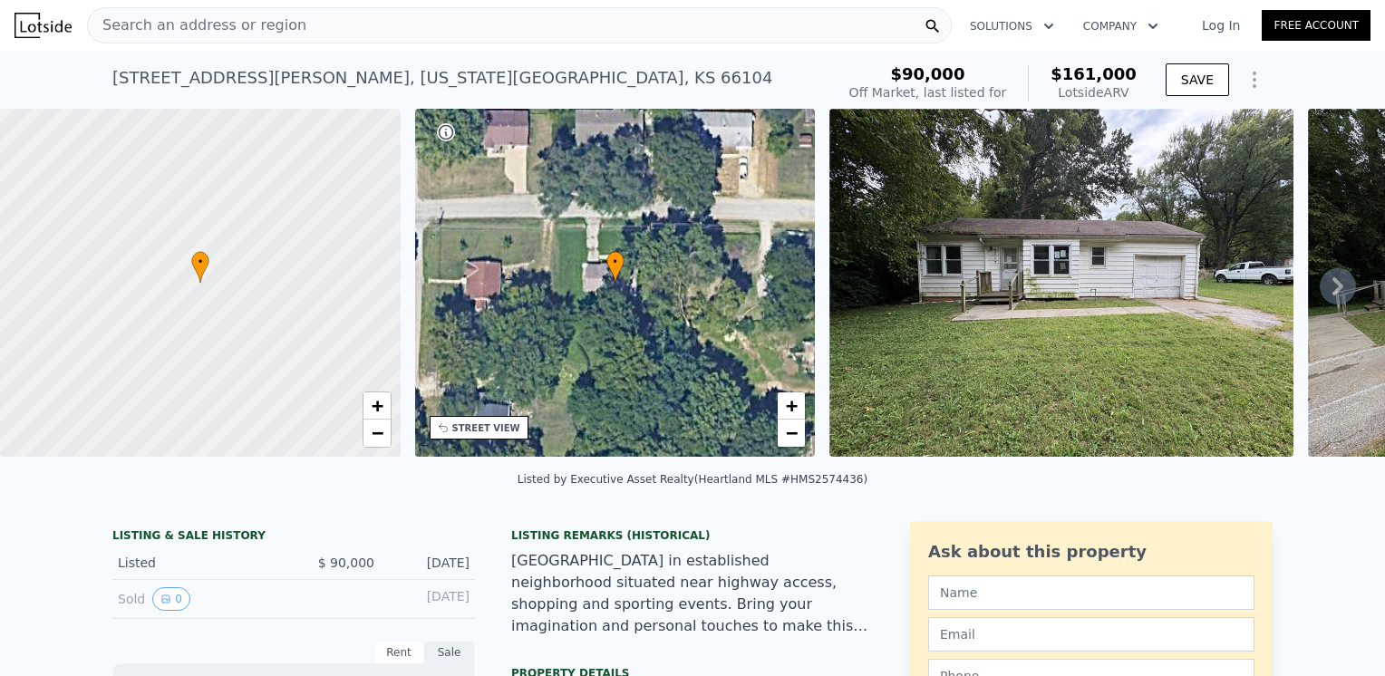
click at [247, 303] on div at bounding box center [200, 283] width 480 height 418
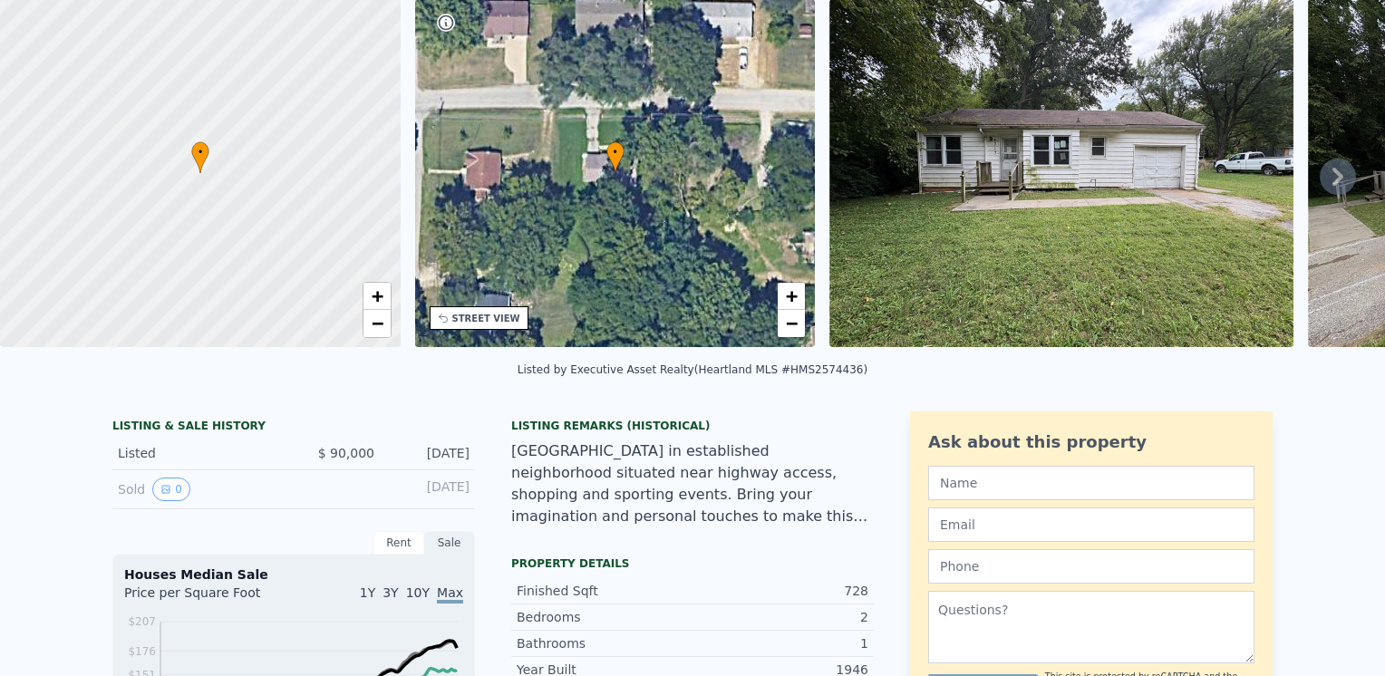
scroll to position [6, 0]
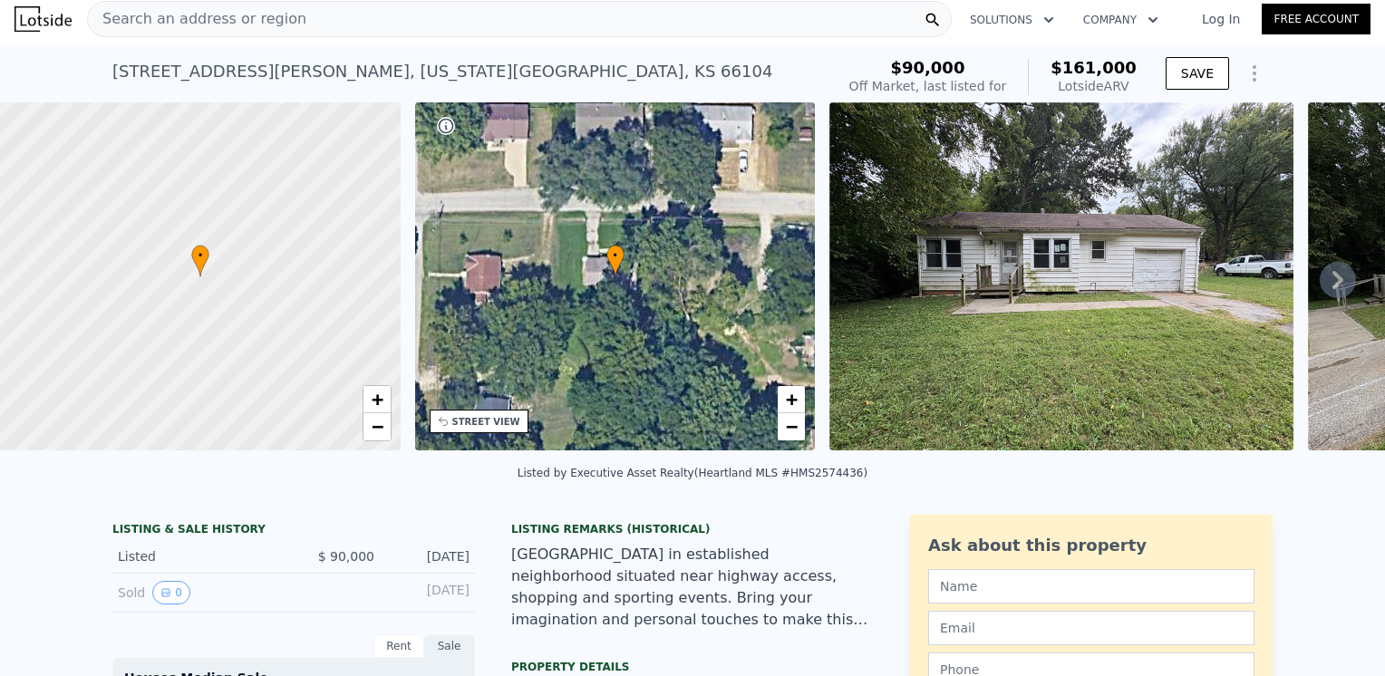
click at [230, 276] on div at bounding box center [200, 277] width 480 height 418
click at [228, 275] on div at bounding box center [200, 277] width 480 height 418
click at [227, 275] on div at bounding box center [200, 277] width 480 height 418
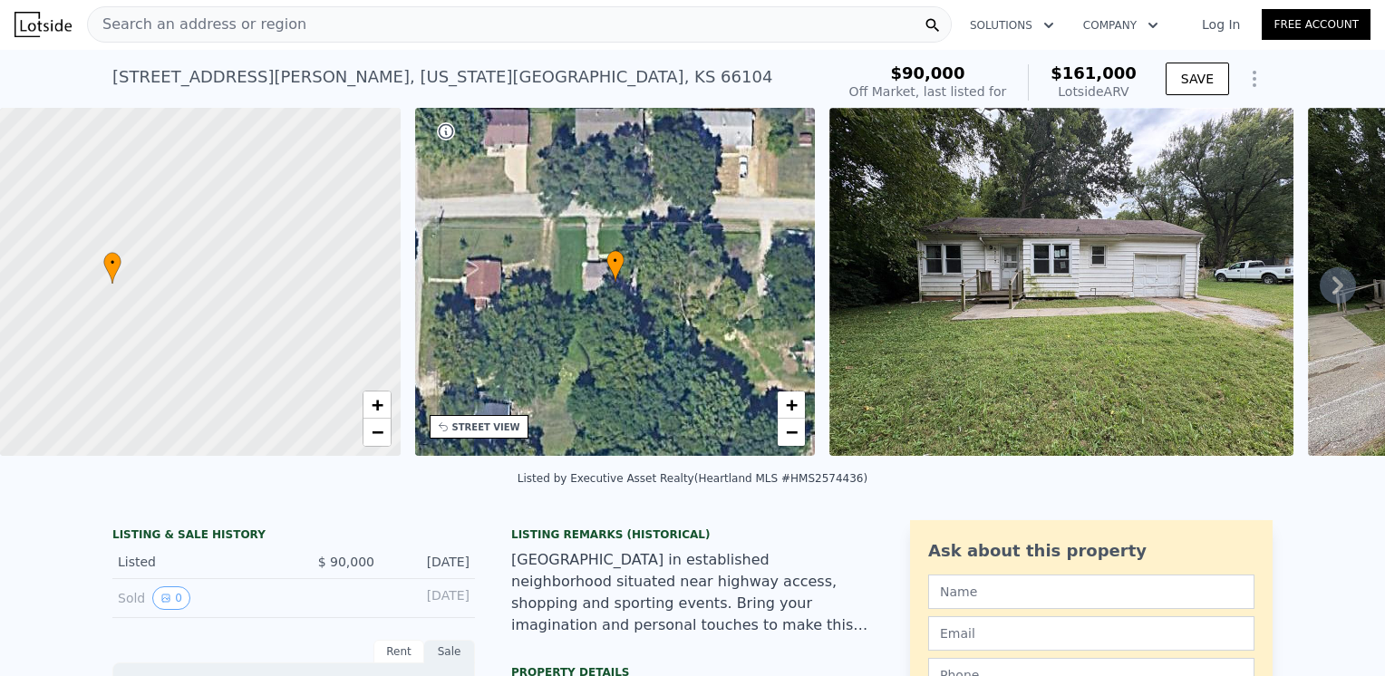
scroll to position [0, 0]
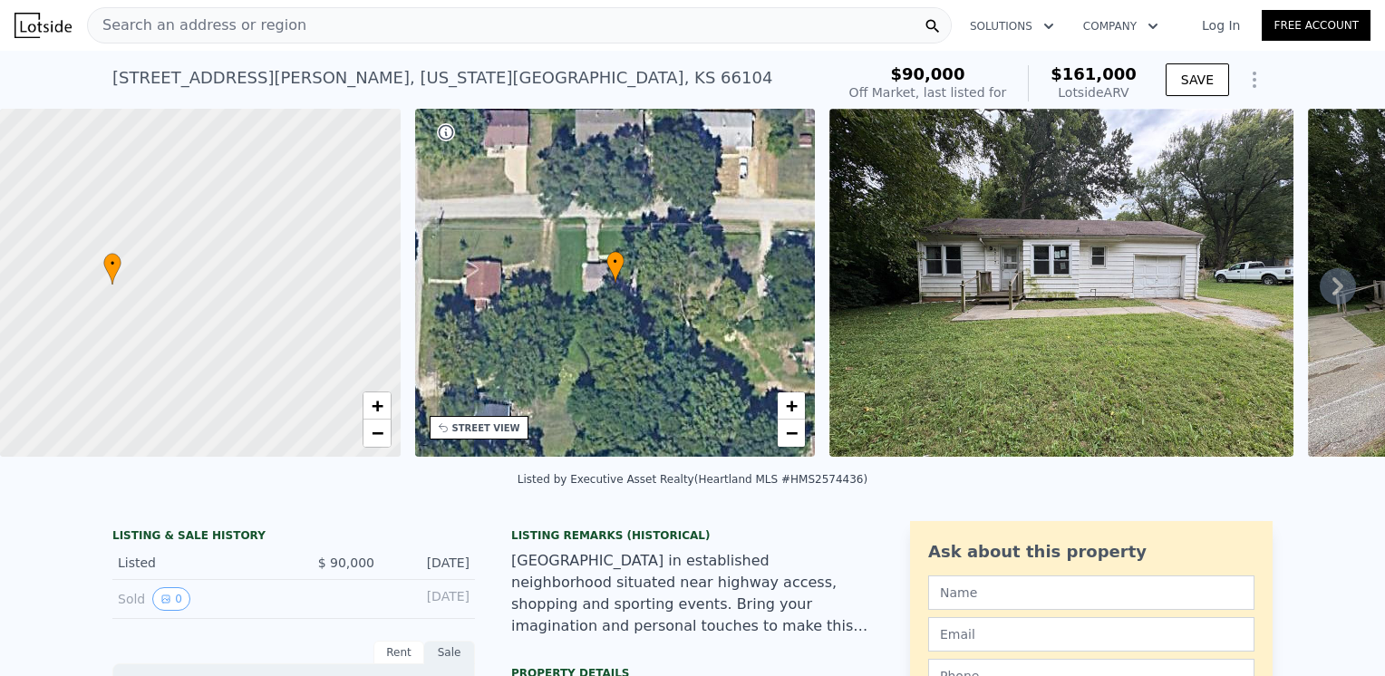
click at [196, 282] on div at bounding box center [200, 283] width 480 height 418
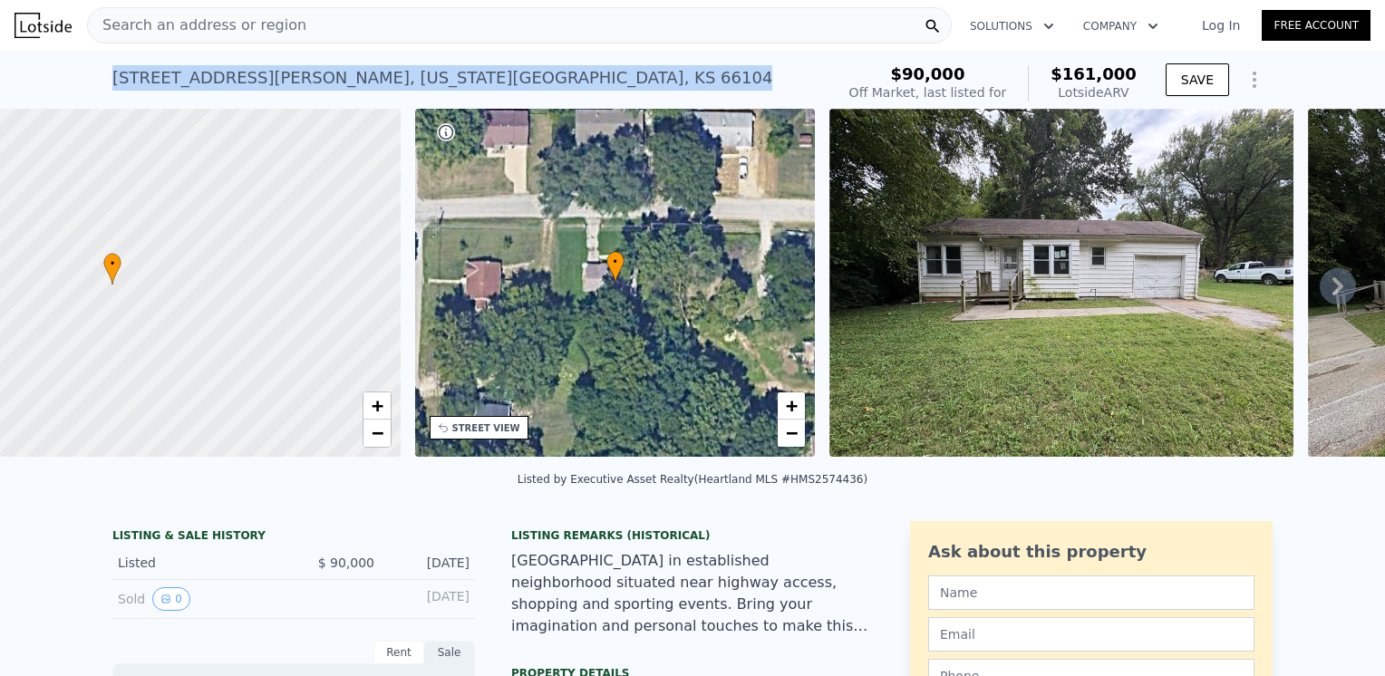
drag, startPoint x: 102, startPoint y: 78, endPoint x: 385, endPoint y: 93, distance: 283.2
click at [385, 93] on div "[STREET_ADDRESS][PERSON_NAME][US_STATE] Sold [DATE] for $90k (~ARV $161k ) $90,…" at bounding box center [692, 80] width 1385 height 58
click at [174, 80] on div "[STREET_ADDRESS][PERSON_NAME][US_STATE]" at bounding box center [442, 77] width 660 height 25
drag, startPoint x: 145, startPoint y: 76, endPoint x: 382, endPoint y: 82, distance: 236.7
click at [382, 82] on div "[STREET_ADDRESS][PERSON_NAME][US_STATE] Sold [DATE] for $90k (~ARV $161k )" at bounding box center [469, 83] width 715 height 51
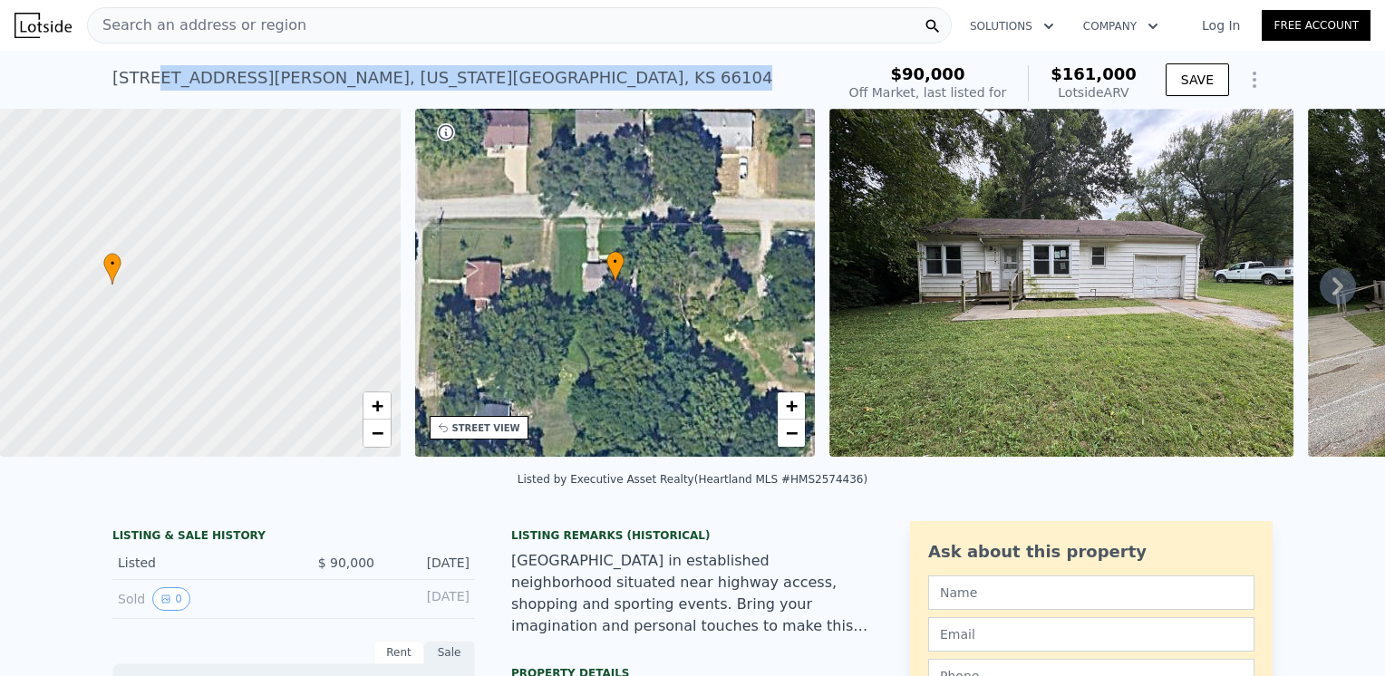
drag, startPoint x: 382, startPoint y: 82, endPoint x: 359, endPoint y: 77, distance: 23.3
copy div "[PERSON_NAME][GEOGRAPHIC_DATA][US_STATE]"
